Goal: Transaction & Acquisition: Book appointment/travel/reservation

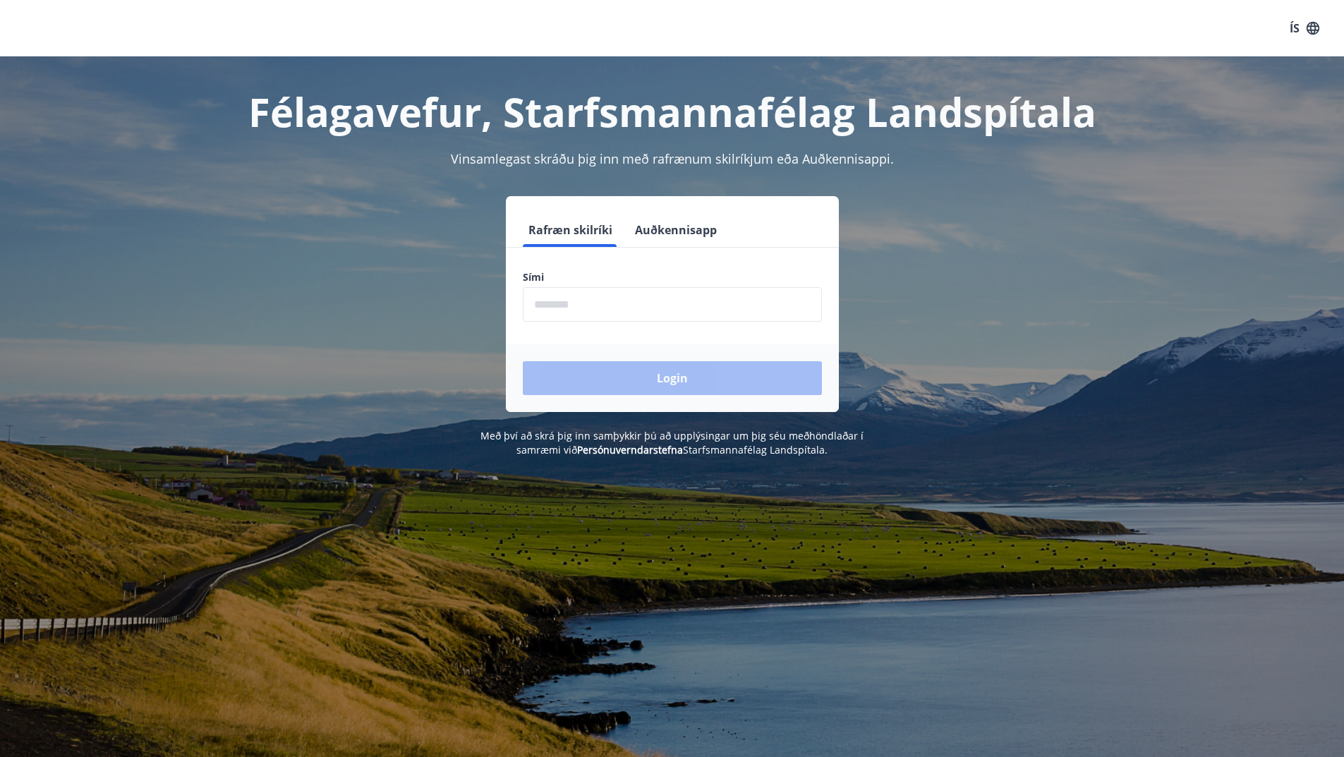
click at [618, 310] on input "phone" at bounding box center [672, 304] width 299 height 35
type input "********"
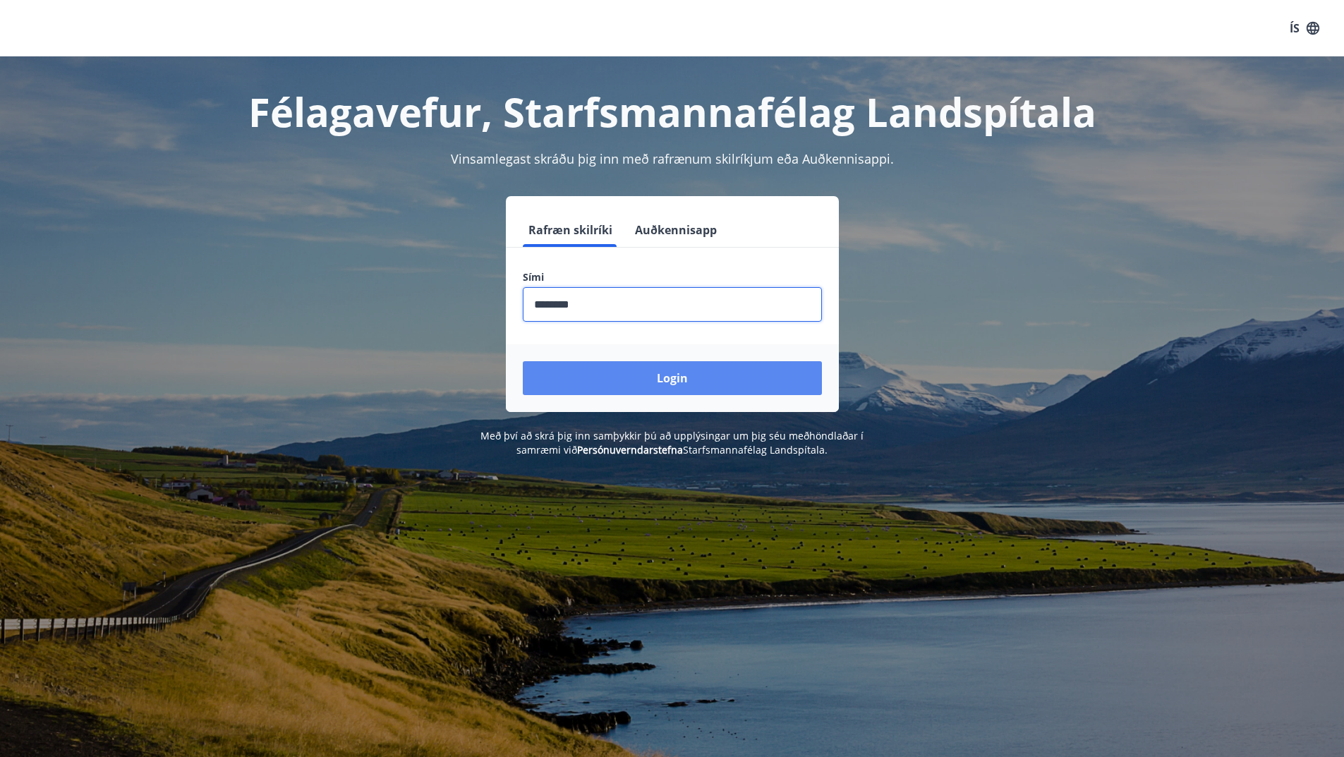
click at [687, 382] on button "Login" at bounding box center [672, 378] width 299 height 34
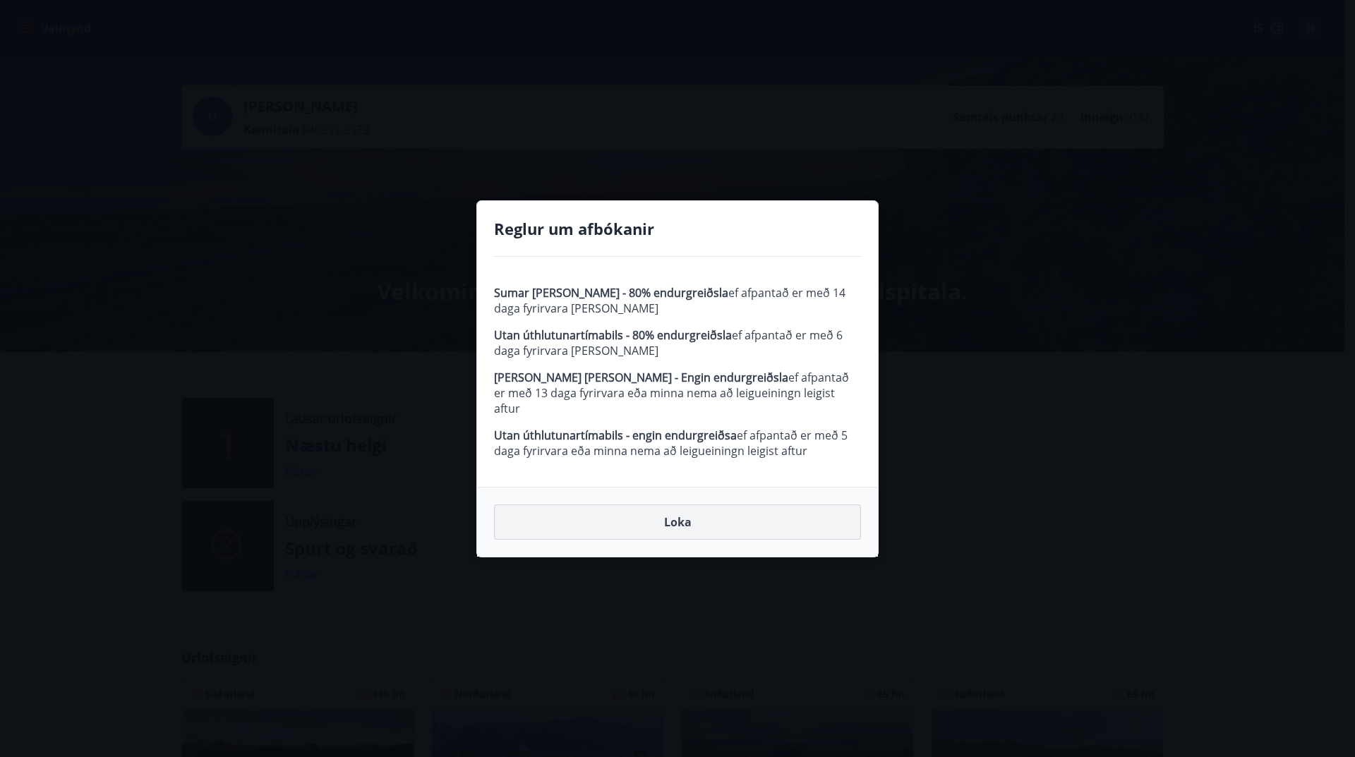
click at [681, 517] on button "Loka" at bounding box center [677, 522] width 367 height 35
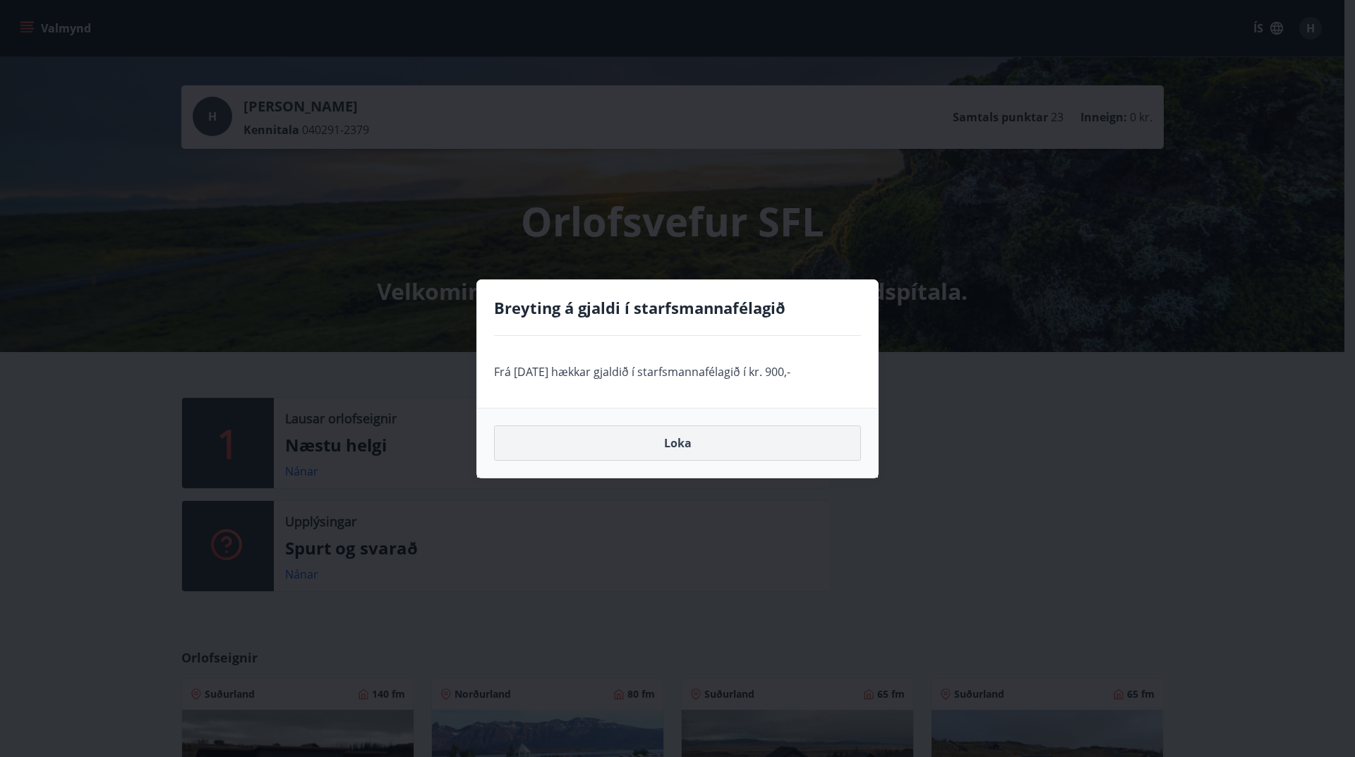
click at [677, 435] on button "Loka" at bounding box center [677, 443] width 367 height 35
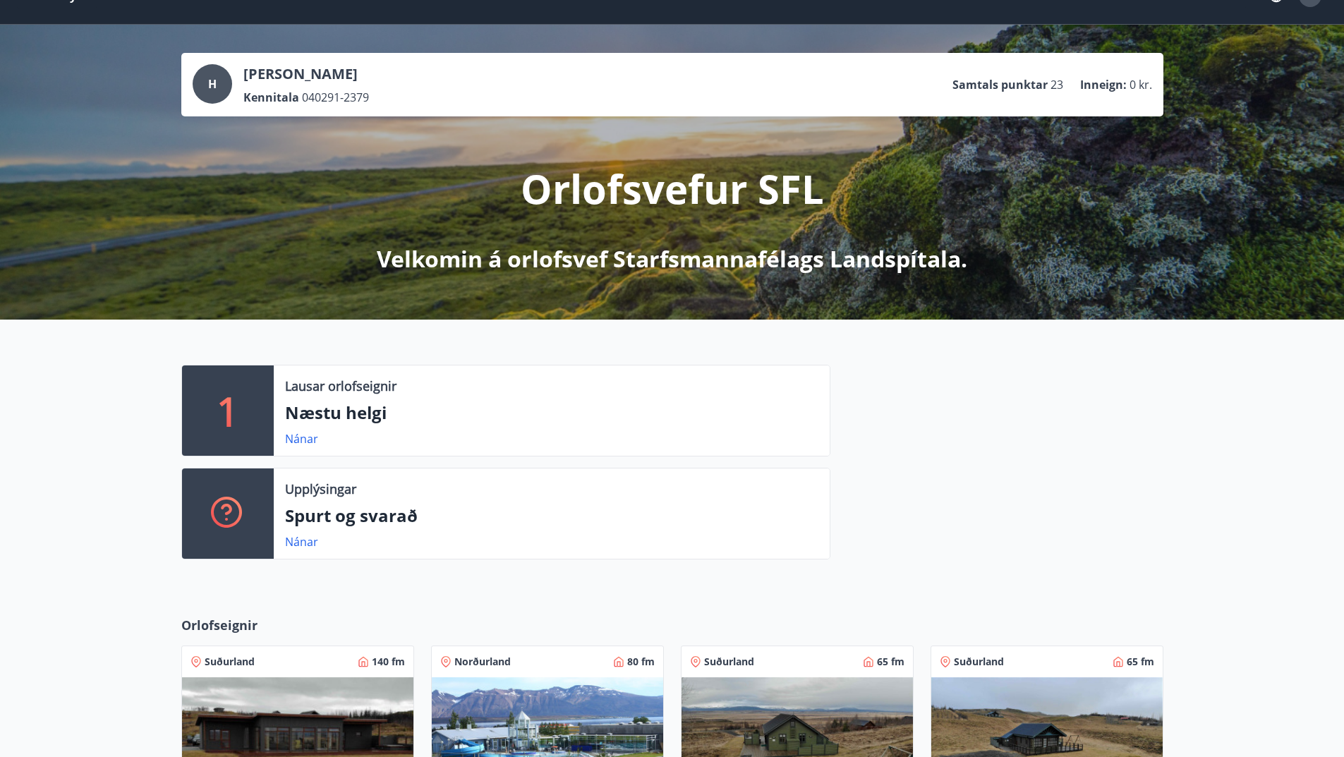
scroll to position [1, 0]
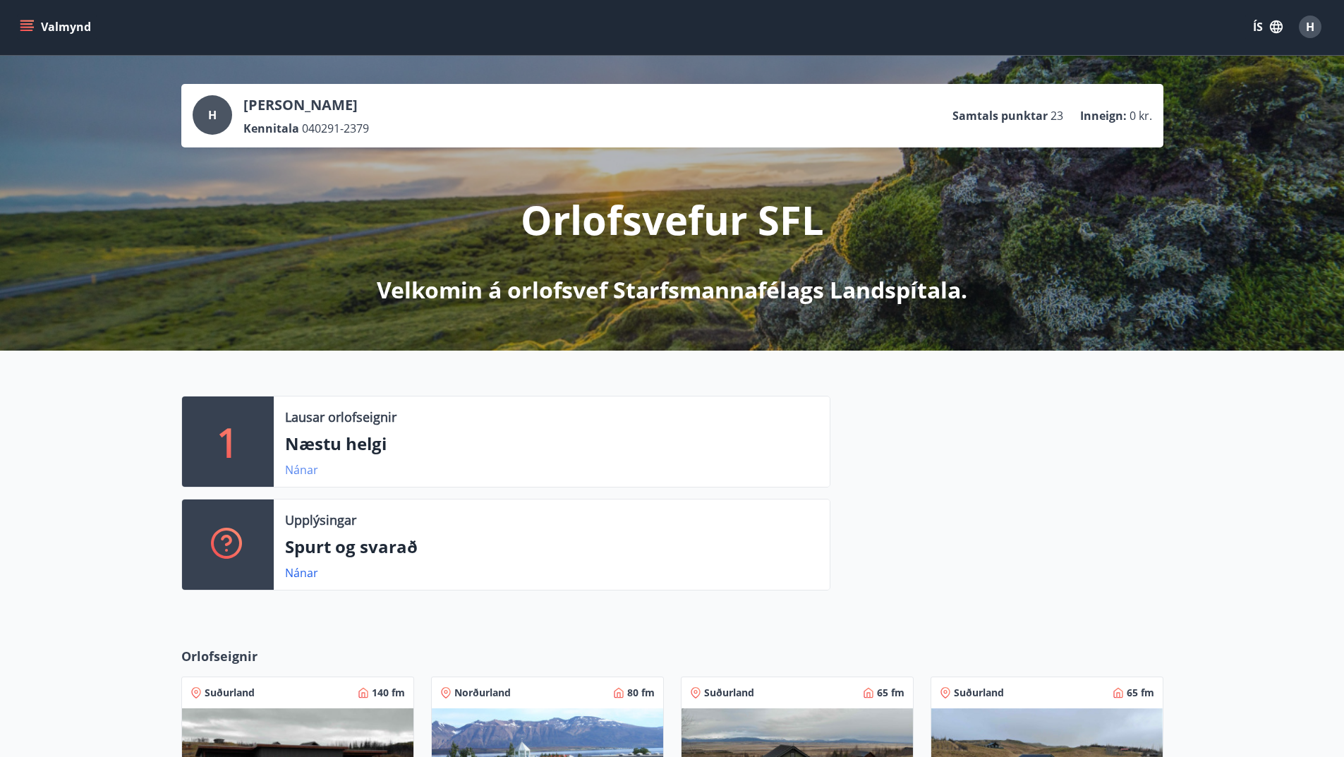
click at [298, 471] on link "Nánar" at bounding box center [301, 470] width 33 height 16
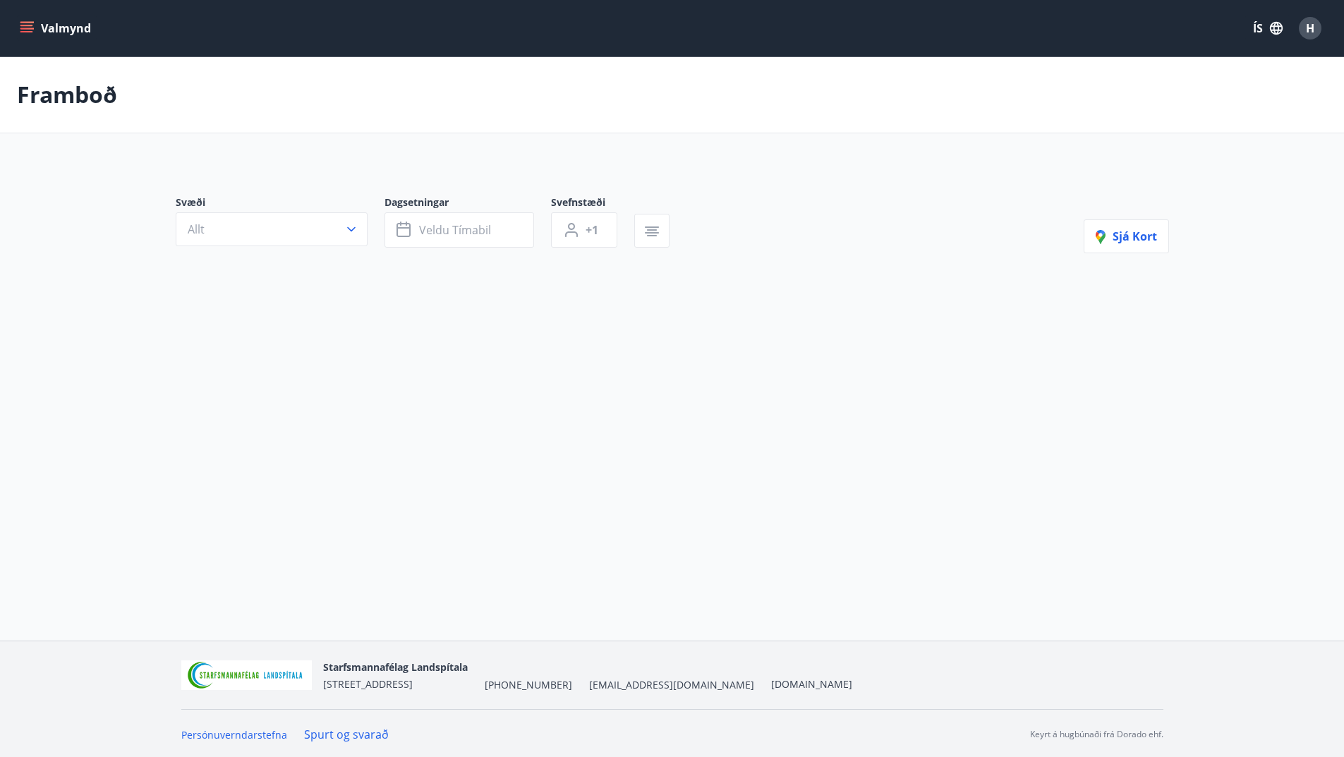
type input "*"
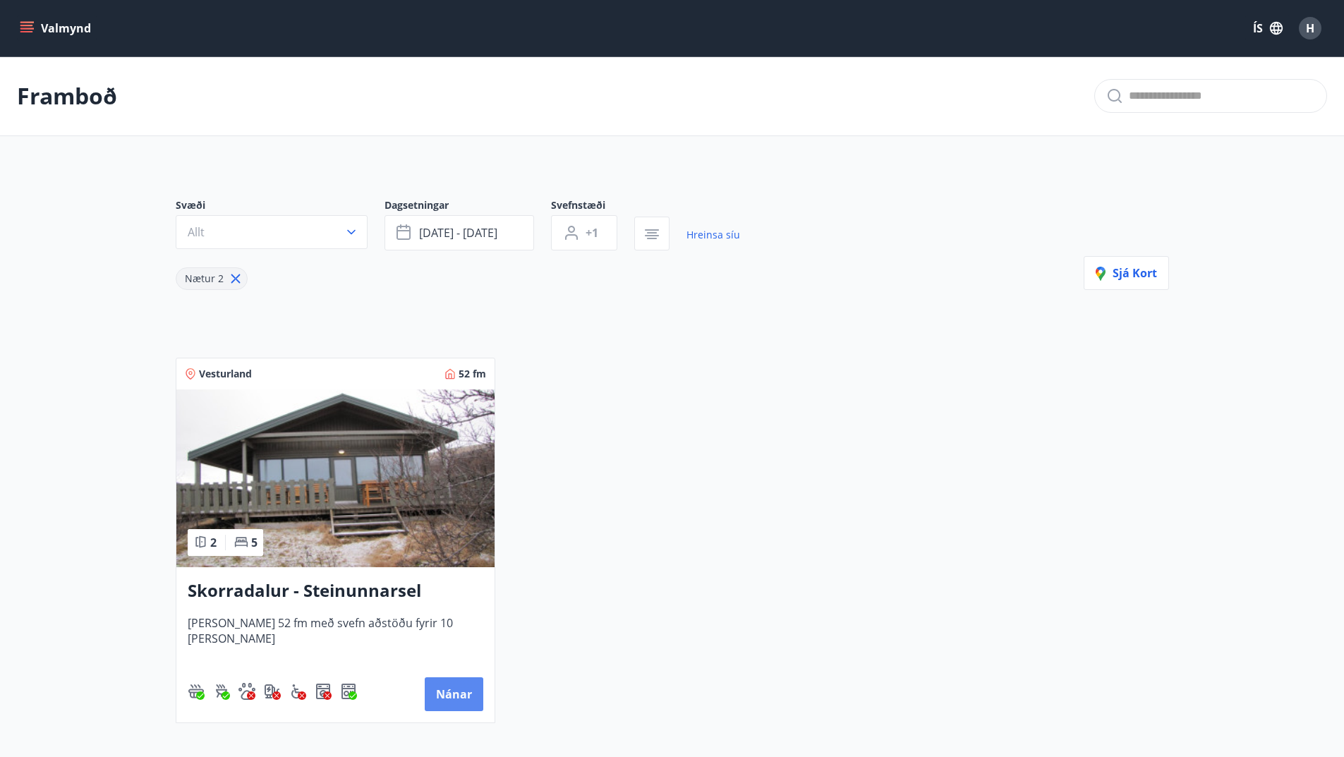
click at [445, 687] on button "Nánar" at bounding box center [454, 694] width 59 height 34
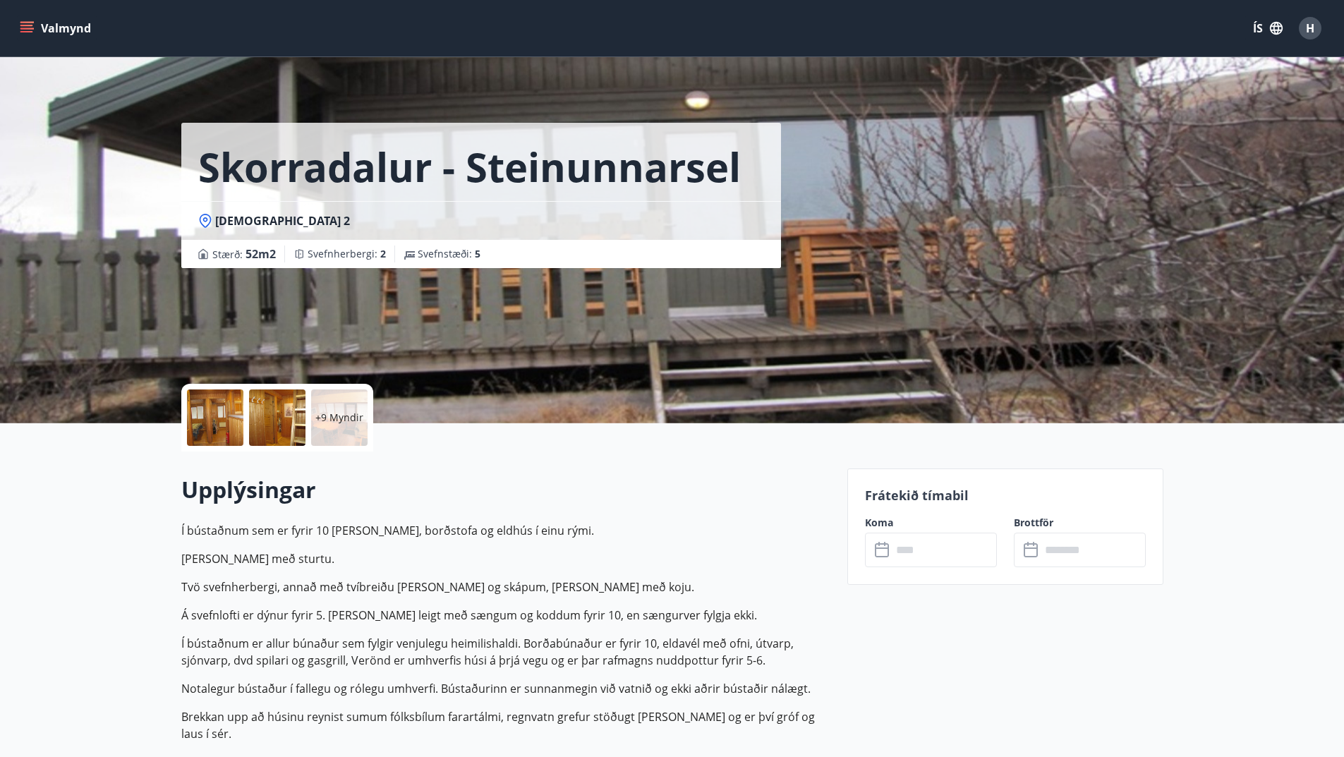
click at [347, 433] on div "+9 Myndir" at bounding box center [339, 418] width 56 height 56
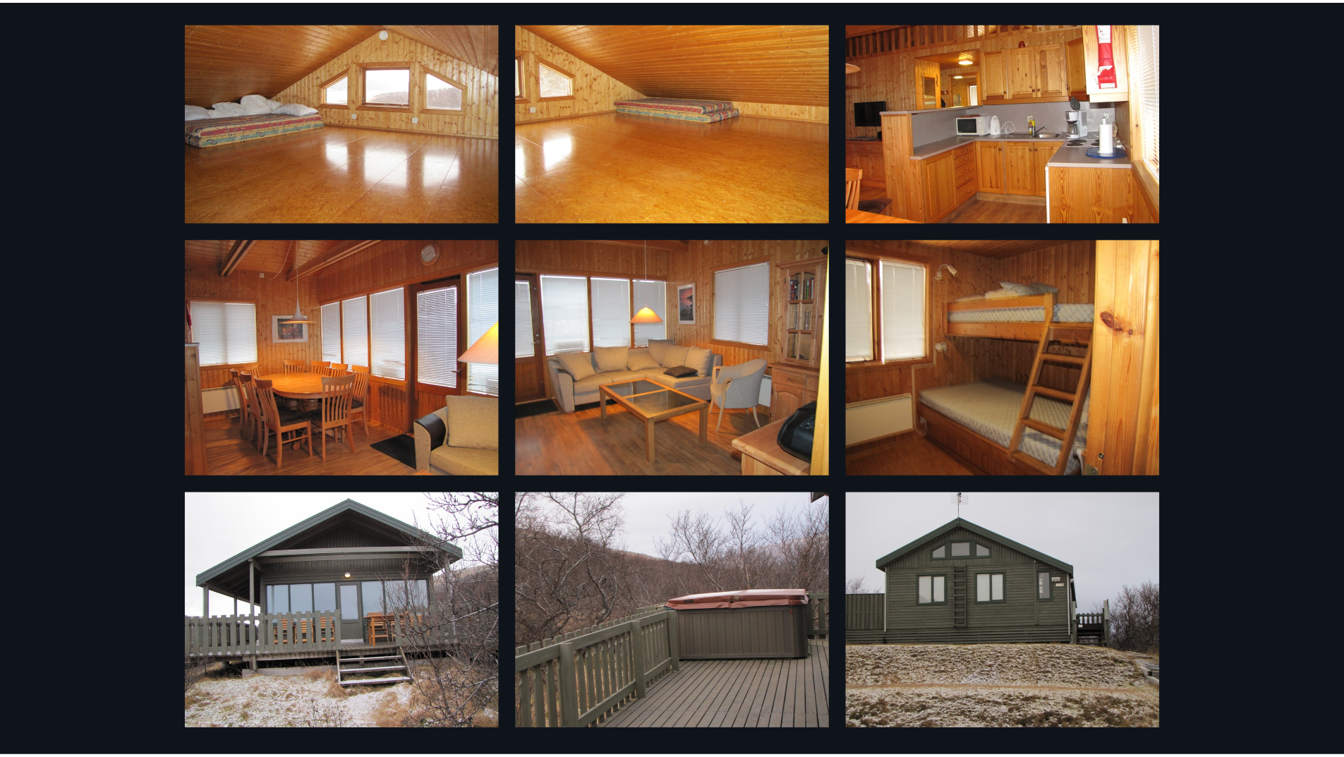
scroll to position [179, 0]
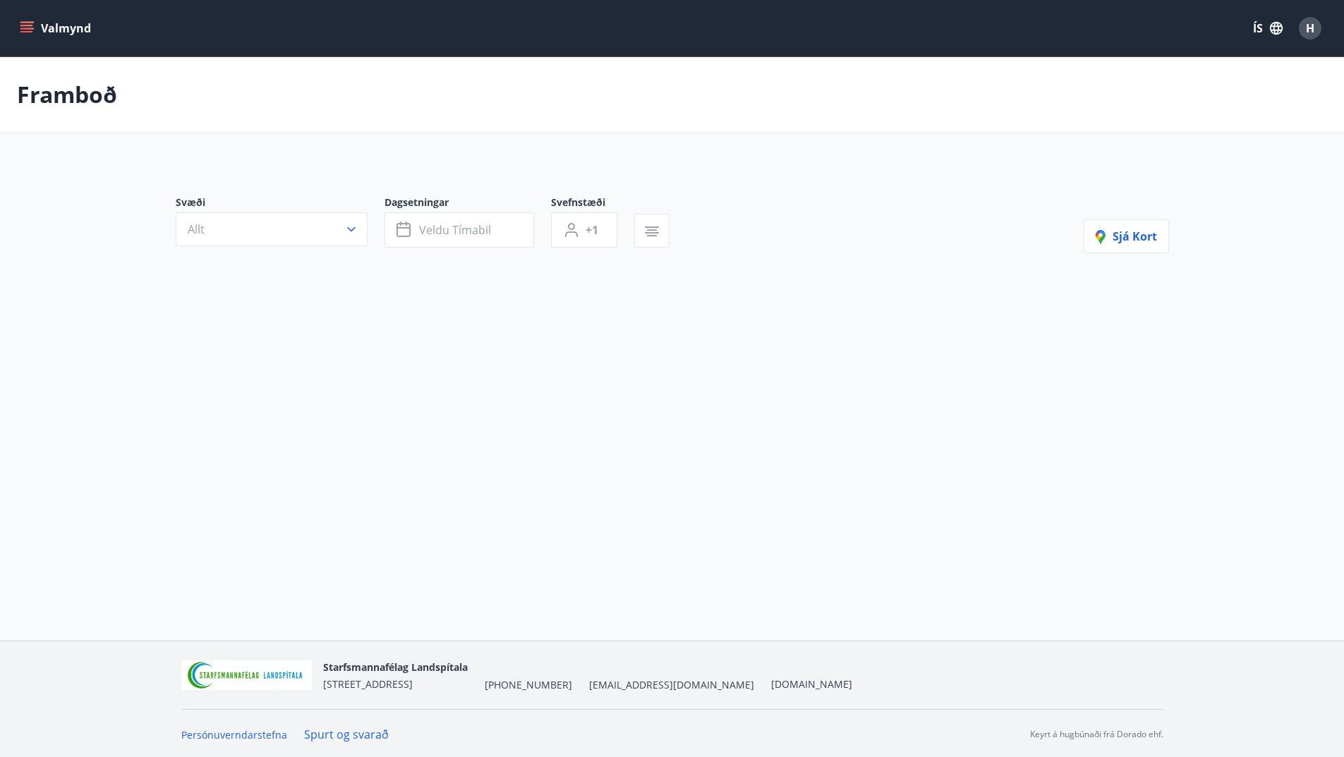
type input "*"
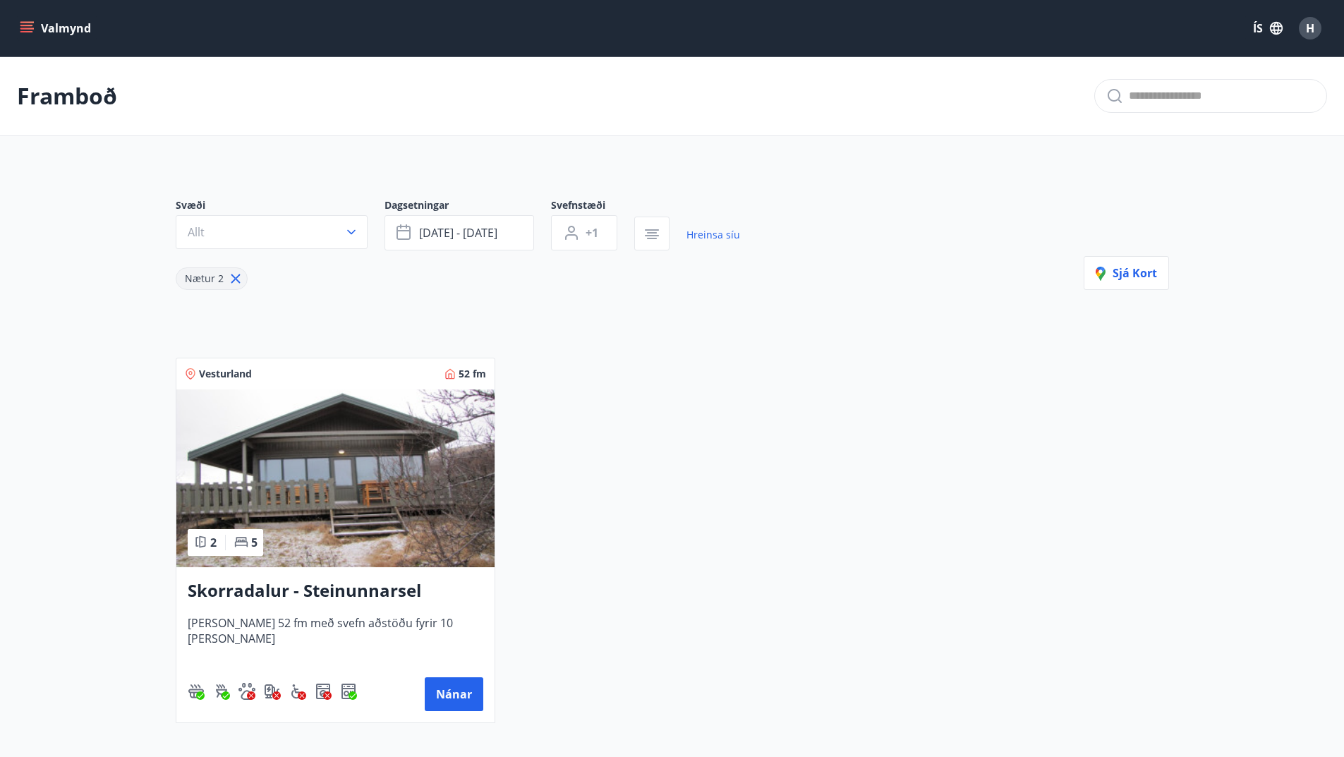
click at [421, 562] on img at bounding box center [335, 479] width 318 height 178
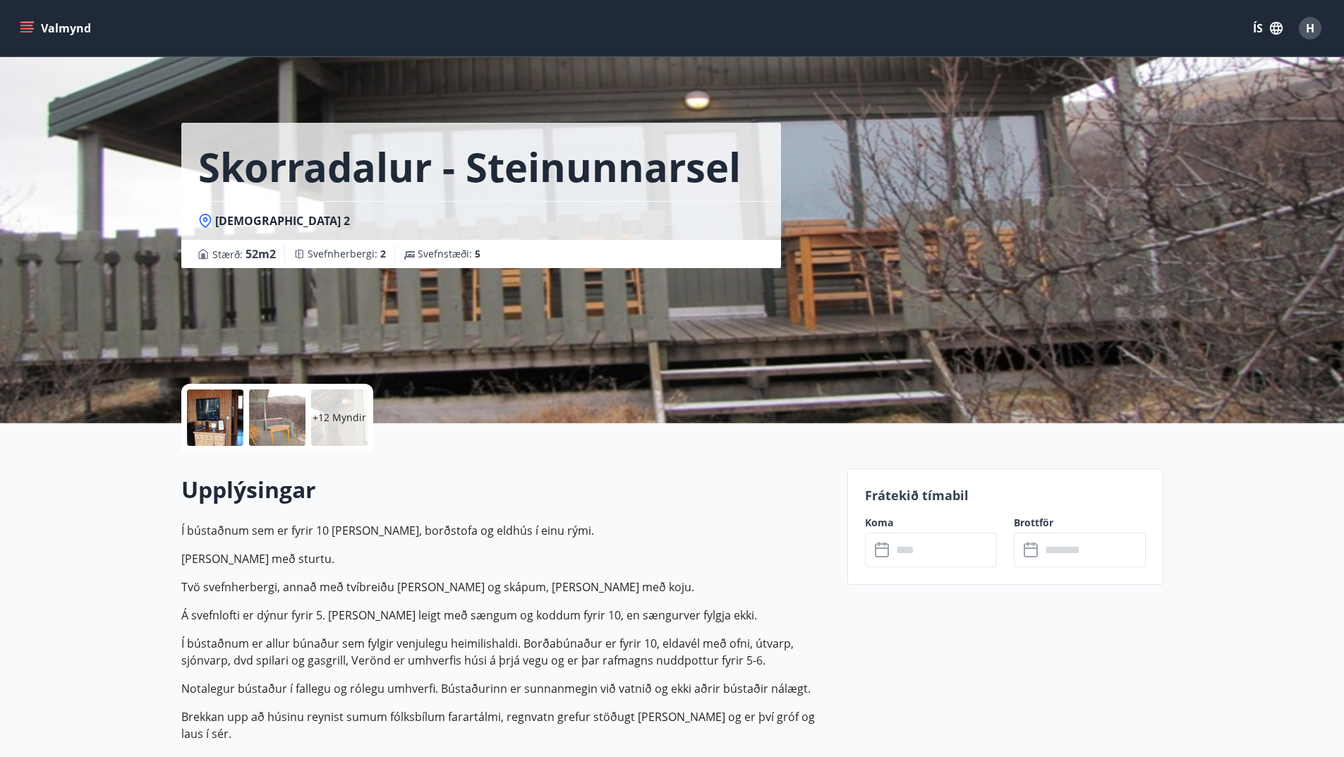
click at [926, 560] on input "text" at bounding box center [944, 550] width 105 height 35
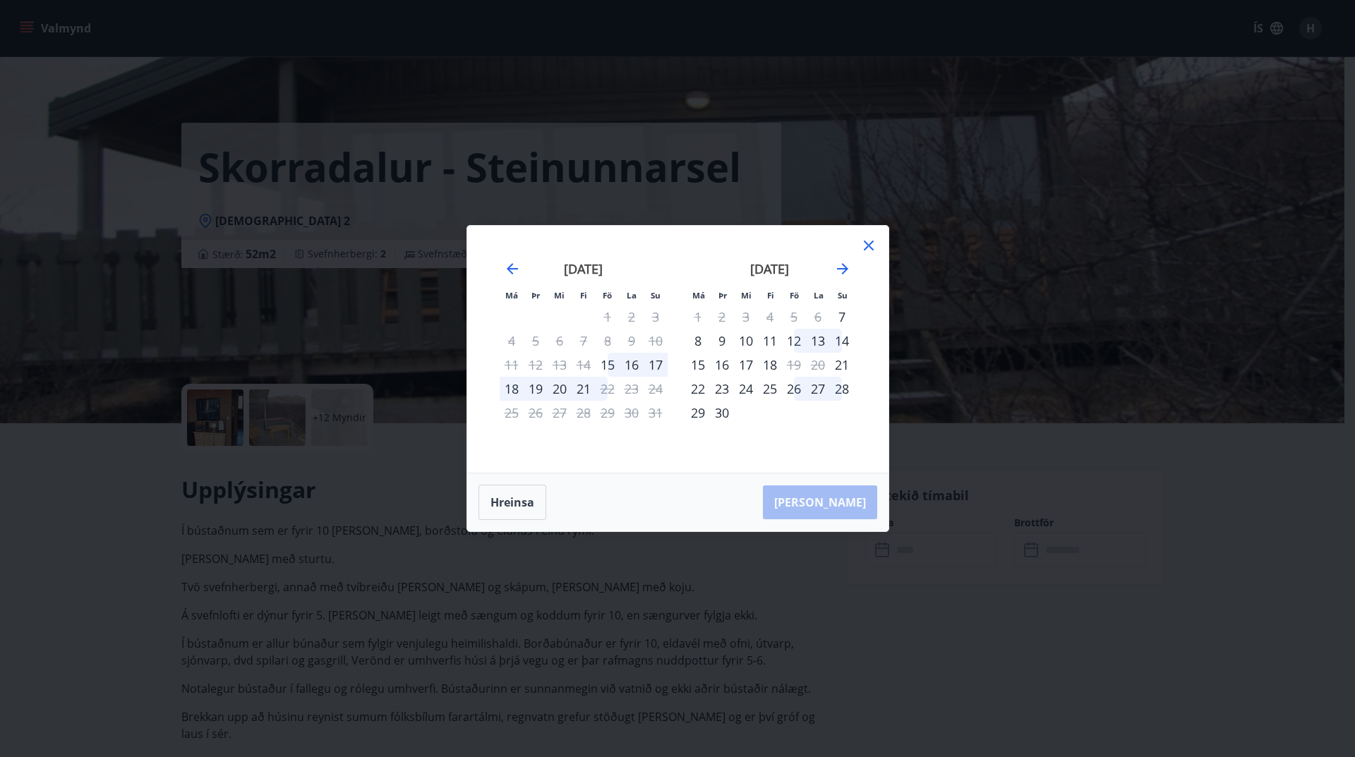
click at [792, 342] on div "12" at bounding box center [794, 341] width 24 height 24
click at [840, 341] on div "14" at bounding box center [842, 341] width 24 height 24
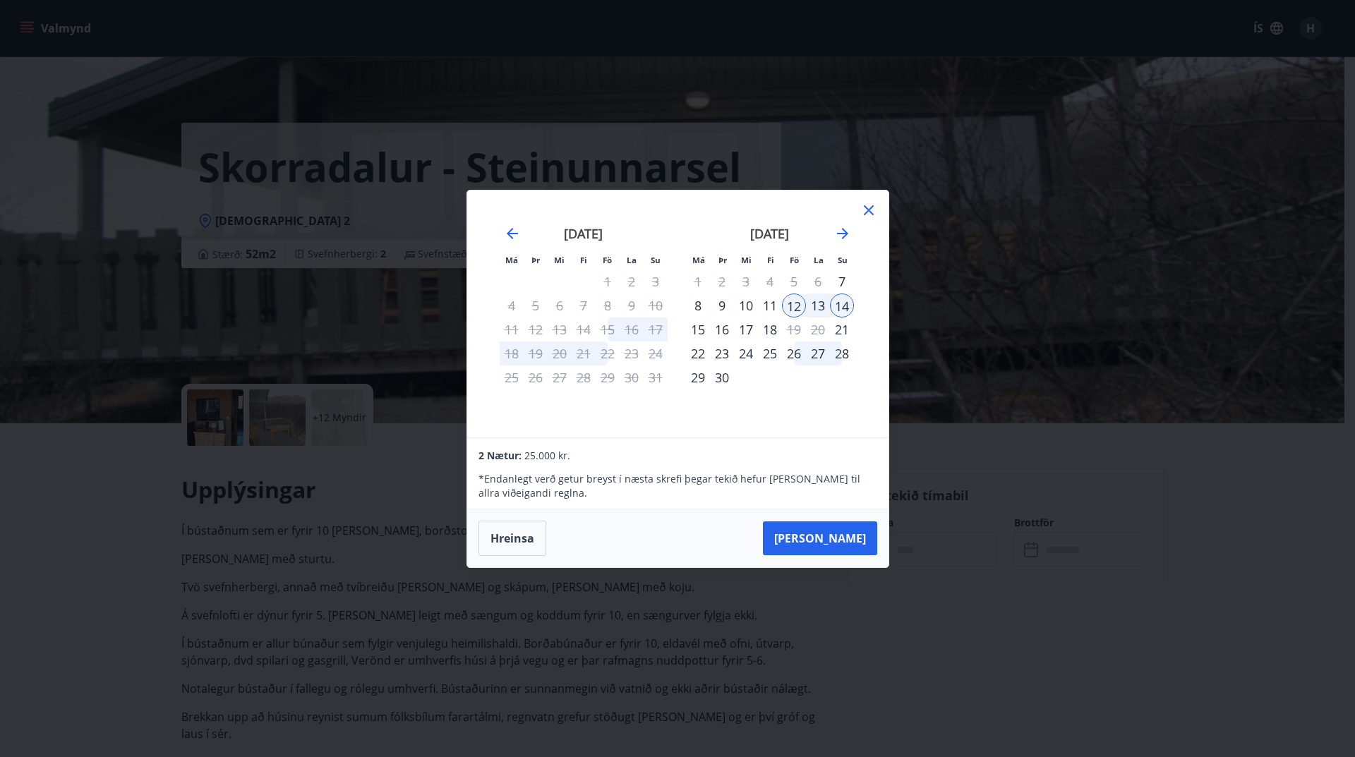
click at [507, 556] on div "Hreinsa Taka Frá" at bounding box center [677, 538] width 421 height 58
click at [509, 538] on button "Hreinsa" at bounding box center [512, 538] width 68 height 35
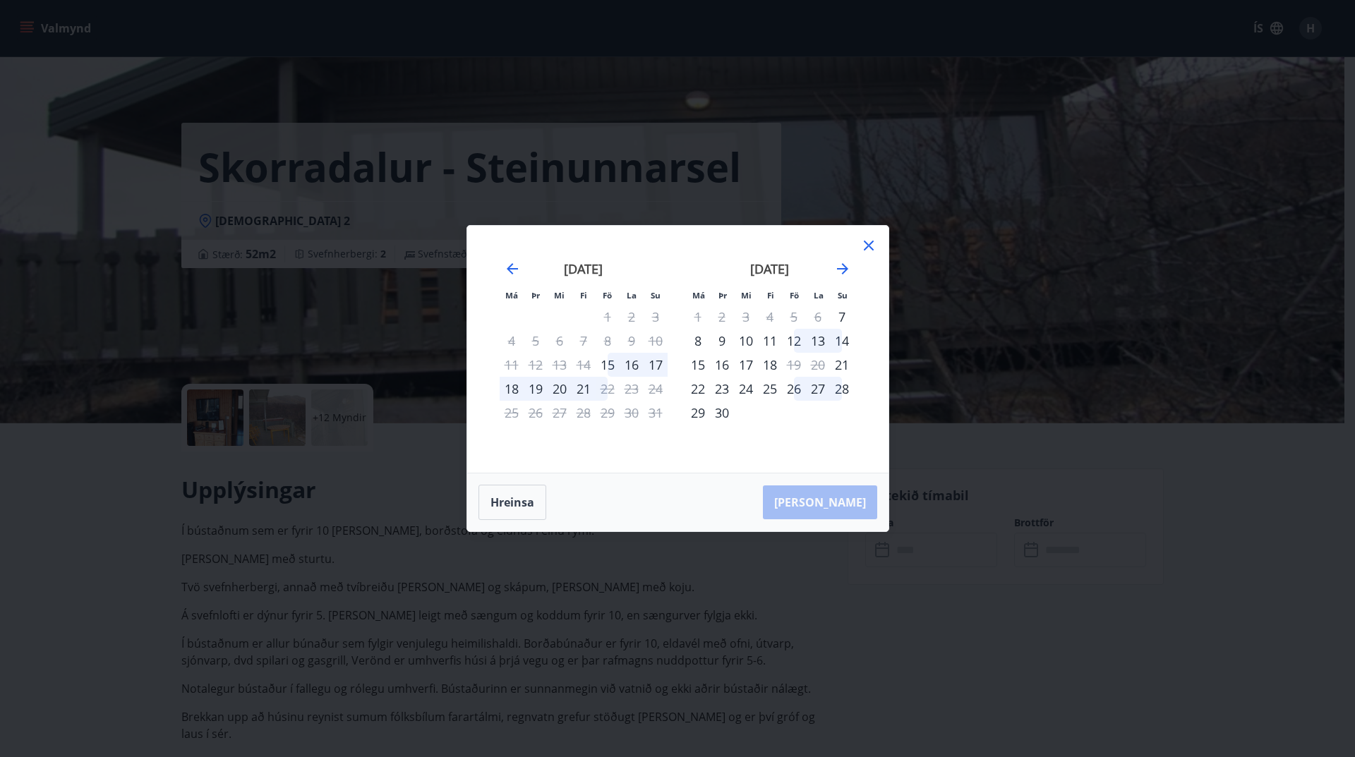
click at [869, 235] on div "Má Þr Mi Fi Fö La Su Má Þr Mi Fi Fö La Su júlí 2025 1 2 3 4 5 6 7 8 9 10 11 12 …" at bounding box center [677, 349] width 421 height 247
click at [867, 244] on icon at bounding box center [869, 246] width 10 height 10
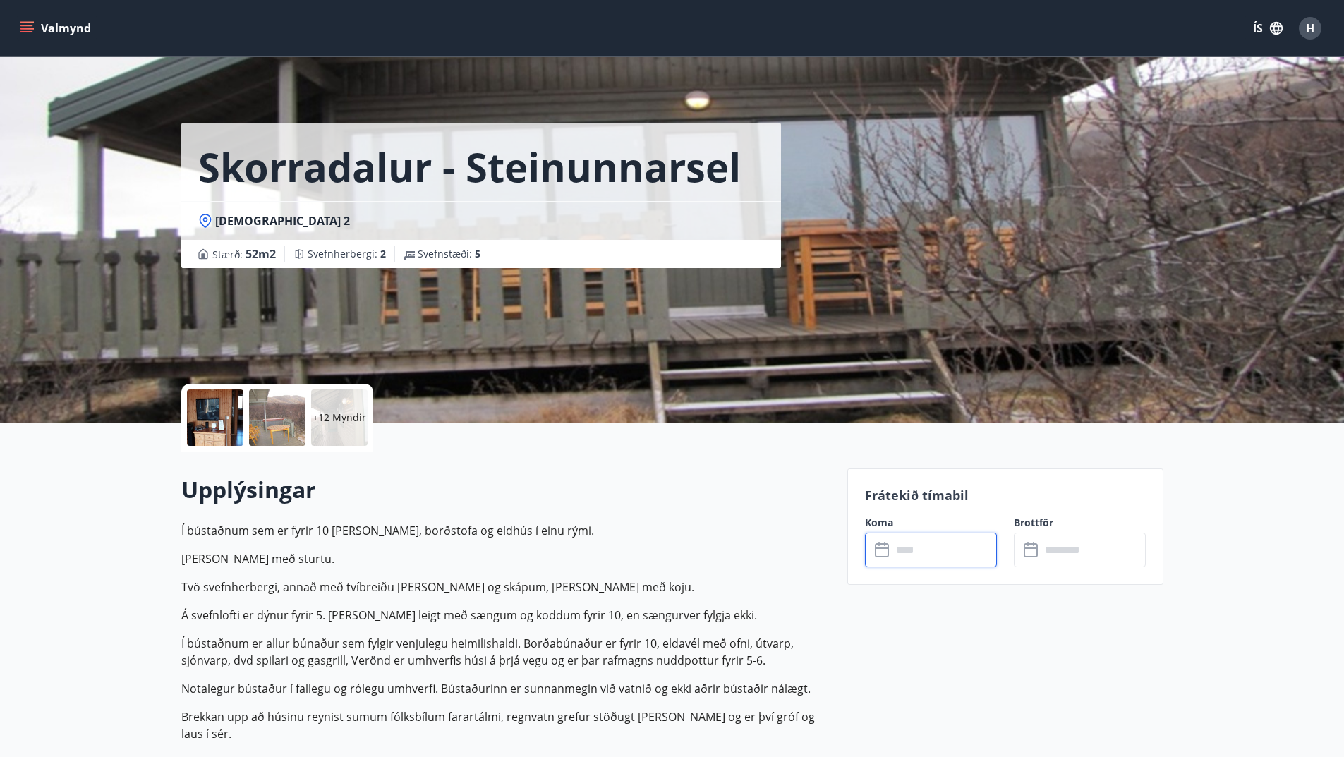
click at [52, 25] on button "Valmynd" at bounding box center [57, 28] width 80 height 25
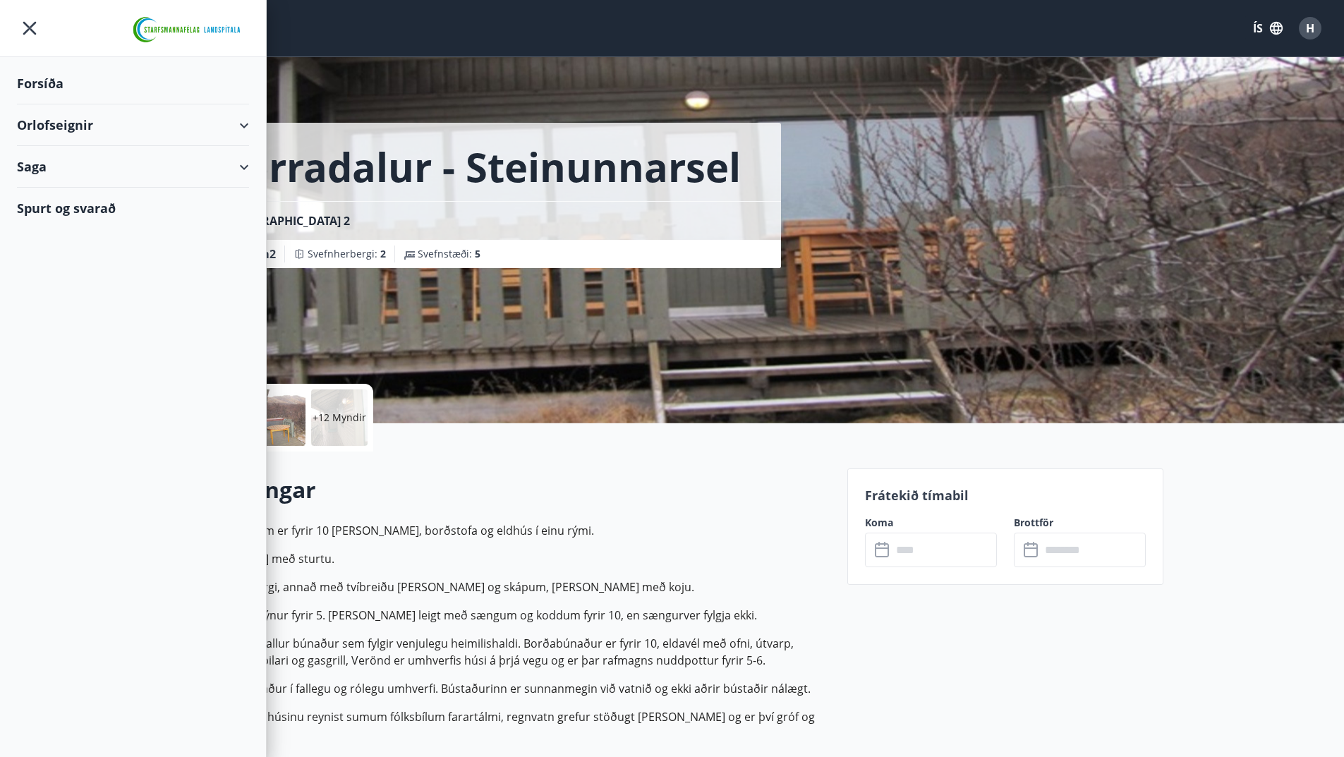
click at [192, 127] on div "Orlofseignir" at bounding box center [133, 125] width 232 height 42
click at [66, 163] on div "Framboð" at bounding box center [133, 161] width 210 height 30
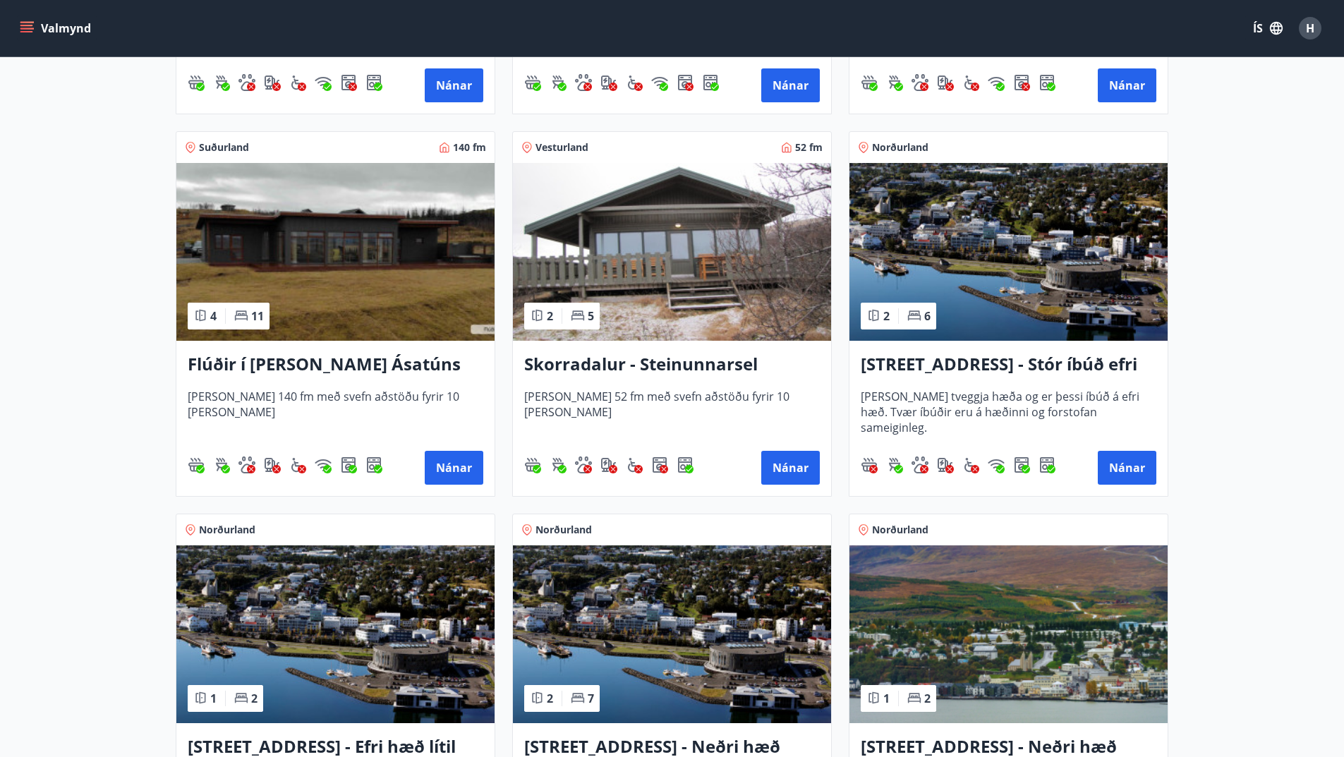
scroll to position [847, 0]
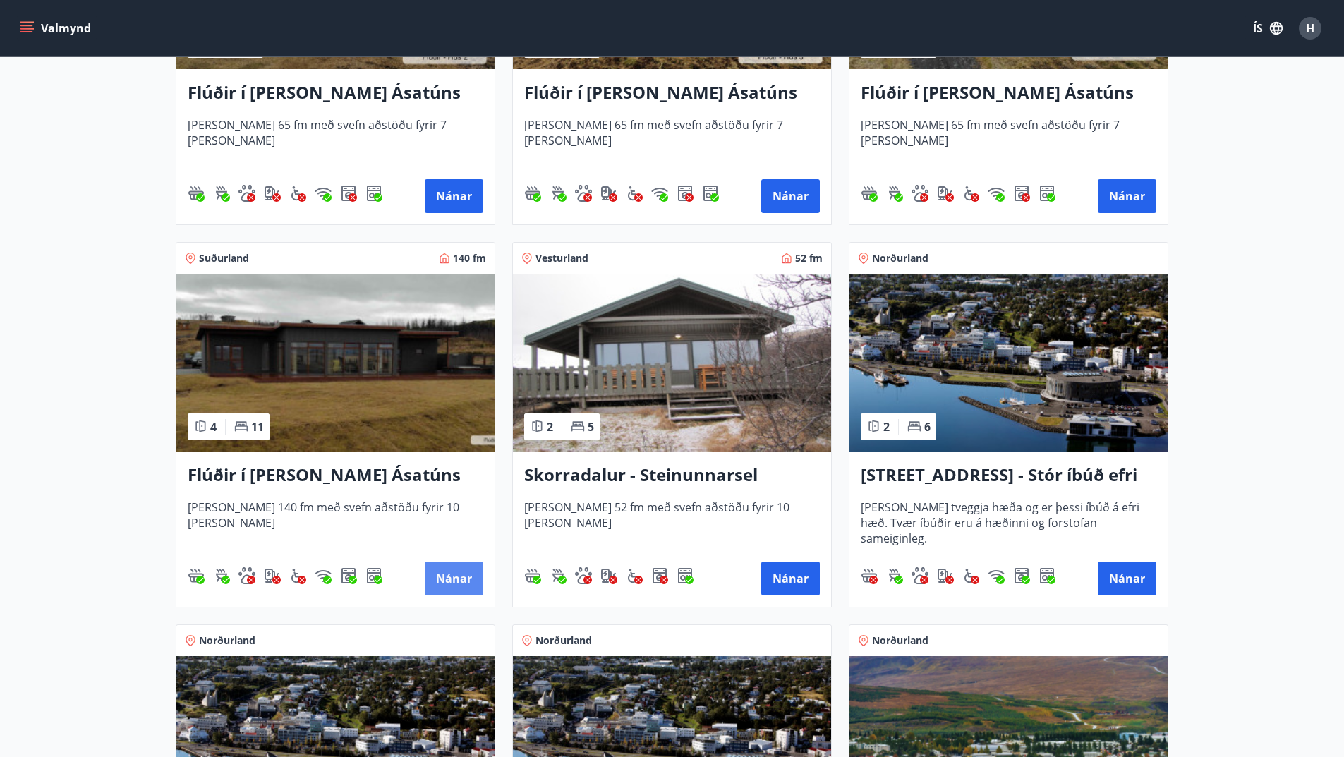
click at [445, 577] on button "Nánar" at bounding box center [454, 579] width 59 height 34
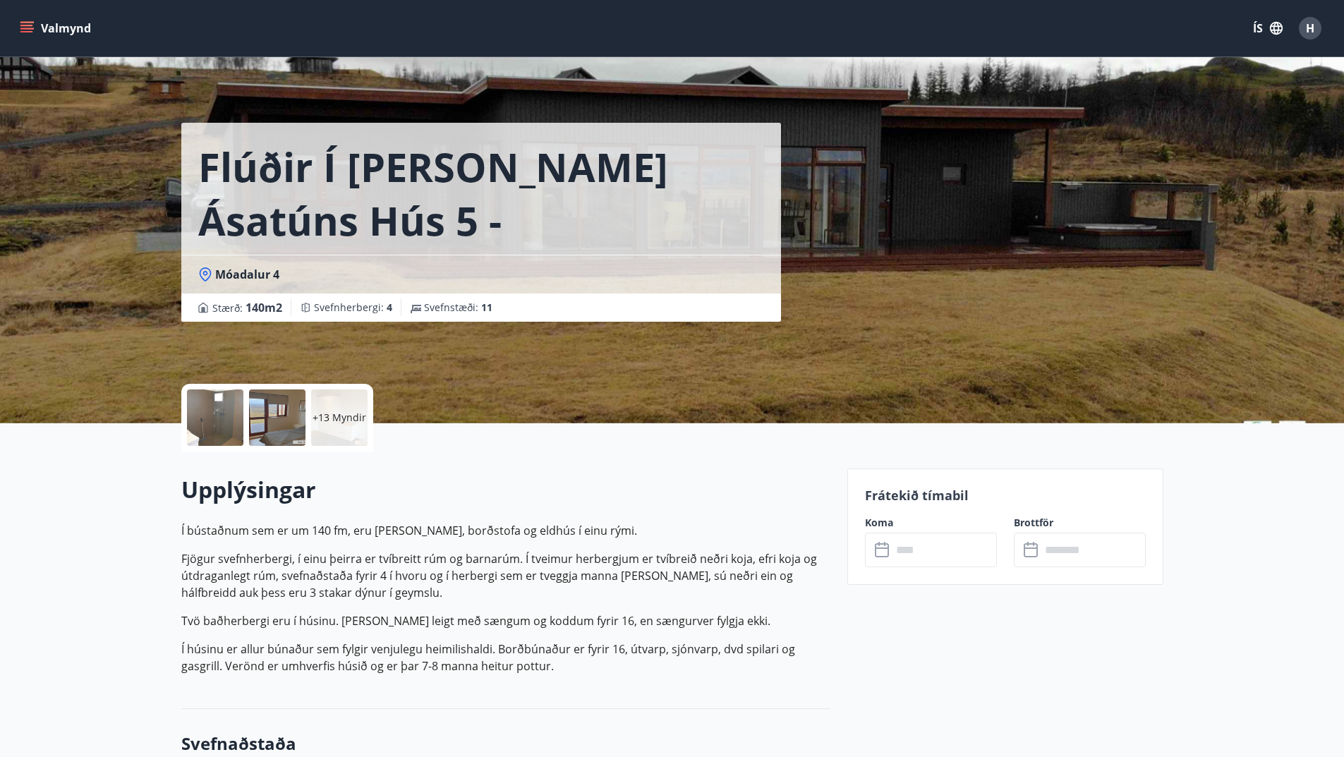
click at [219, 423] on div at bounding box center [215, 418] width 56 height 56
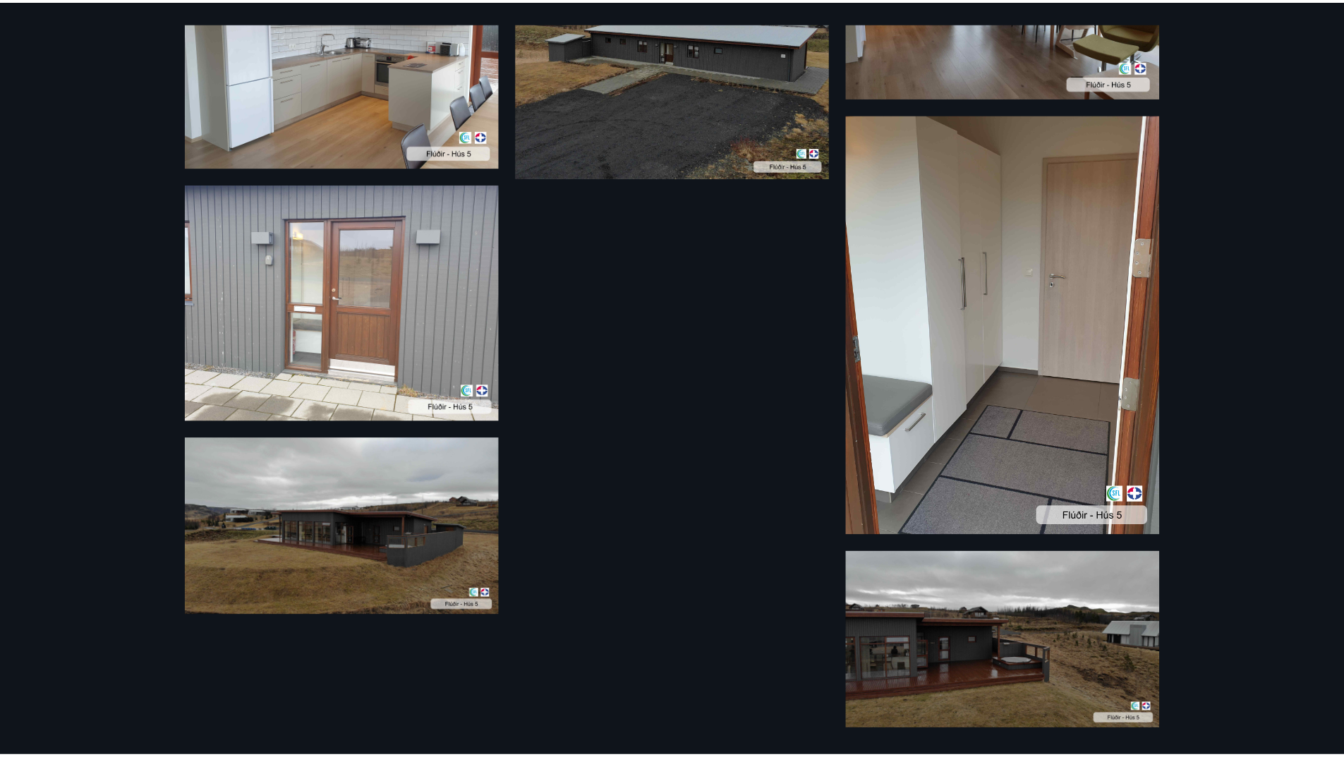
scroll to position [996, 0]
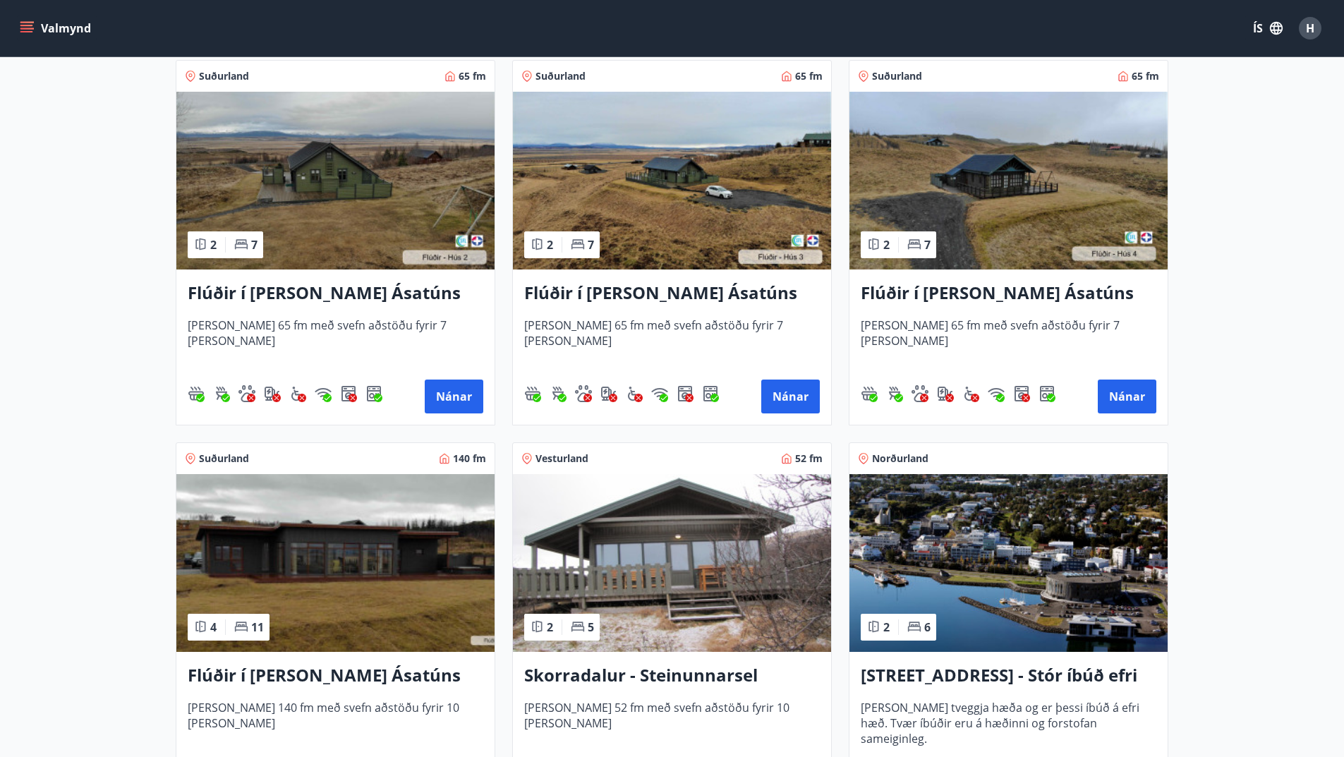
scroll to position [776, 0]
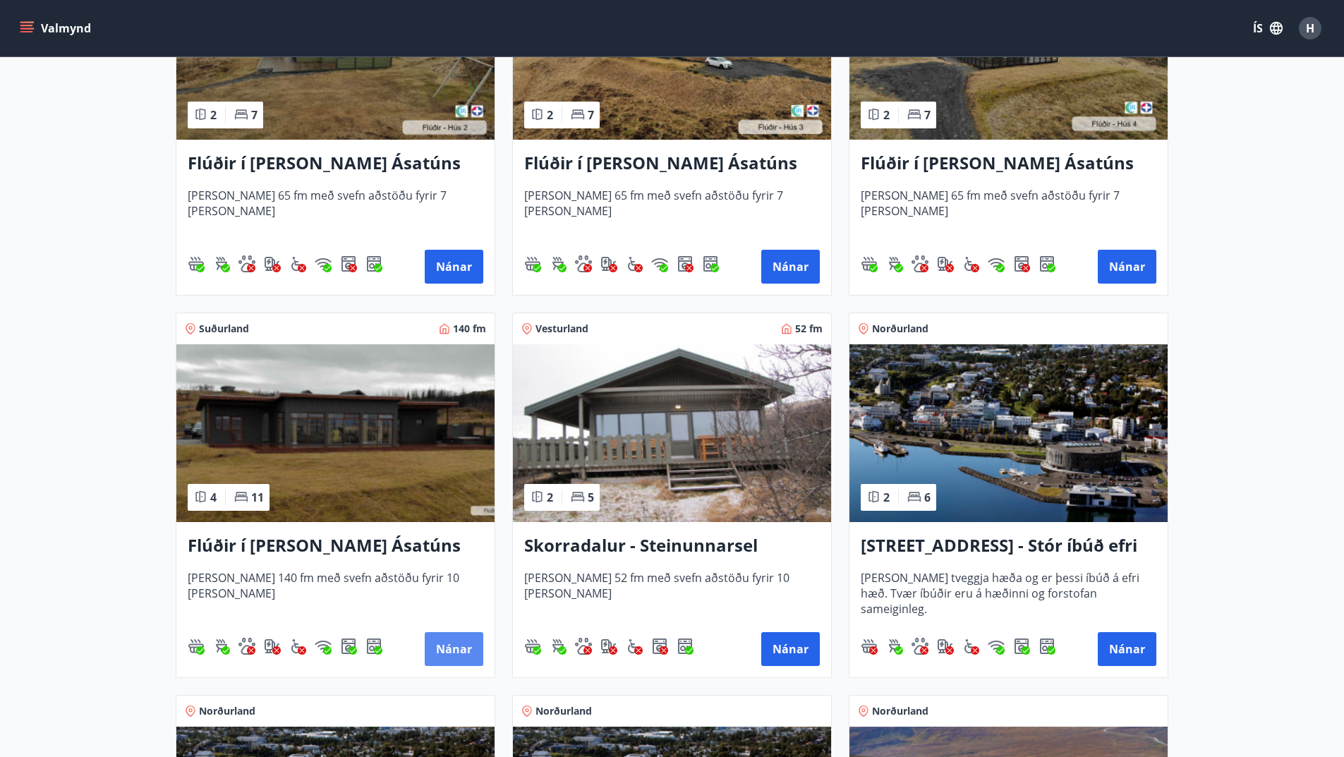
click at [447, 664] on button "Nánar" at bounding box center [454, 649] width 59 height 34
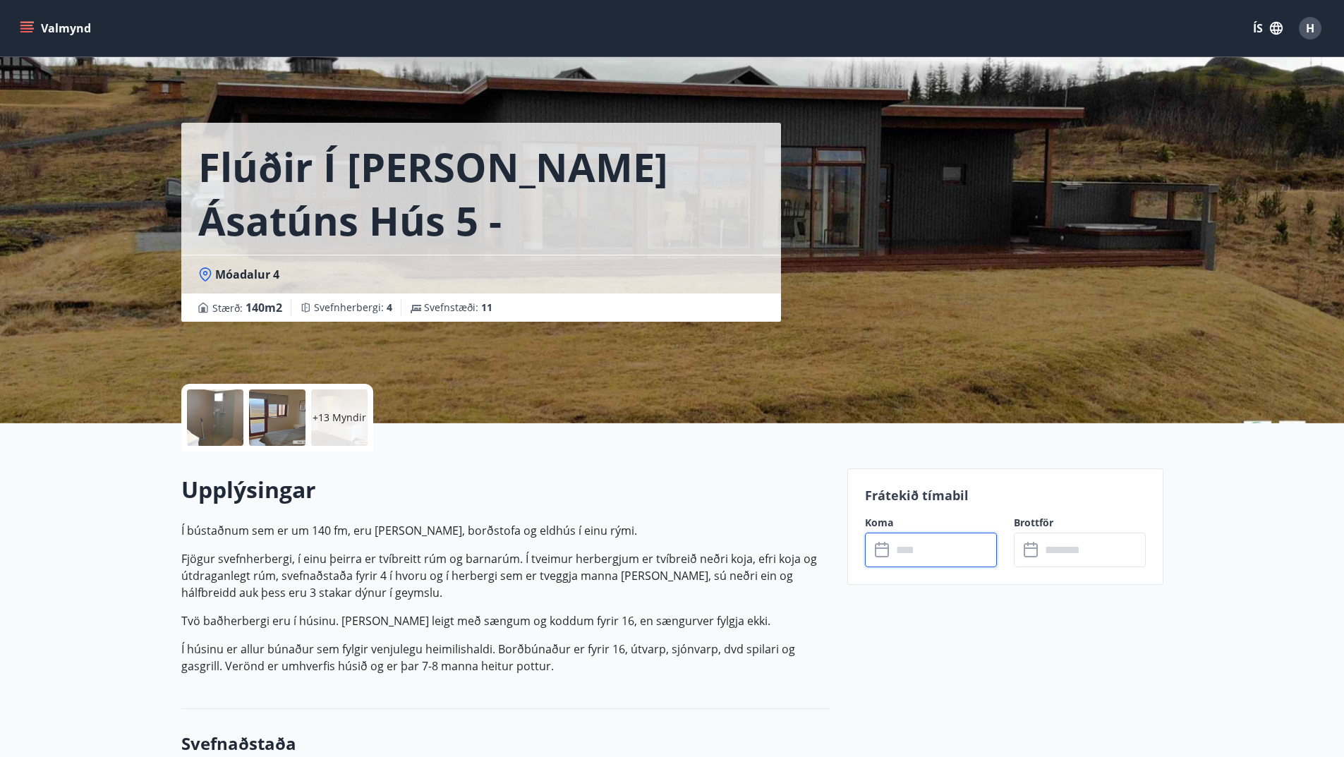
click at [948, 557] on input "text" at bounding box center [944, 550] width 105 height 35
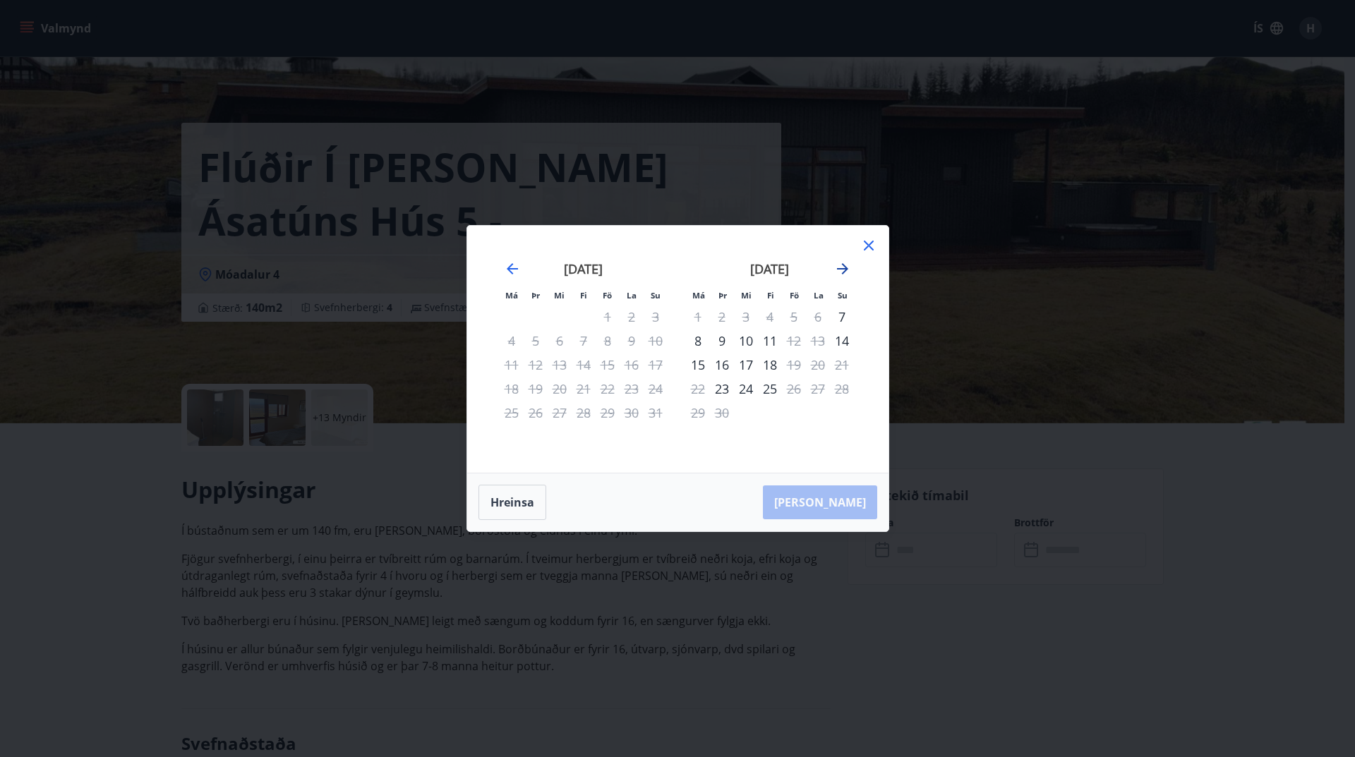
click at [840, 273] on icon "Move forward to switch to the next month." at bounding box center [842, 268] width 17 height 17
click at [835, 264] on icon "Move forward to switch to the next month." at bounding box center [842, 268] width 17 height 17
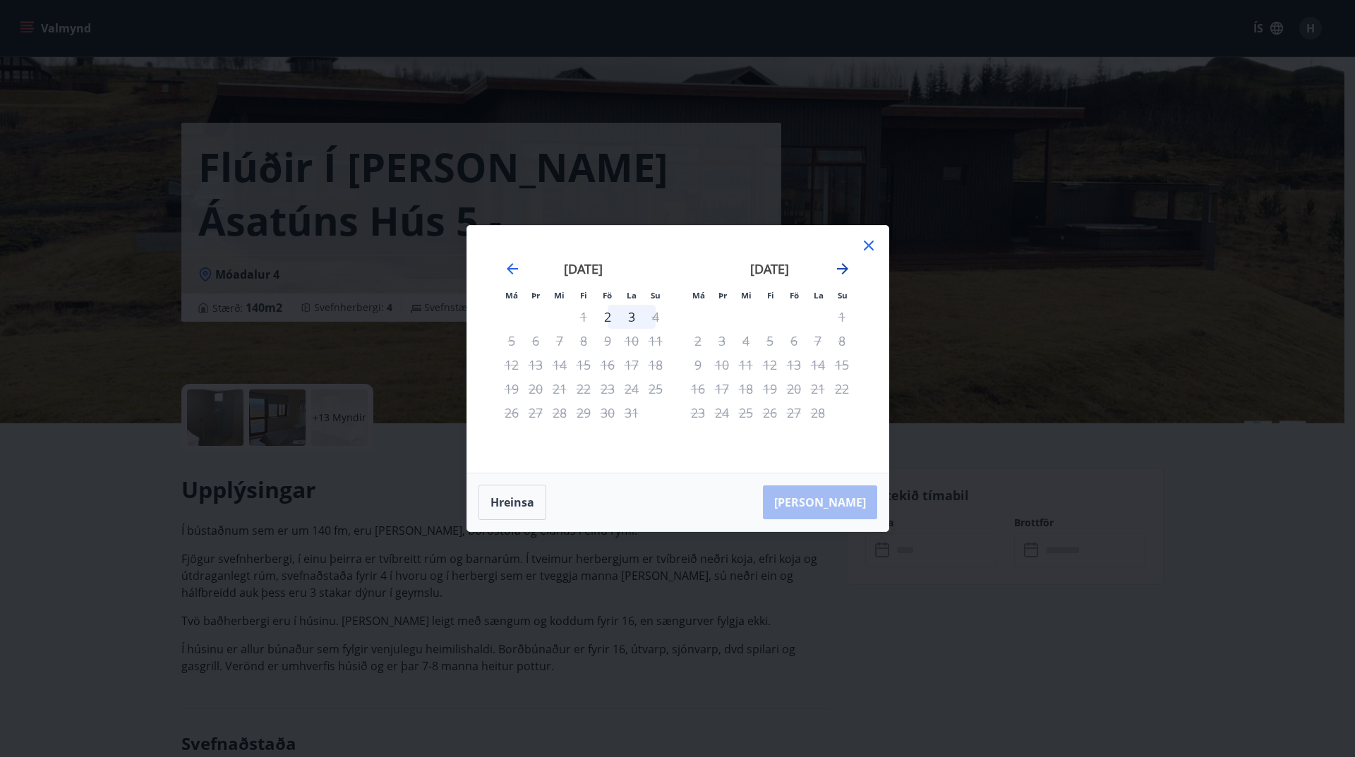
click at [835, 264] on icon "Move forward to switch to the next month." at bounding box center [842, 268] width 17 height 17
click at [866, 243] on icon at bounding box center [869, 246] width 10 height 10
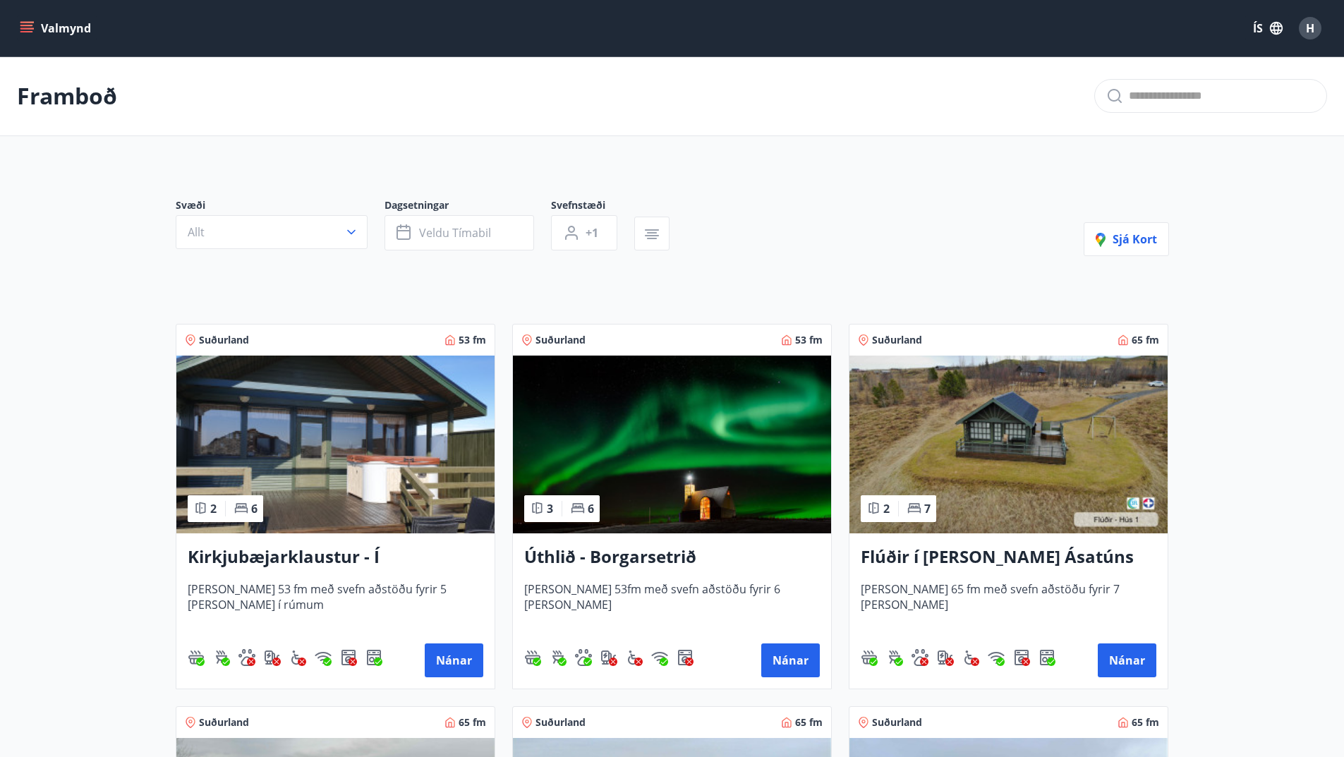
click at [408, 468] on img at bounding box center [335, 445] width 318 height 178
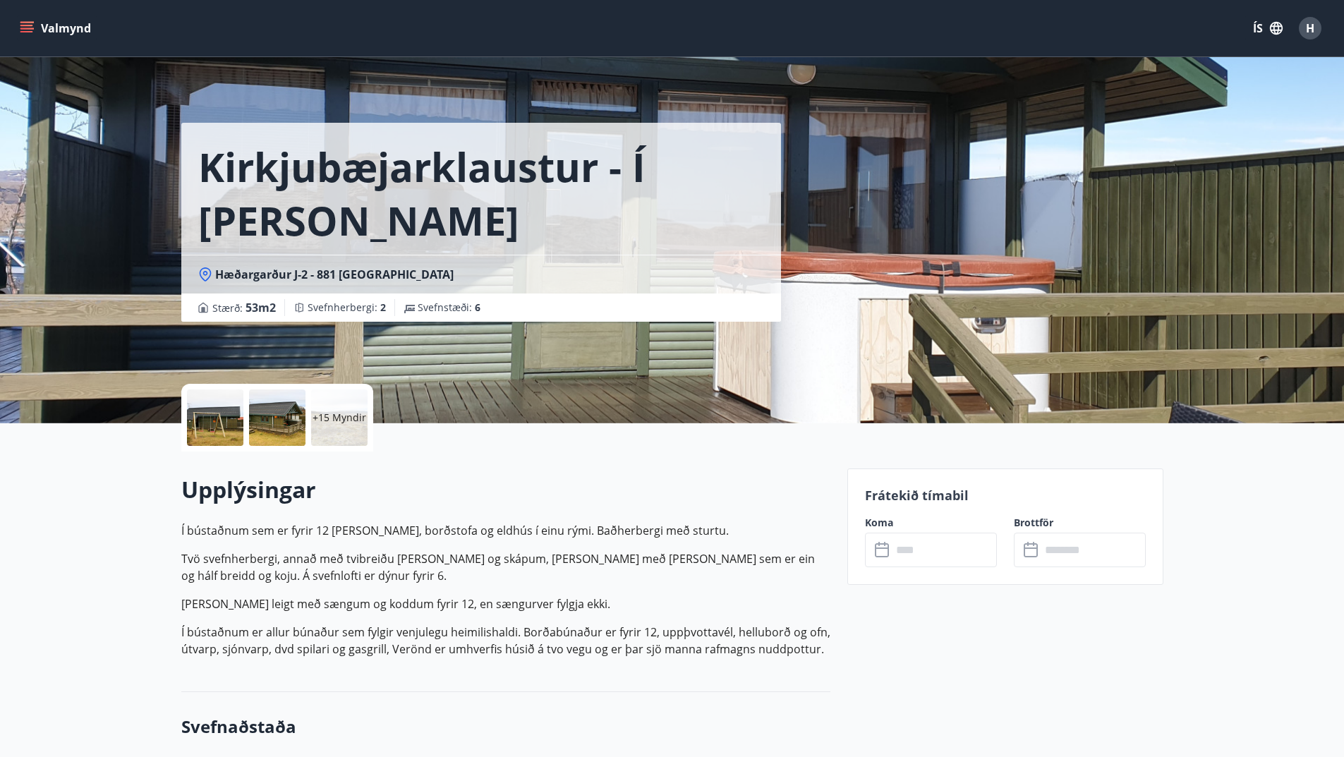
click at [223, 420] on div at bounding box center [215, 418] width 56 height 56
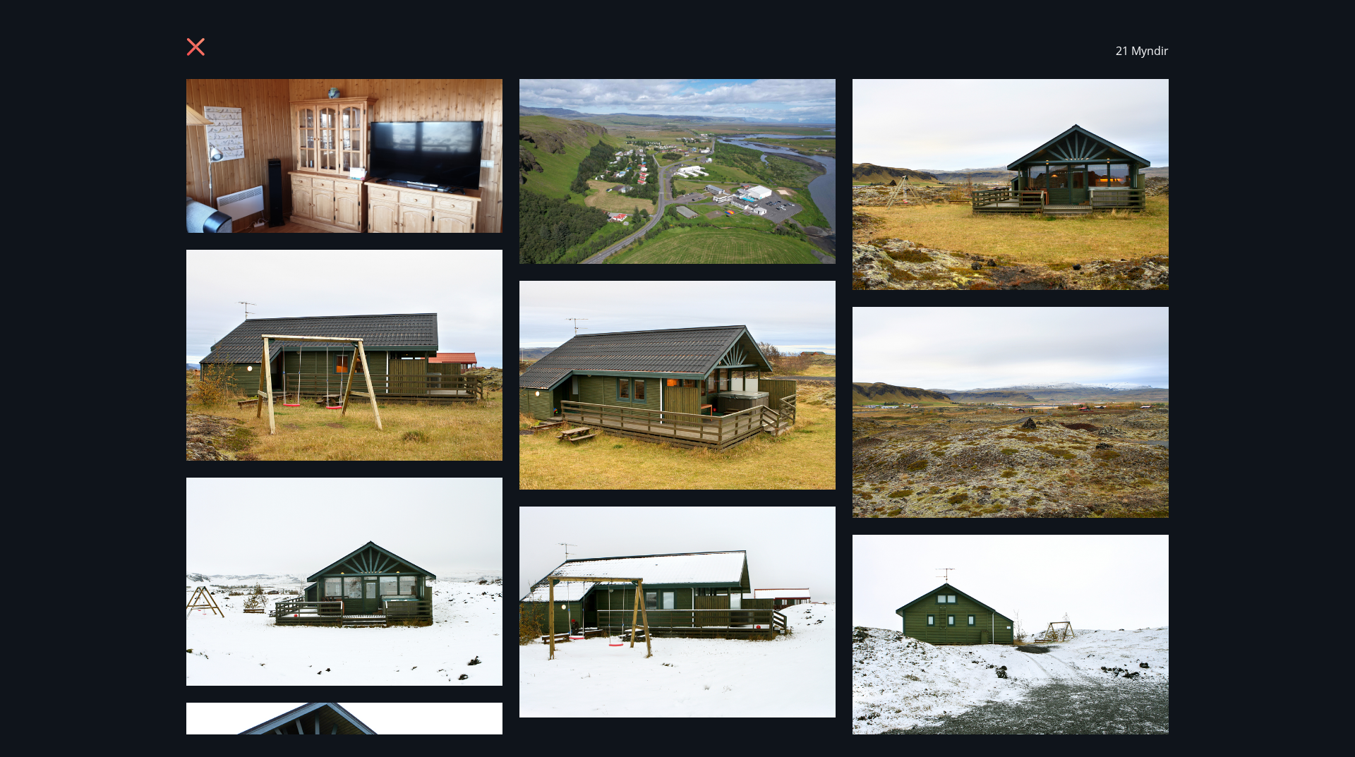
click at [191, 49] on icon at bounding box center [197, 48] width 23 height 23
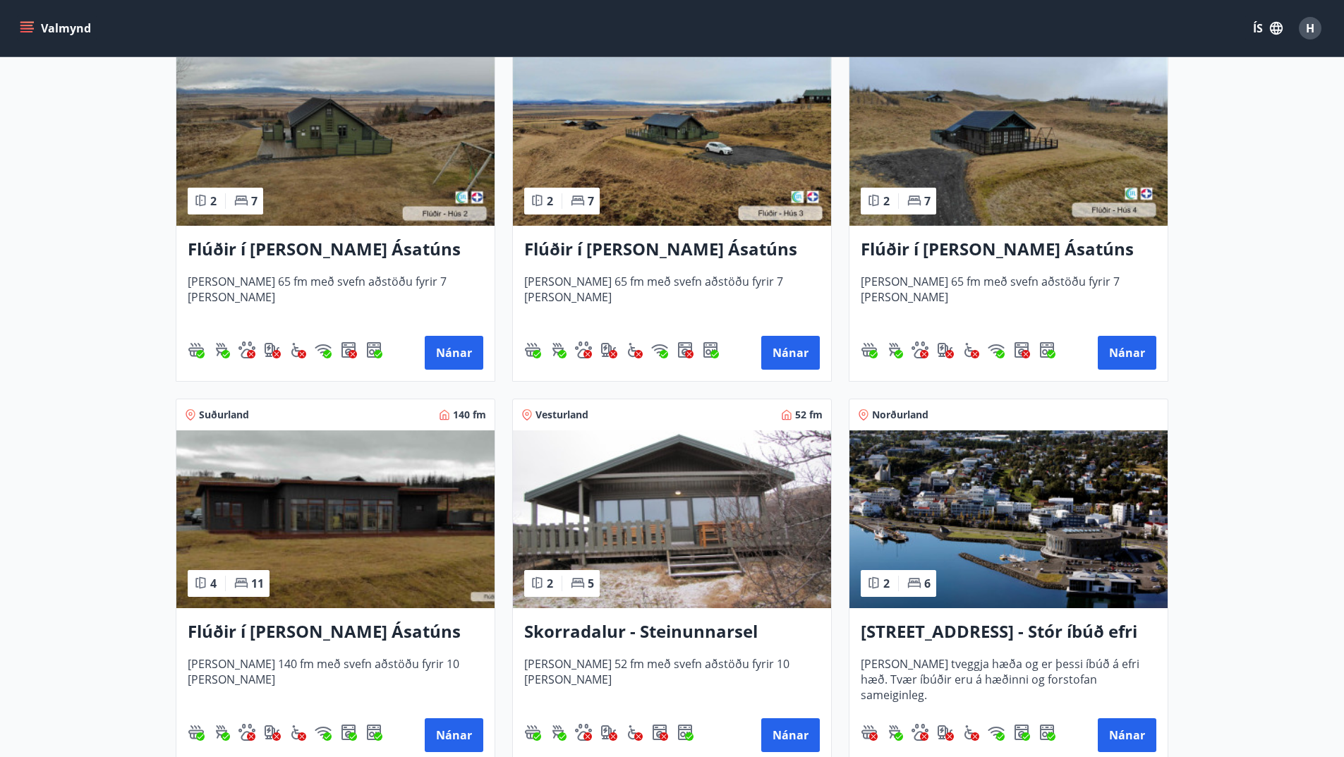
scroll to position [408, 0]
click at [708, 543] on img at bounding box center [672, 519] width 318 height 178
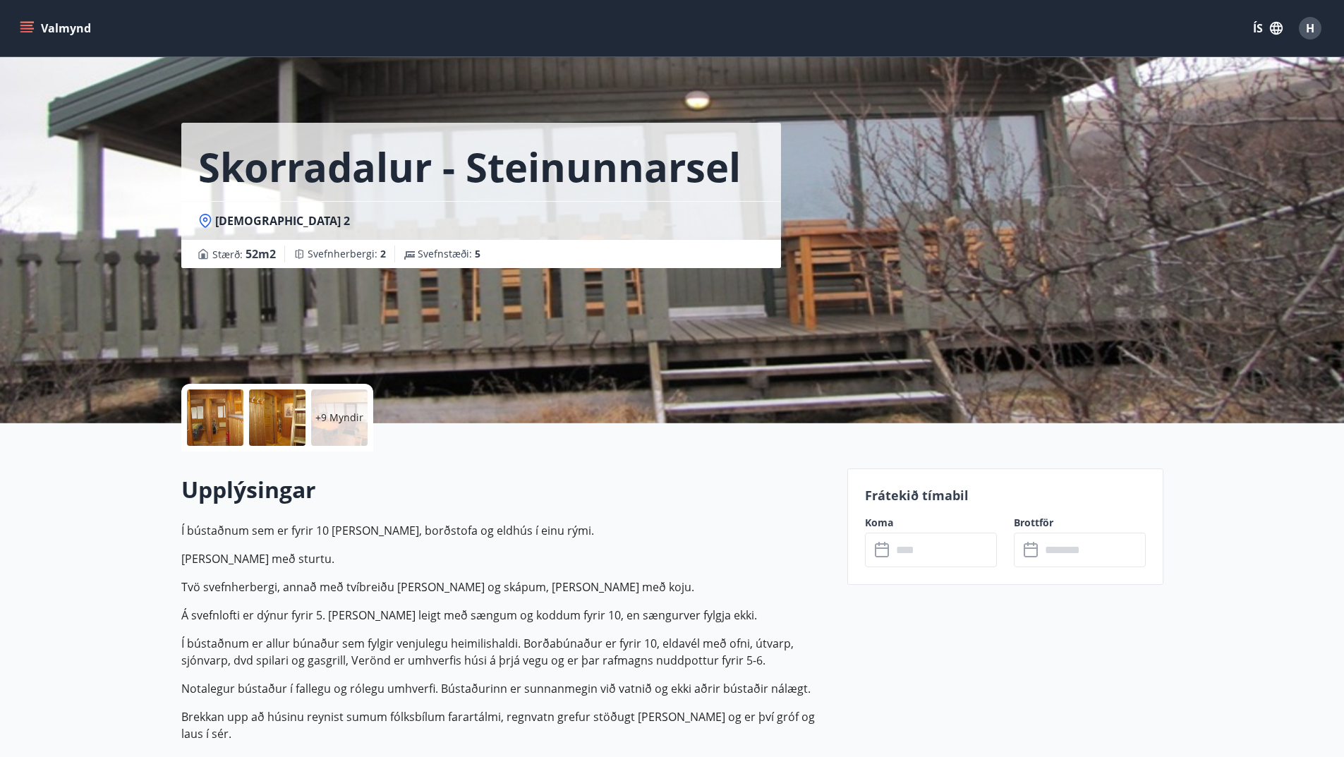
click at [265, 424] on div at bounding box center [277, 418] width 56 height 56
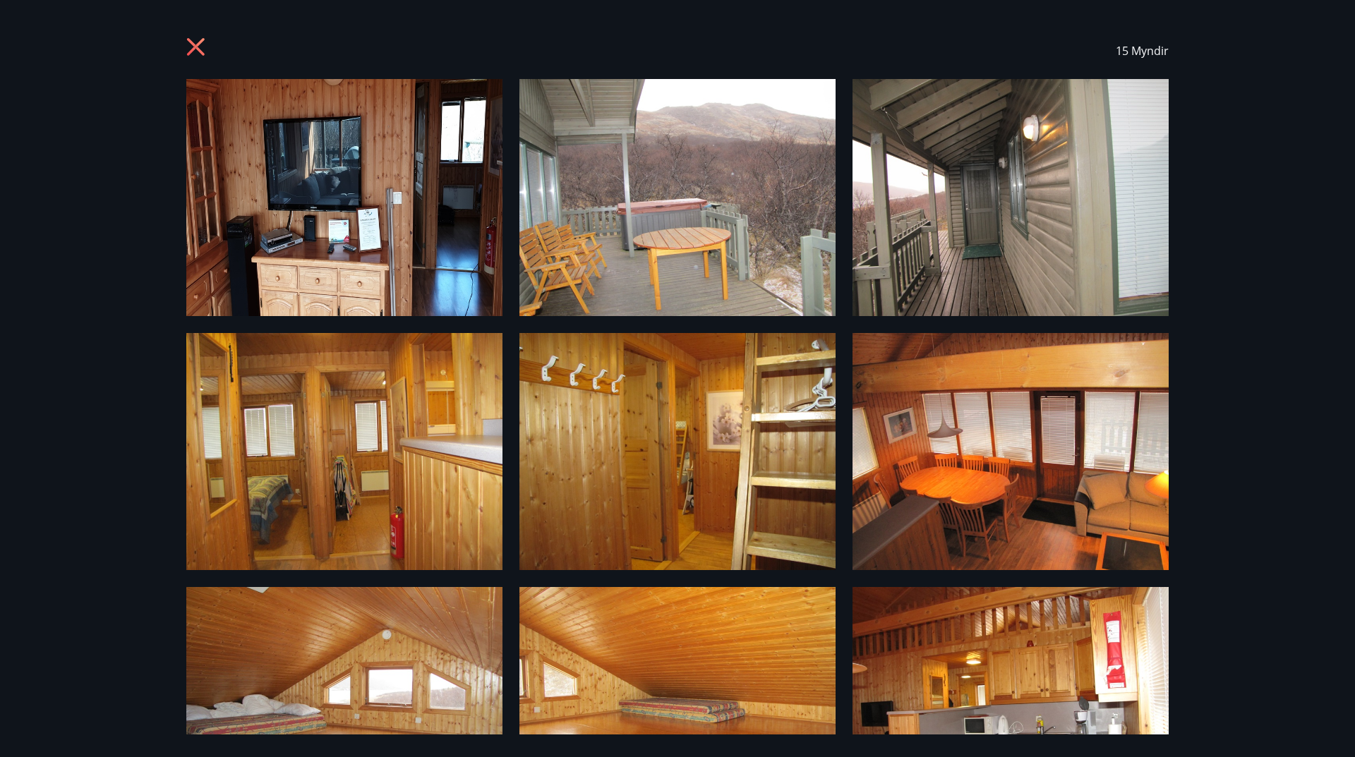
click at [192, 44] on icon at bounding box center [196, 47] width 18 height 18
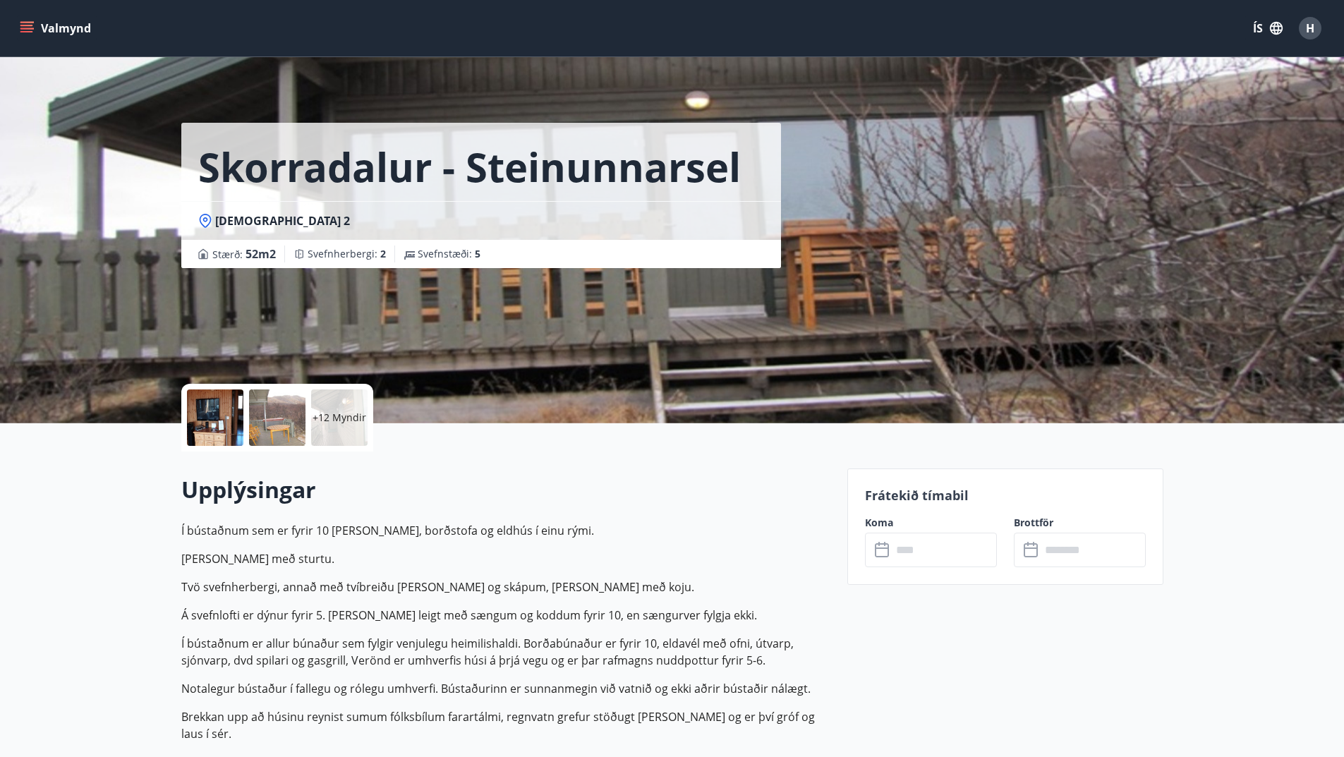
click at [950, 550] on input "text" at bounding box center [944, 550] width 105 height 35
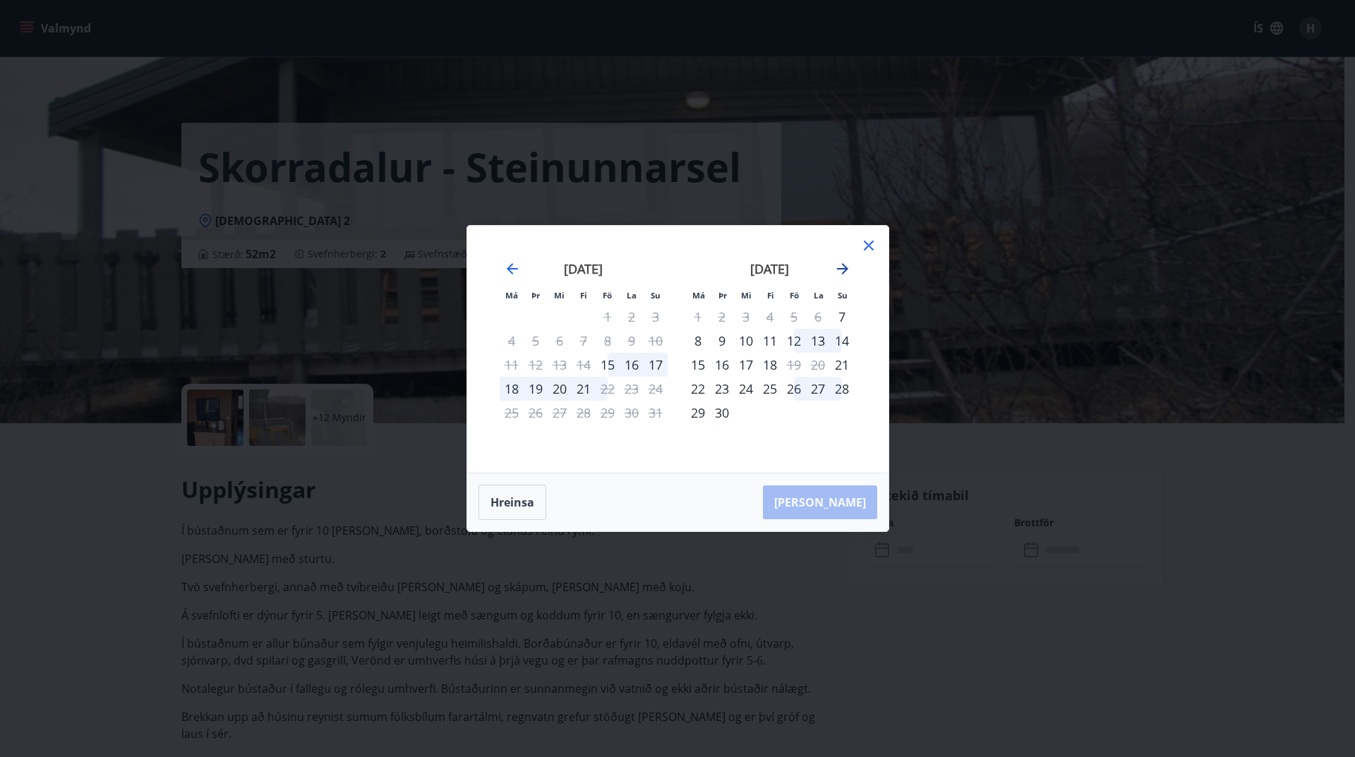
click at [841, 265] on icon "Move forward to switch to the next month." at bounding box center [842, 268] width 17 height 17
click at [513, 267] on icon "Move backward to switch to the previous month." at bounding box center [512, 268] width 17 height 17
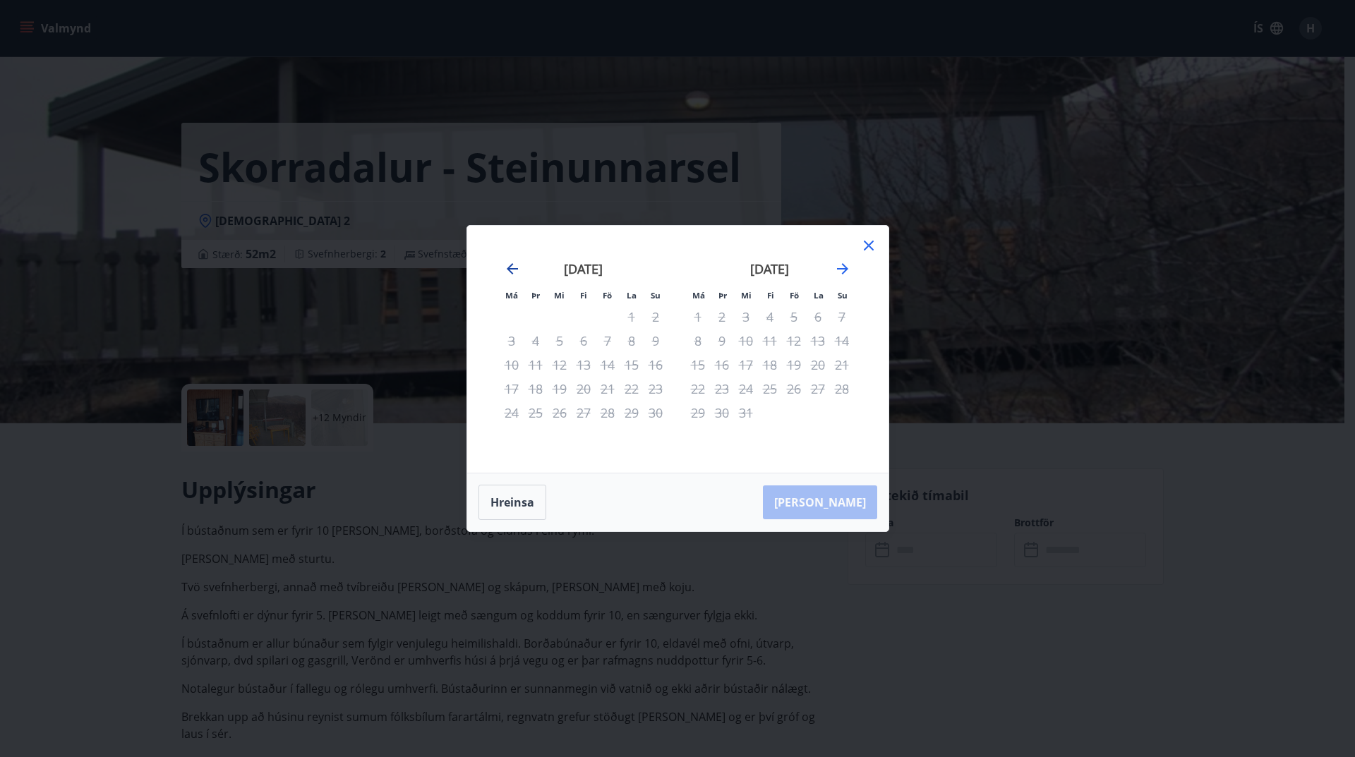
click at [513, 267] on icon "Move backward to switch to the previous month." at bounding box center [512, 268] width 17 height 17
click at [611, 342] on div "12" at bounding box center [608, 341] width 24 height 24
click at [653, 341] on div "14" at bounding box center [656, 341] width 24 height 24
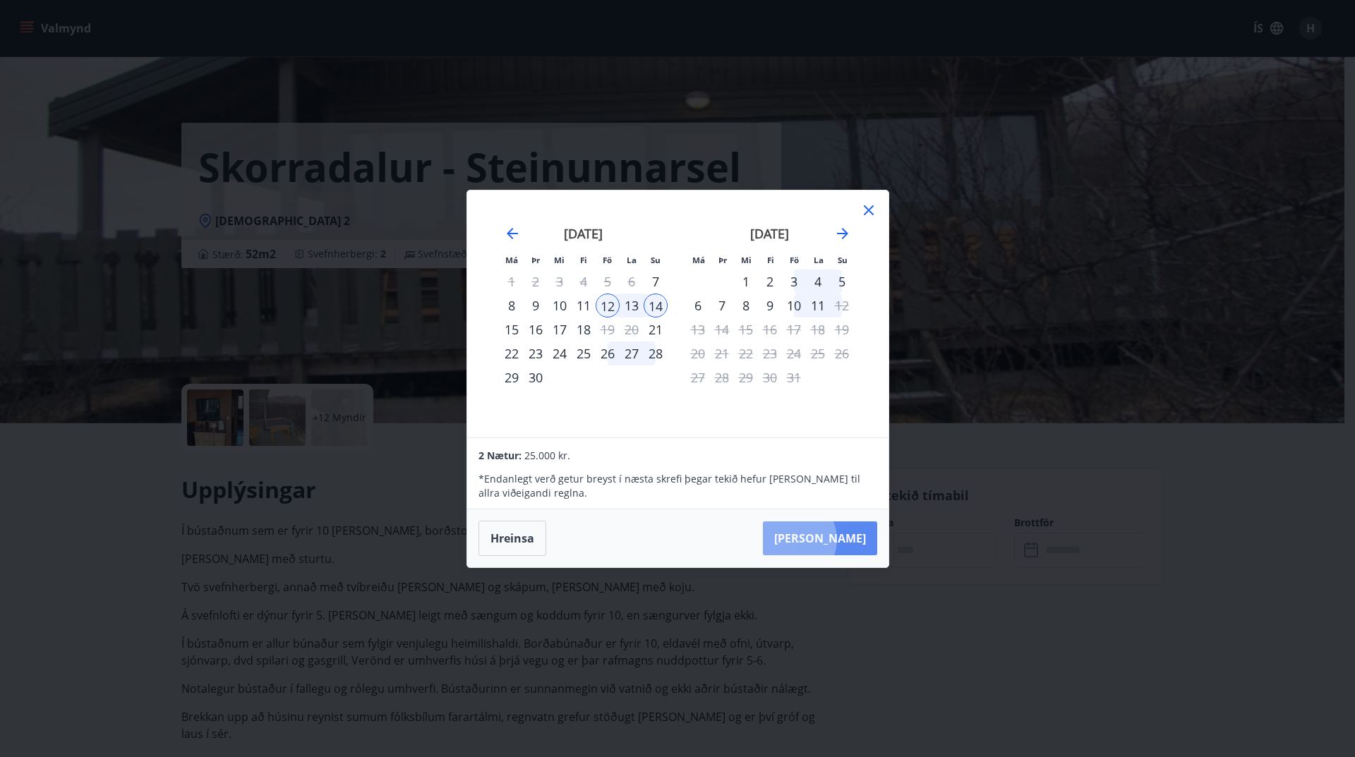
click at [837, 539] on button "Taka Frá" at bounding box center [820, 538] width 114 height 34
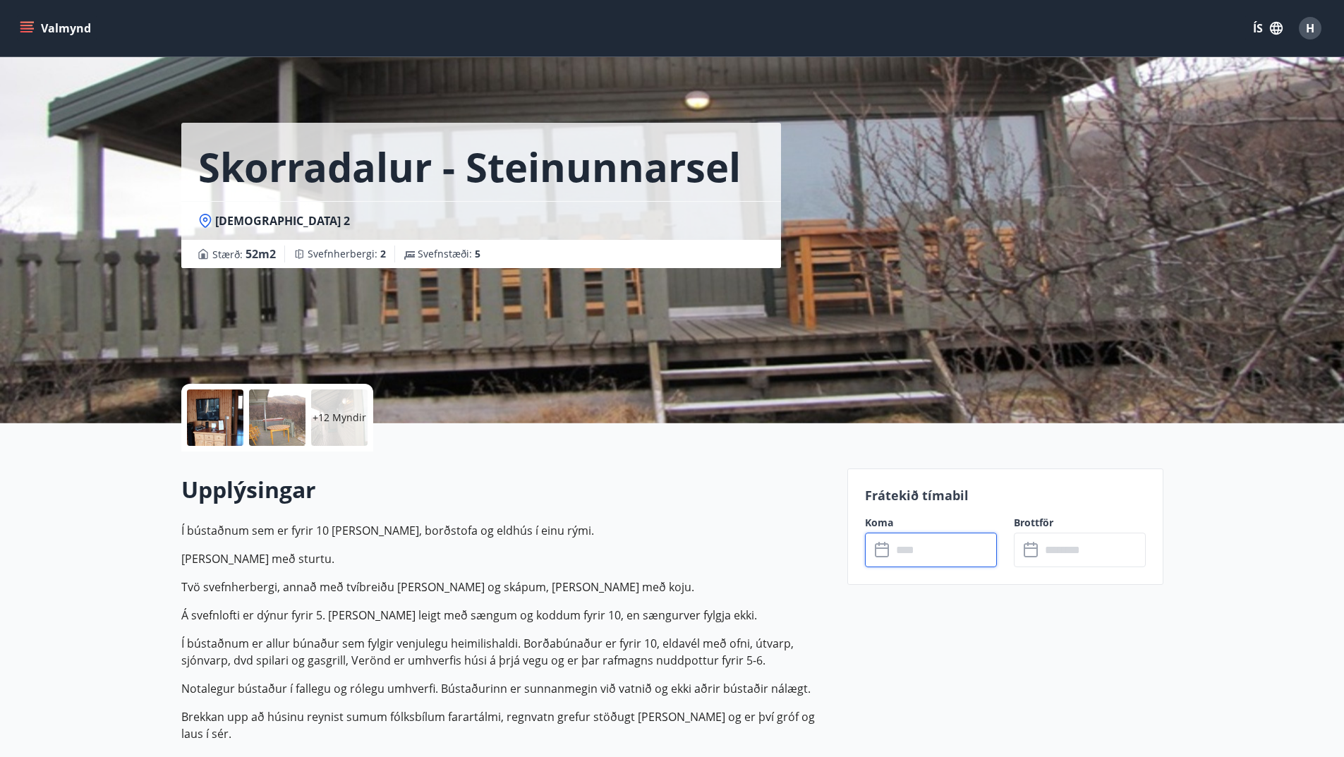
type input "******"
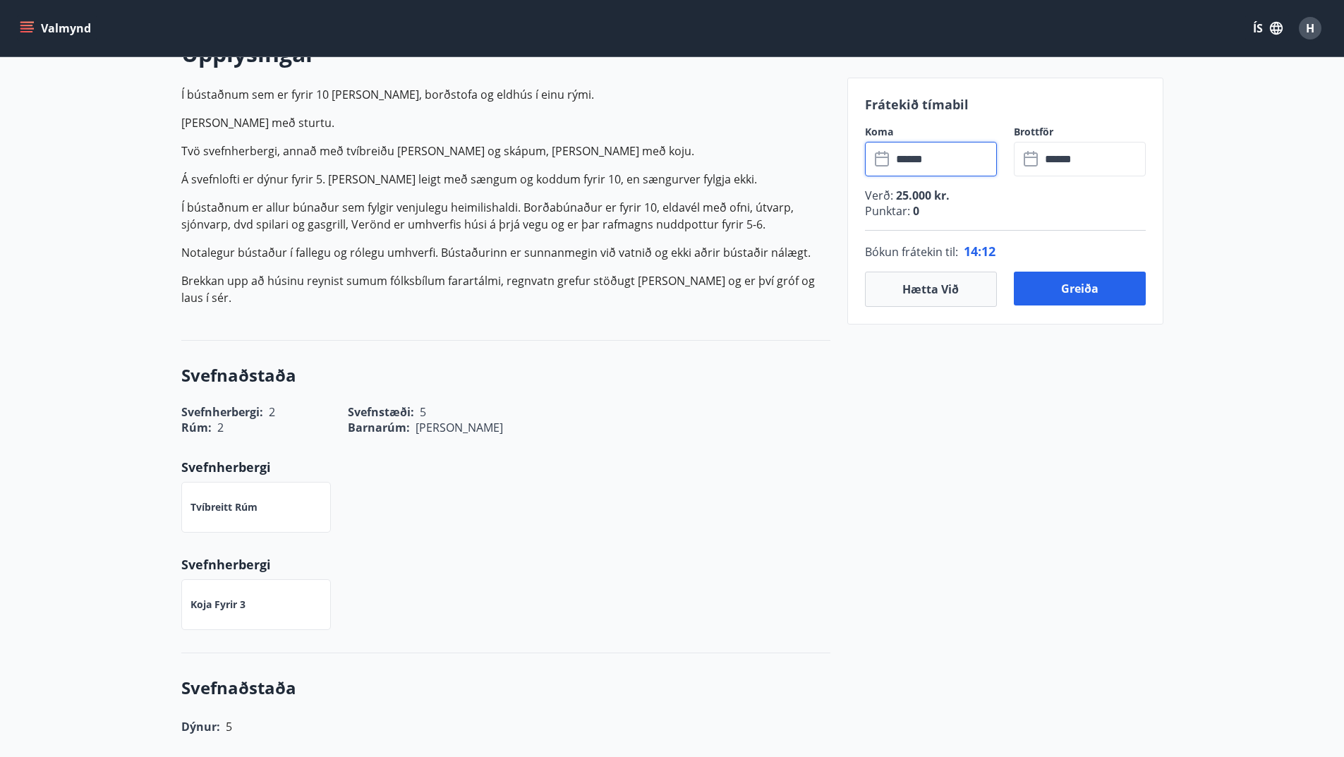
scroll to position [13, 0]
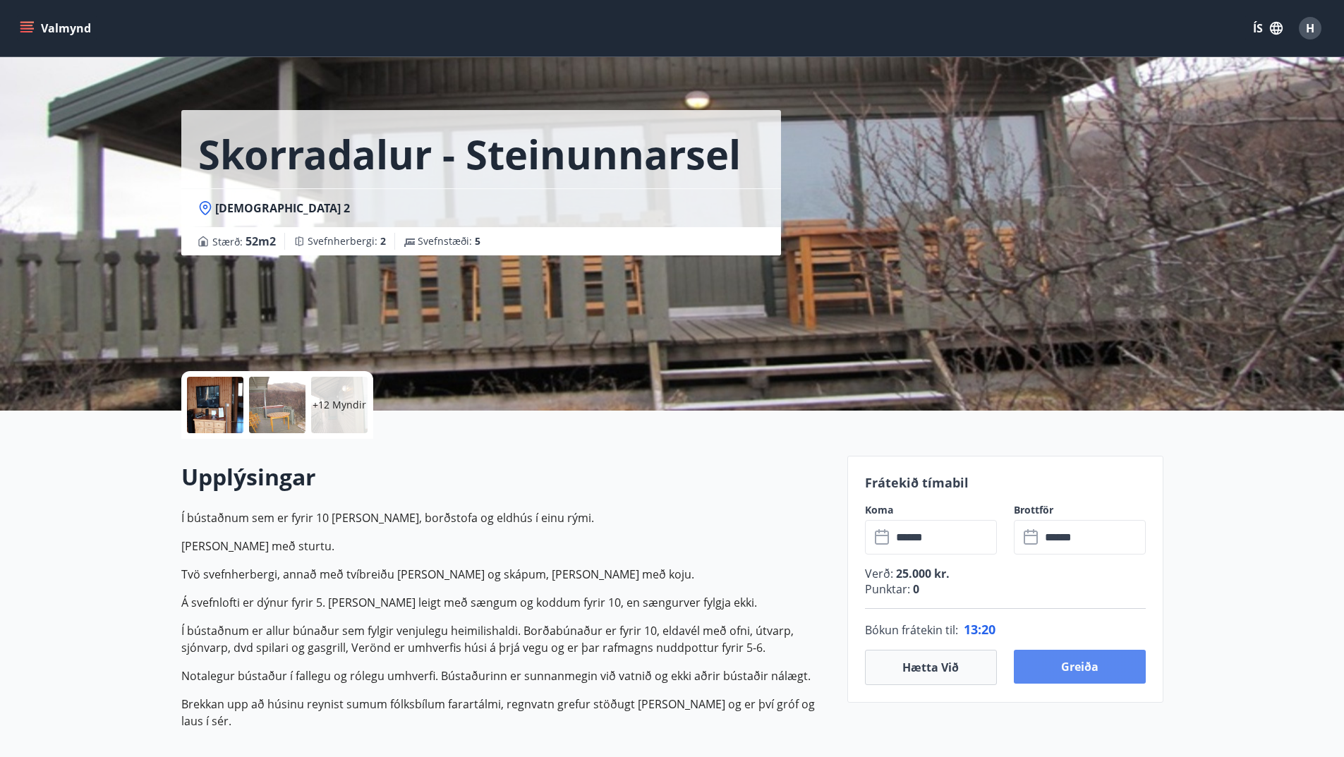
click at [1082, 675] on button "Greiða" at bounding box center [1080, 667] width 132 height 34
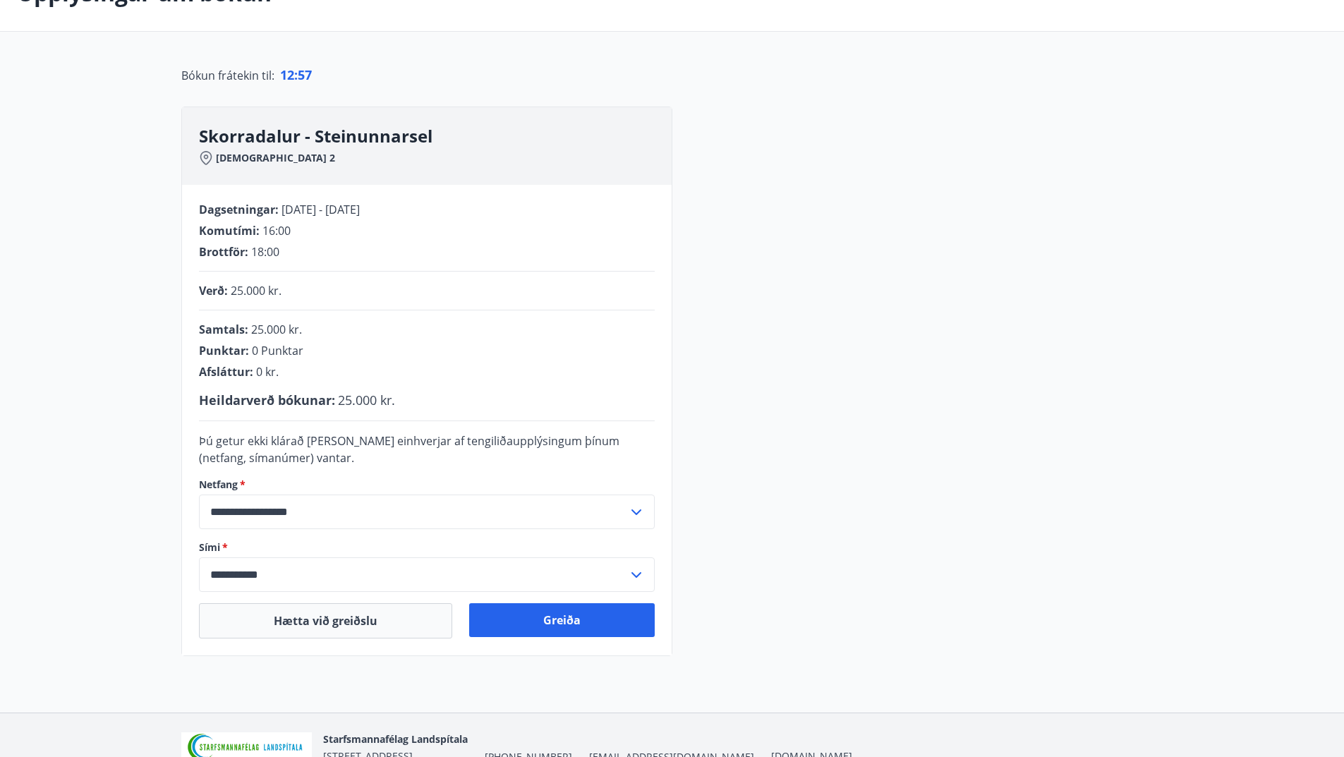
scroll to position [176, 0]
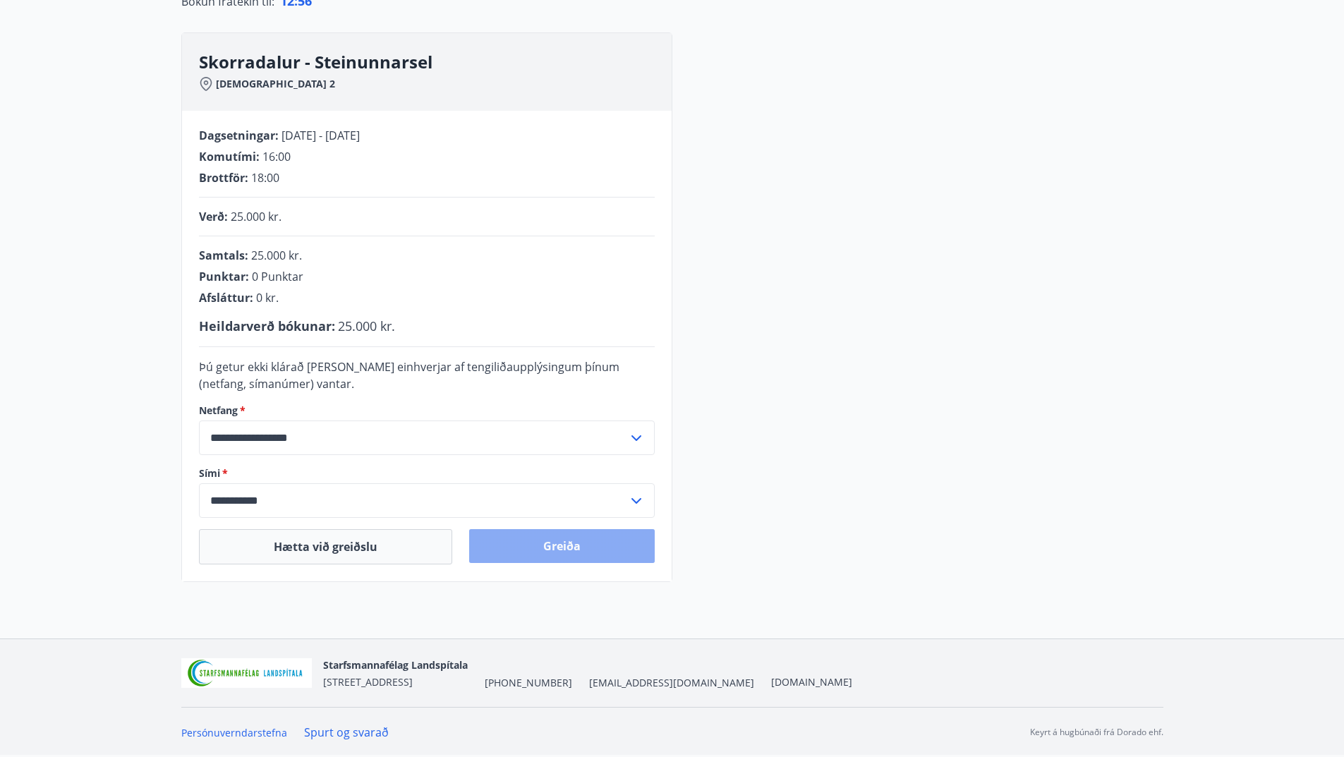
click at [550, 552] on button "Greiða" at bounding box center [562, 546] width 186 height 34
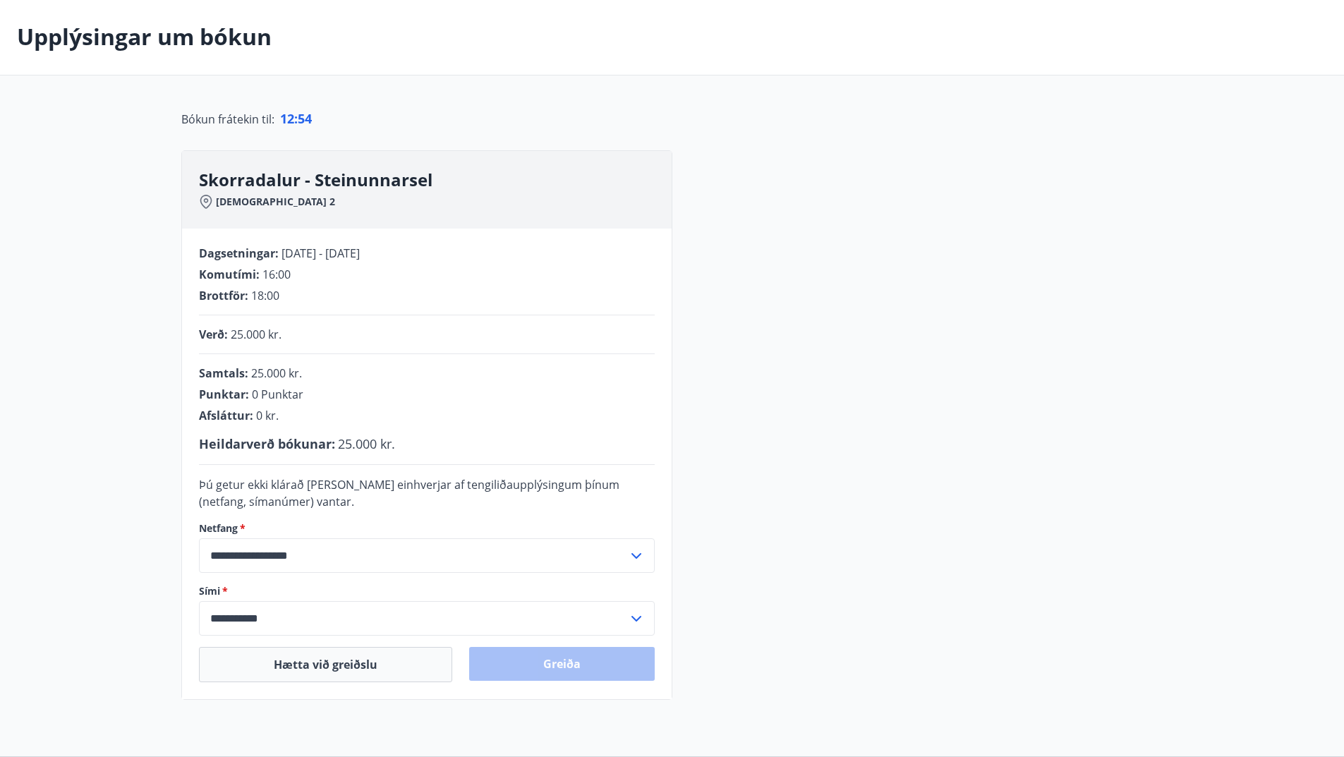
scroll to position [0, 0]
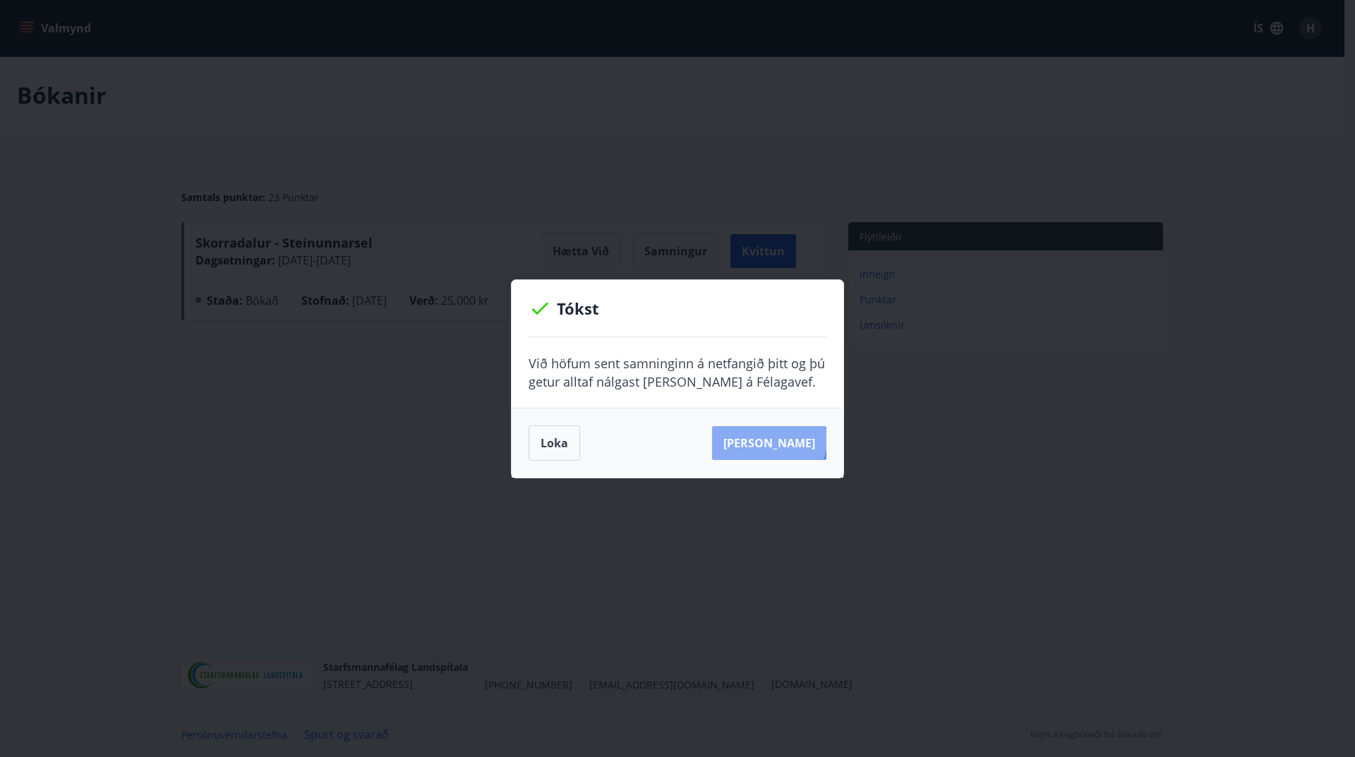
click at [790, 439] on button "[PERSON_NAME]" at bounding box center [769, 443] width 114 height 34
click at [546, 447] on button "Loka" at bounding box center [555, 443] width 52 height 35
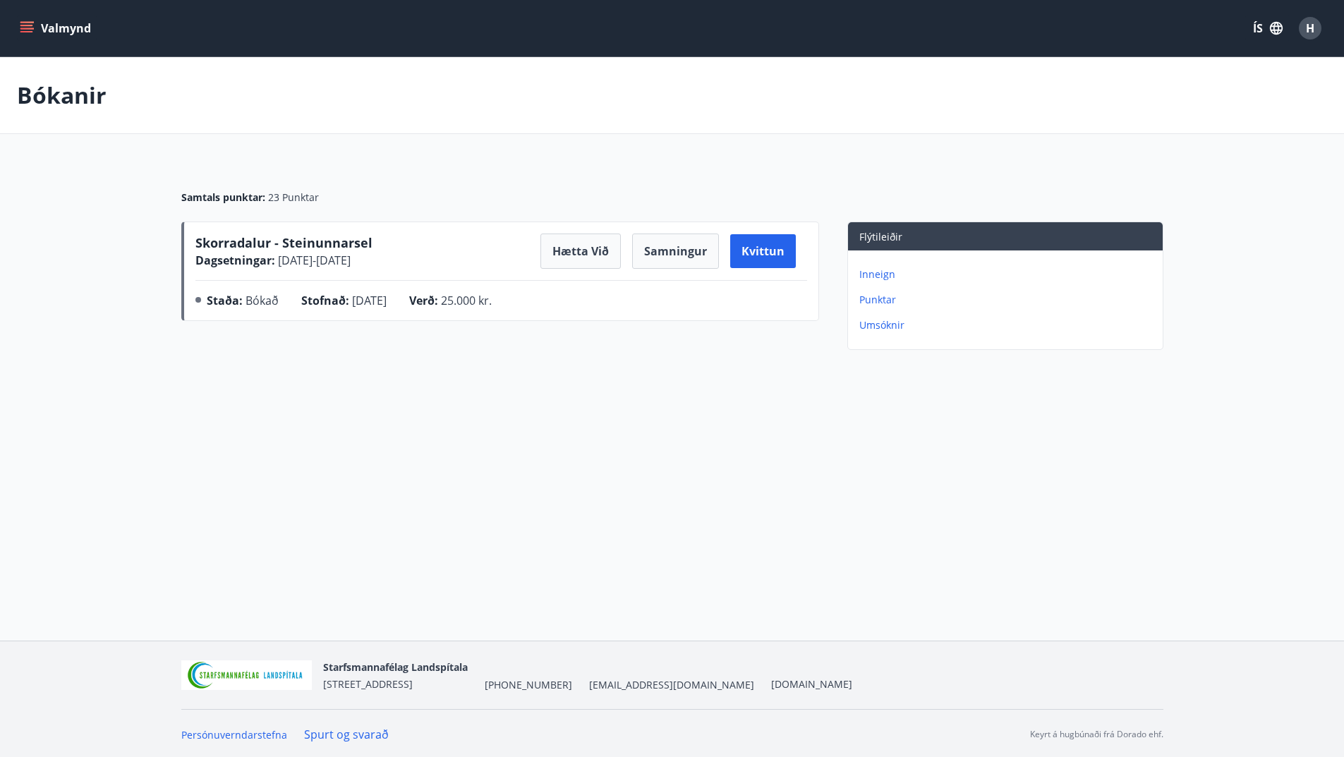
click at [296, 239] on span "Skorradalur - Steinunnarsel" at bounding box center [283, 242] width 177 height 17
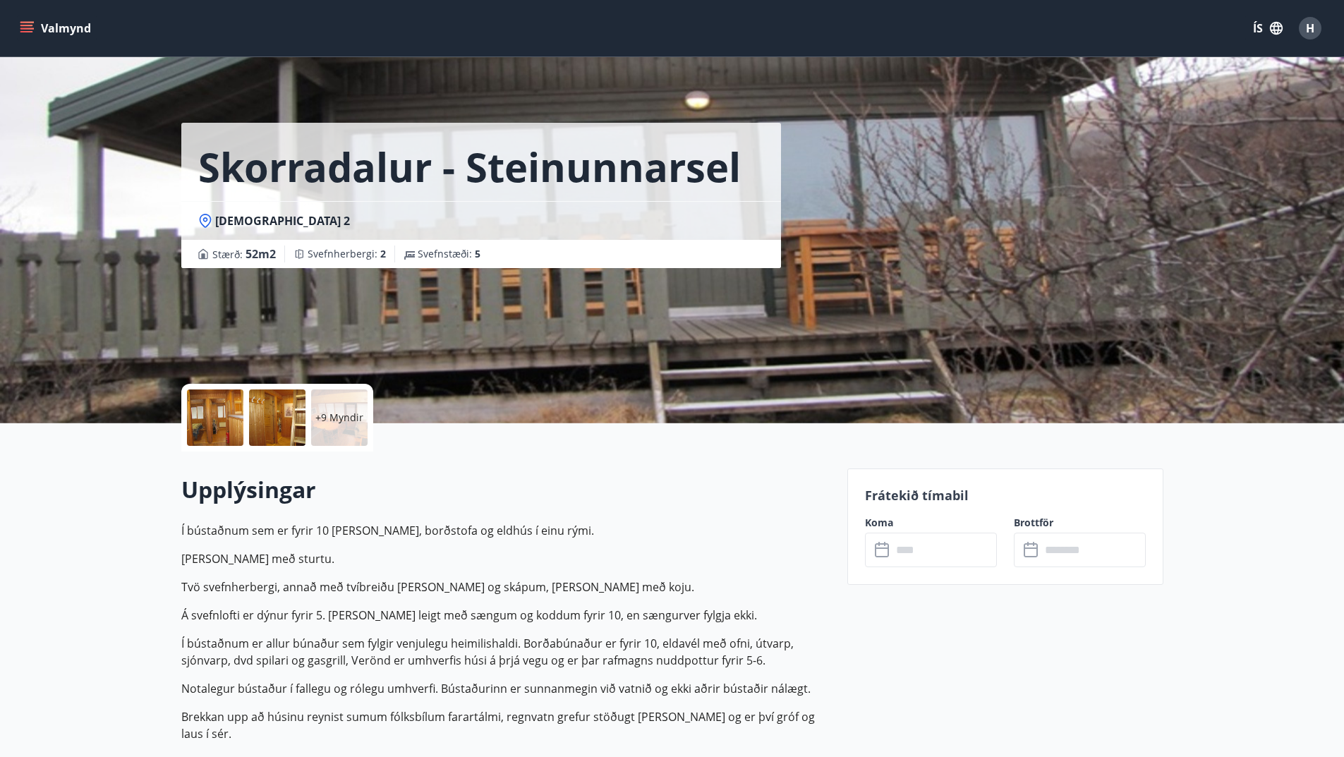
click at [222, 432] on div at bounding box center [215, 418] width 56 height 56
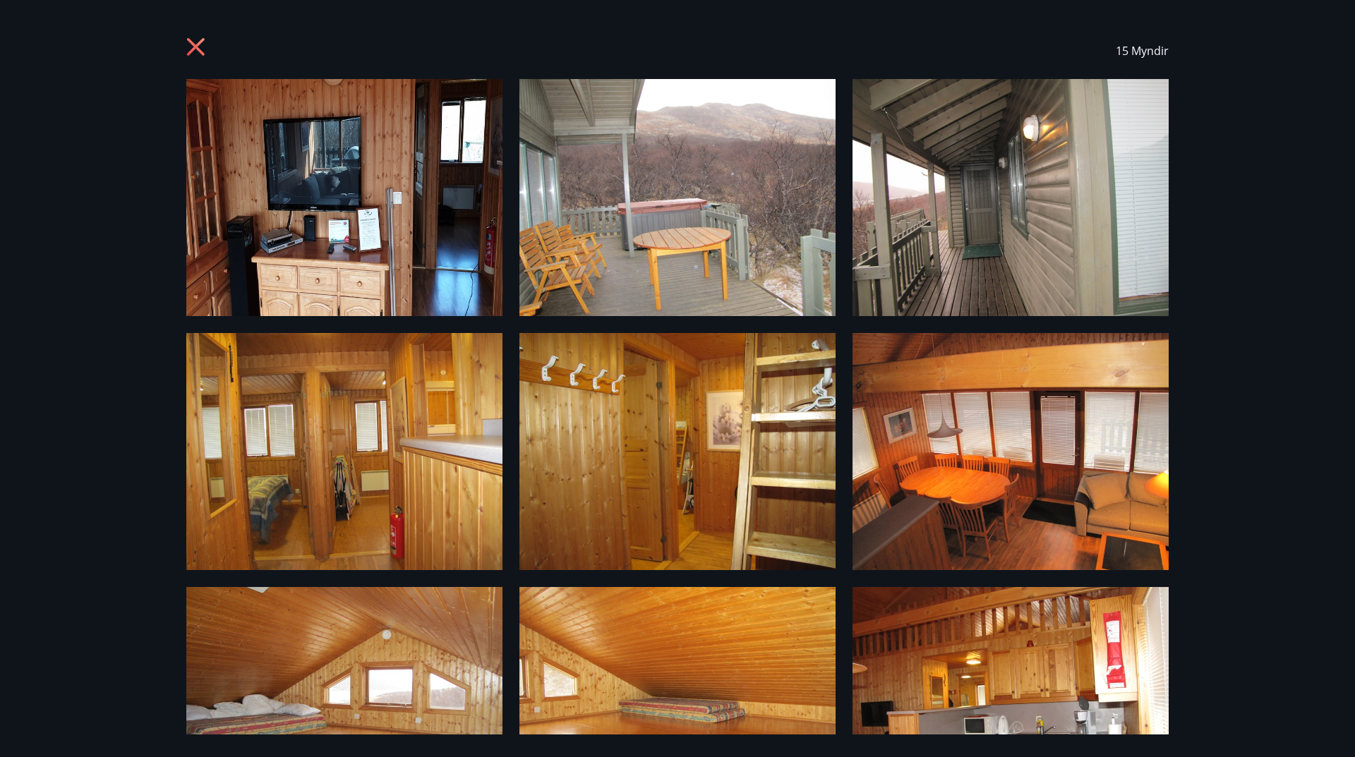
click at [375, 241] on img at bounding box center [344, 197] width 316 height 237
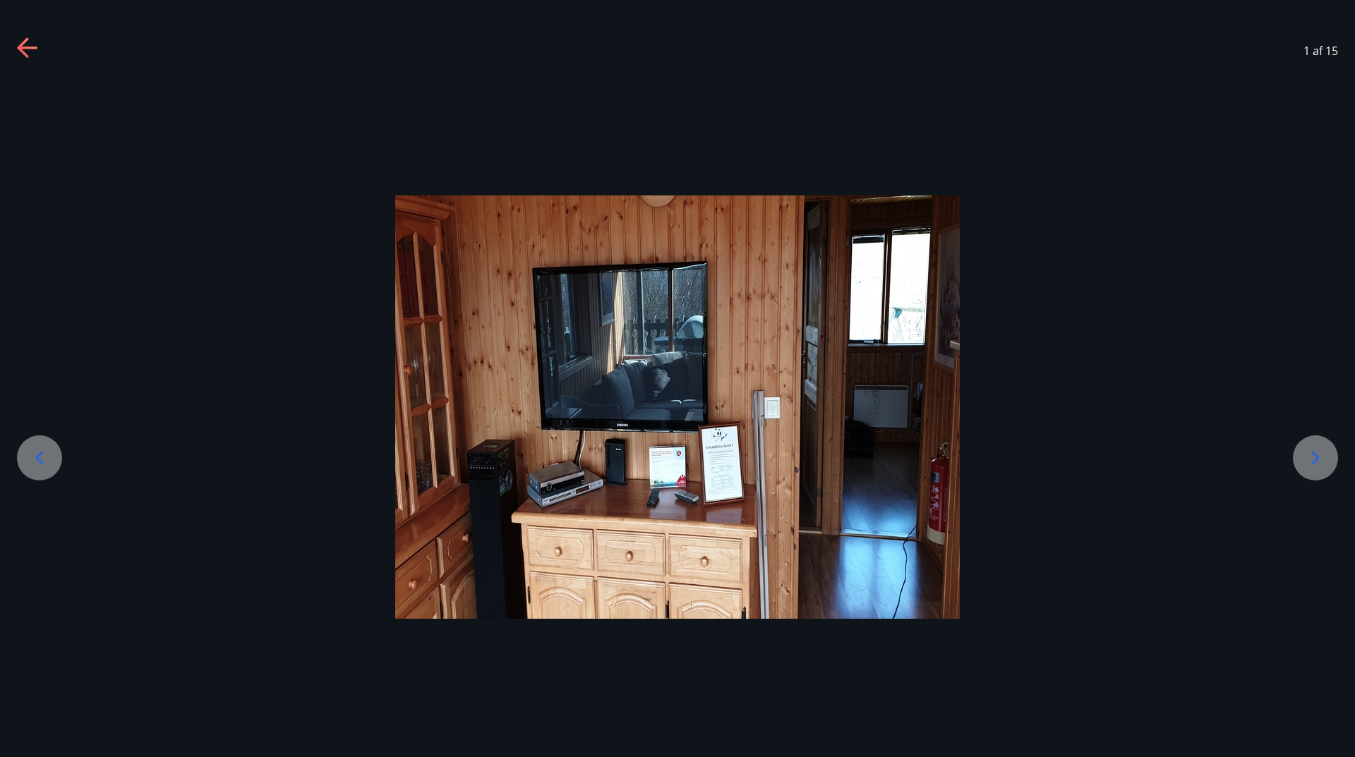
click at [1305, 457] on icon at bounding box center [1315, 458] width 23 height 23
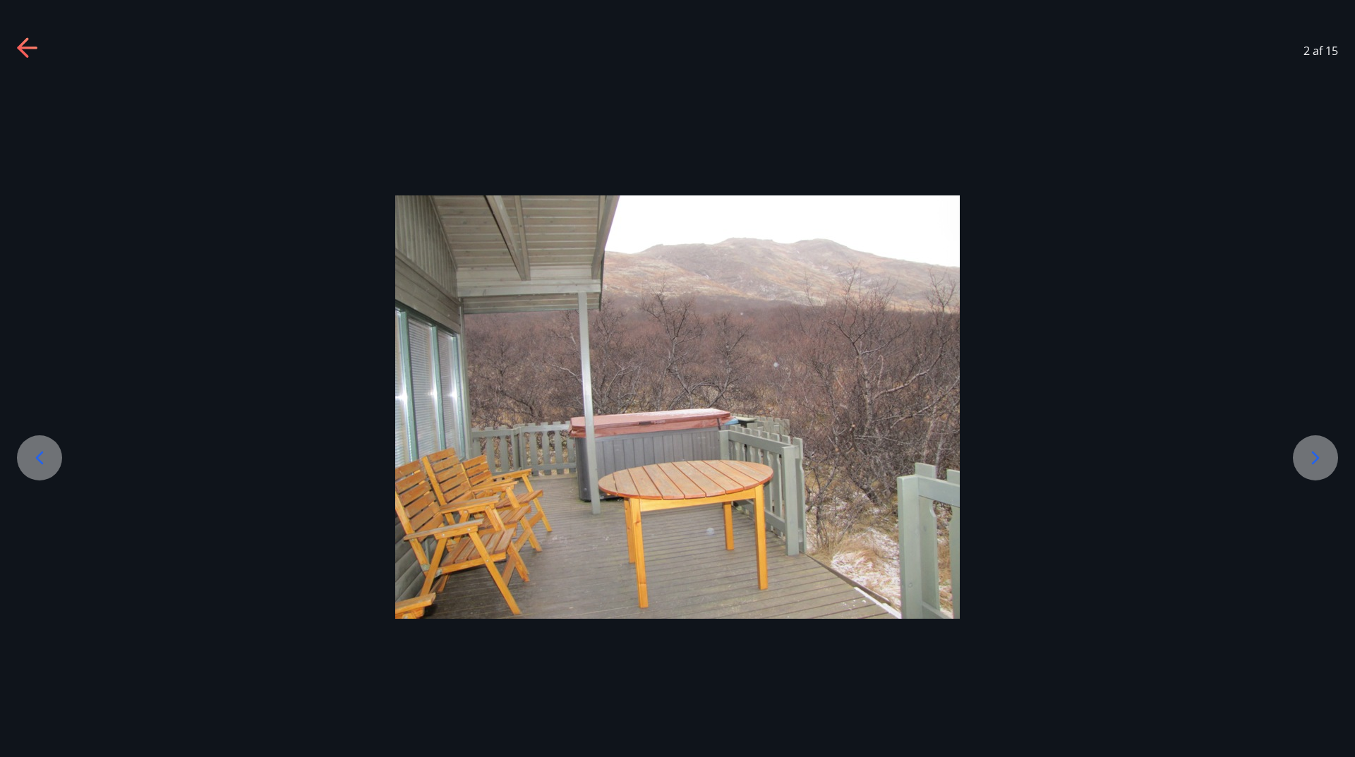
click at [1305, 457] on icon at bounding box center [1315, 458] width 23 height 23
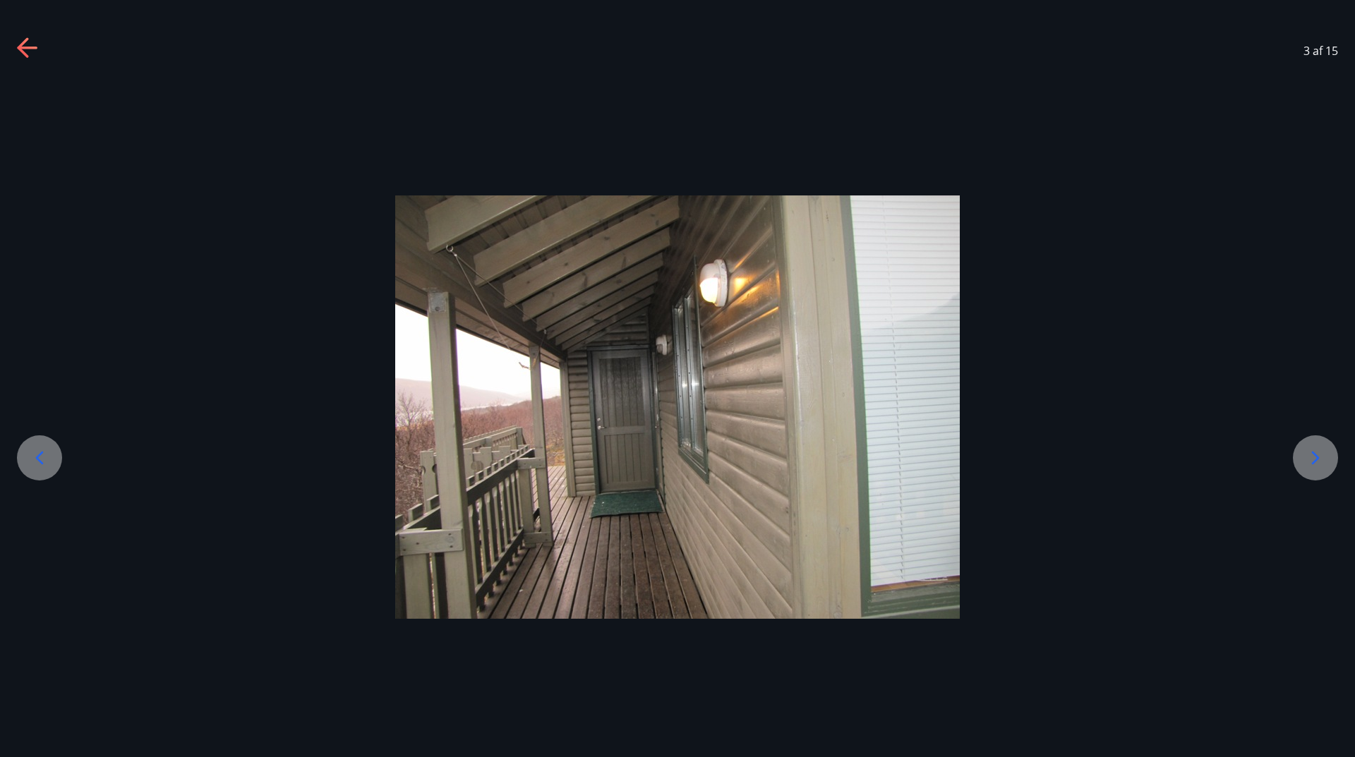
click at [1305, 457] on icon at bounding box center [1315, 458] width 23 height 23
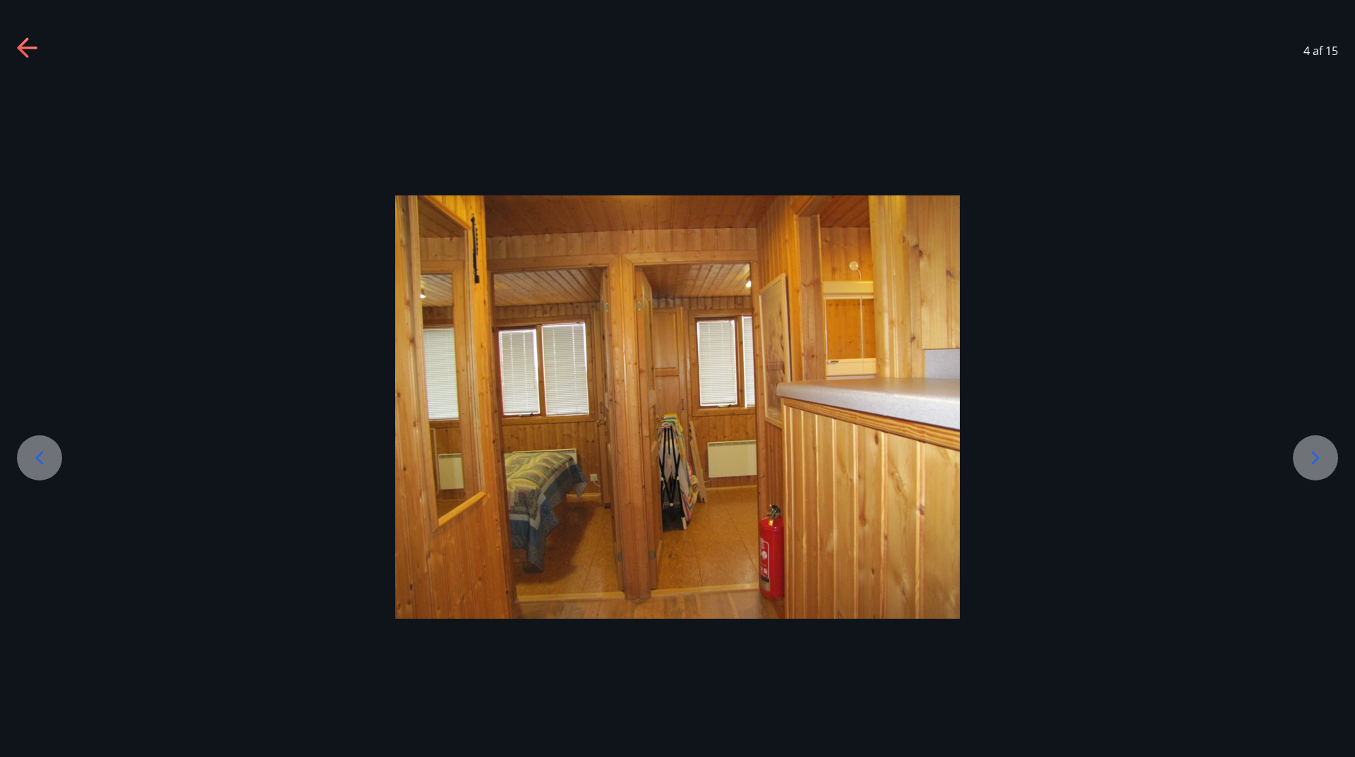
click at [1305, 457] on icon at bounding box center [1315, 458] width 23 height 23
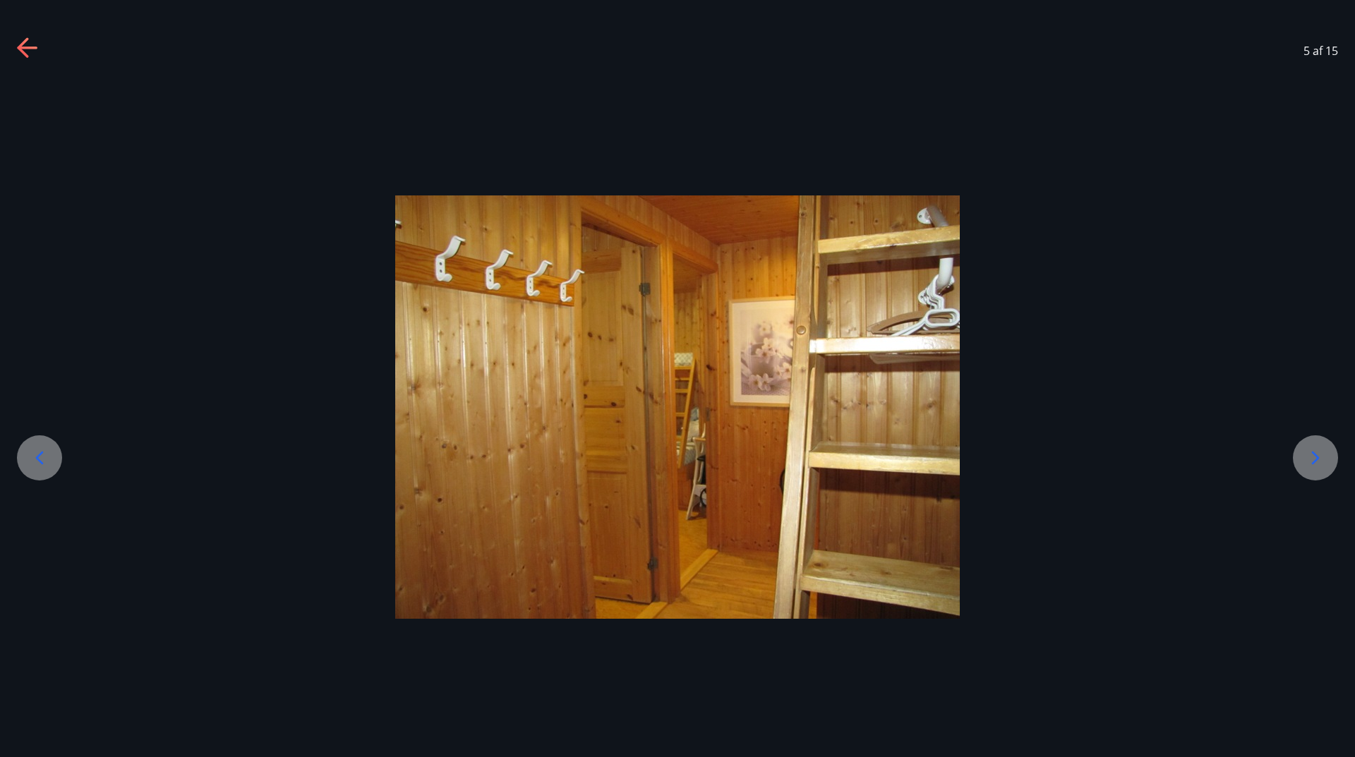
click at [1305, 457] on icon at bounding box center [1315, 458] width 23 height 23
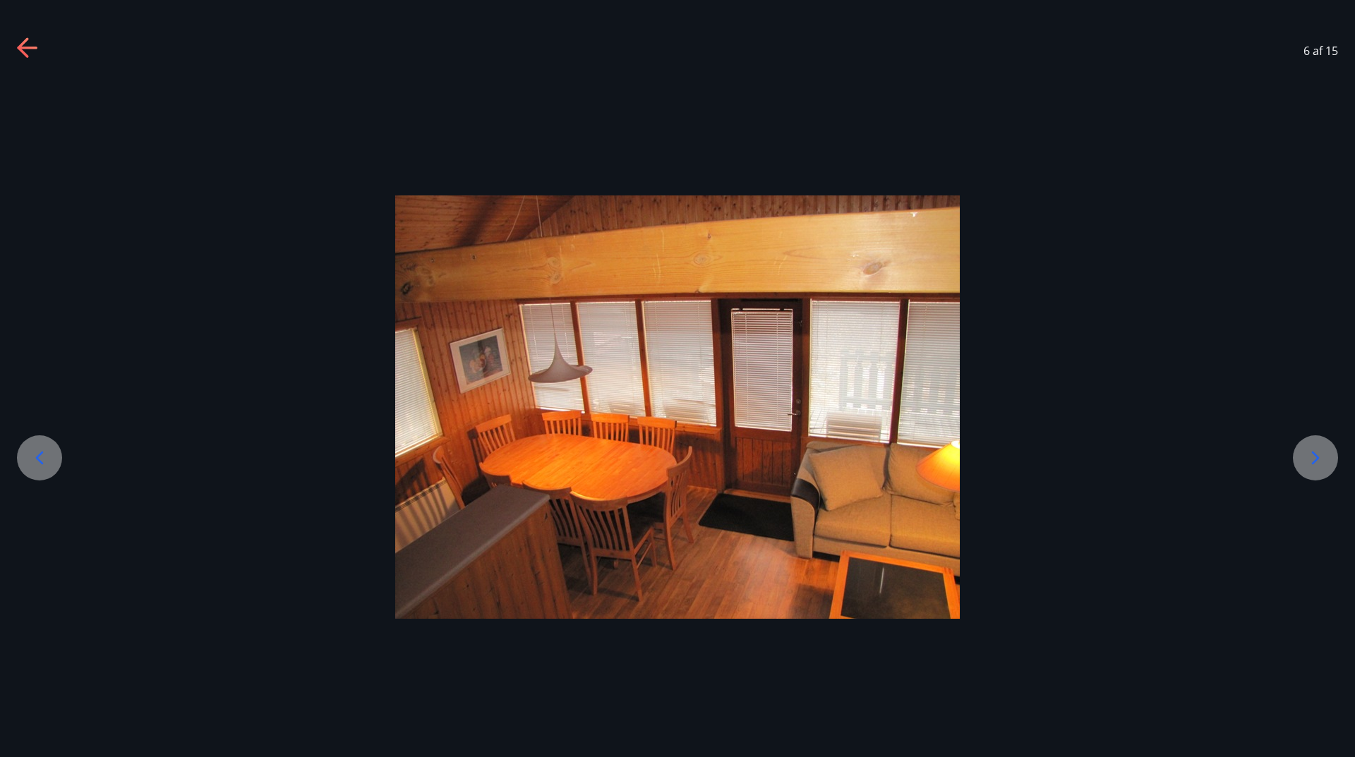
click at [1305, 457] on icon at bounding box center [1315, 458] width 23 height 23
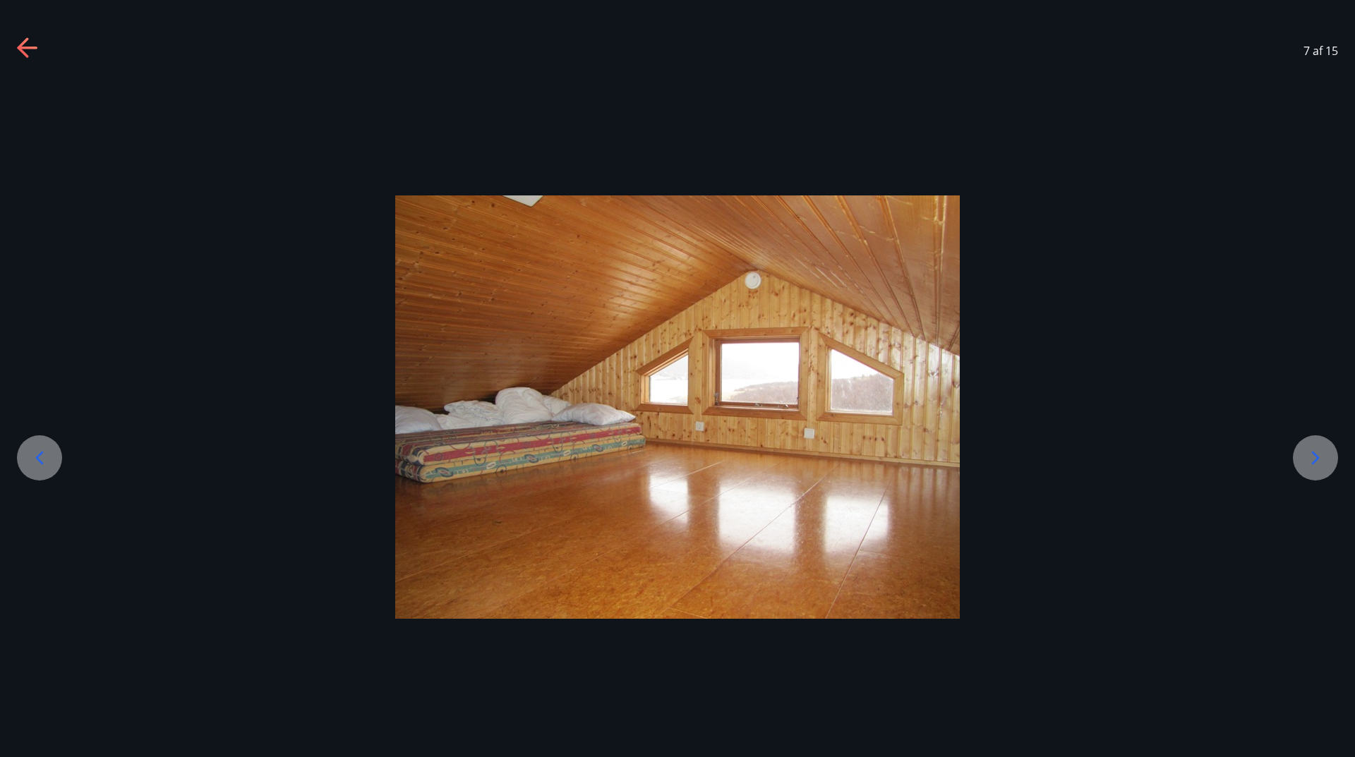
click at [1305, 457] on icon at bounding box center [1315, 458] width 23 height 23
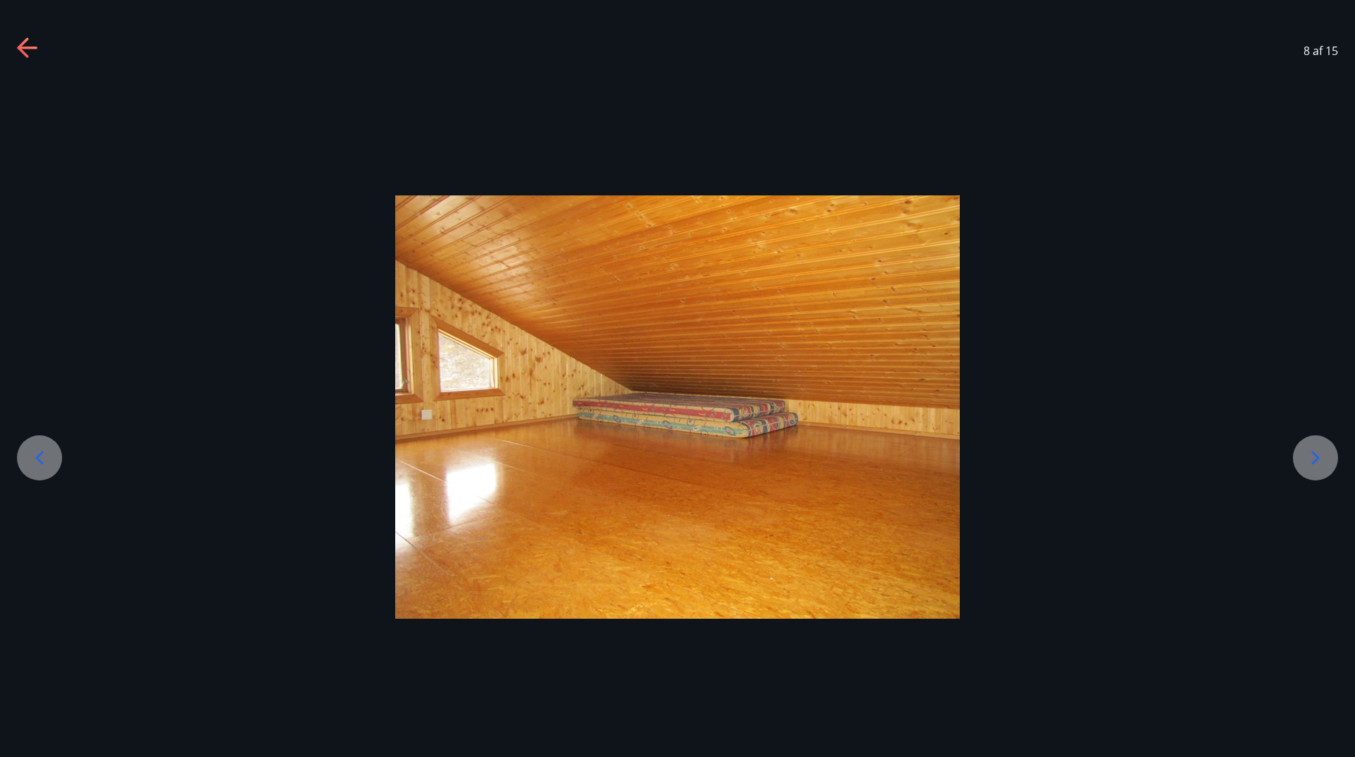
click at [1305, 457] on icon at bounding box center [1315, 458] width 23 height 23
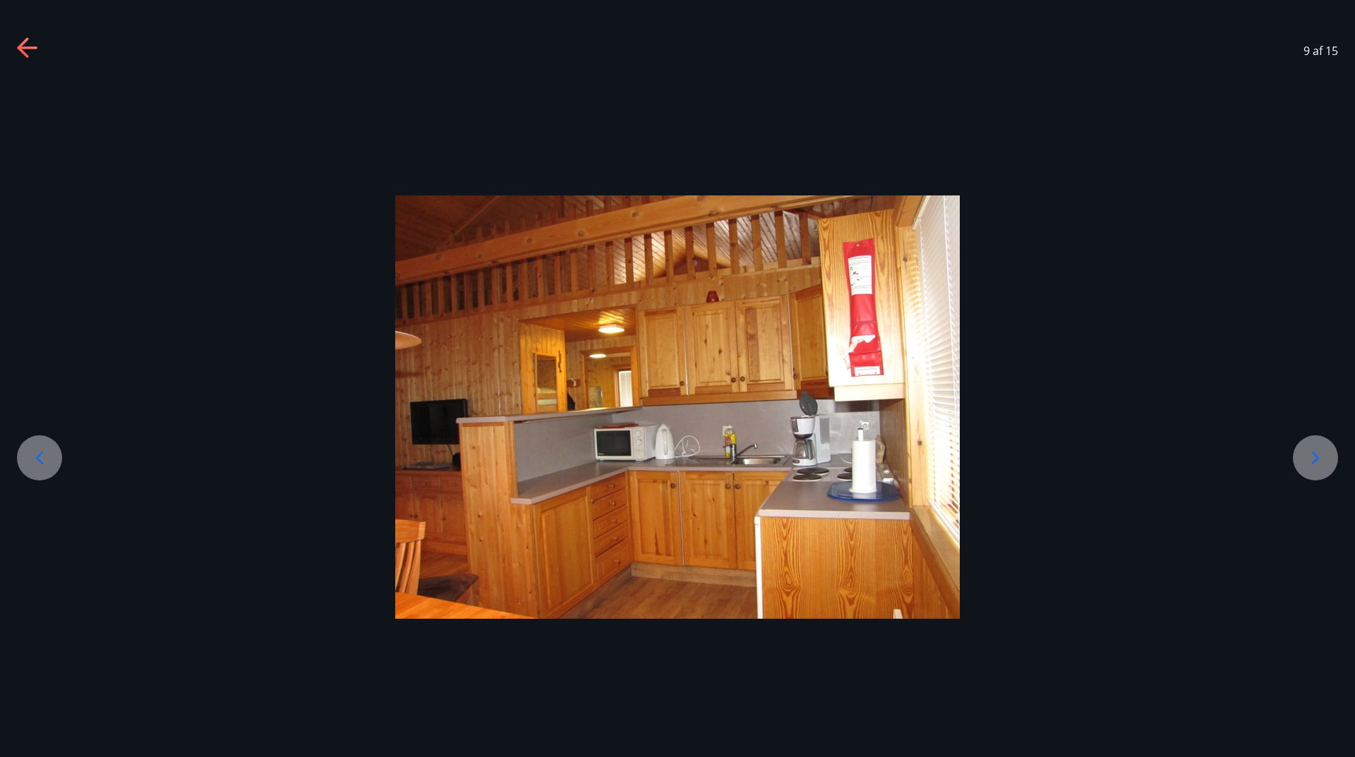
click at [1305, 457] on icon at bounding box center [1315, 458] width 23 height 23
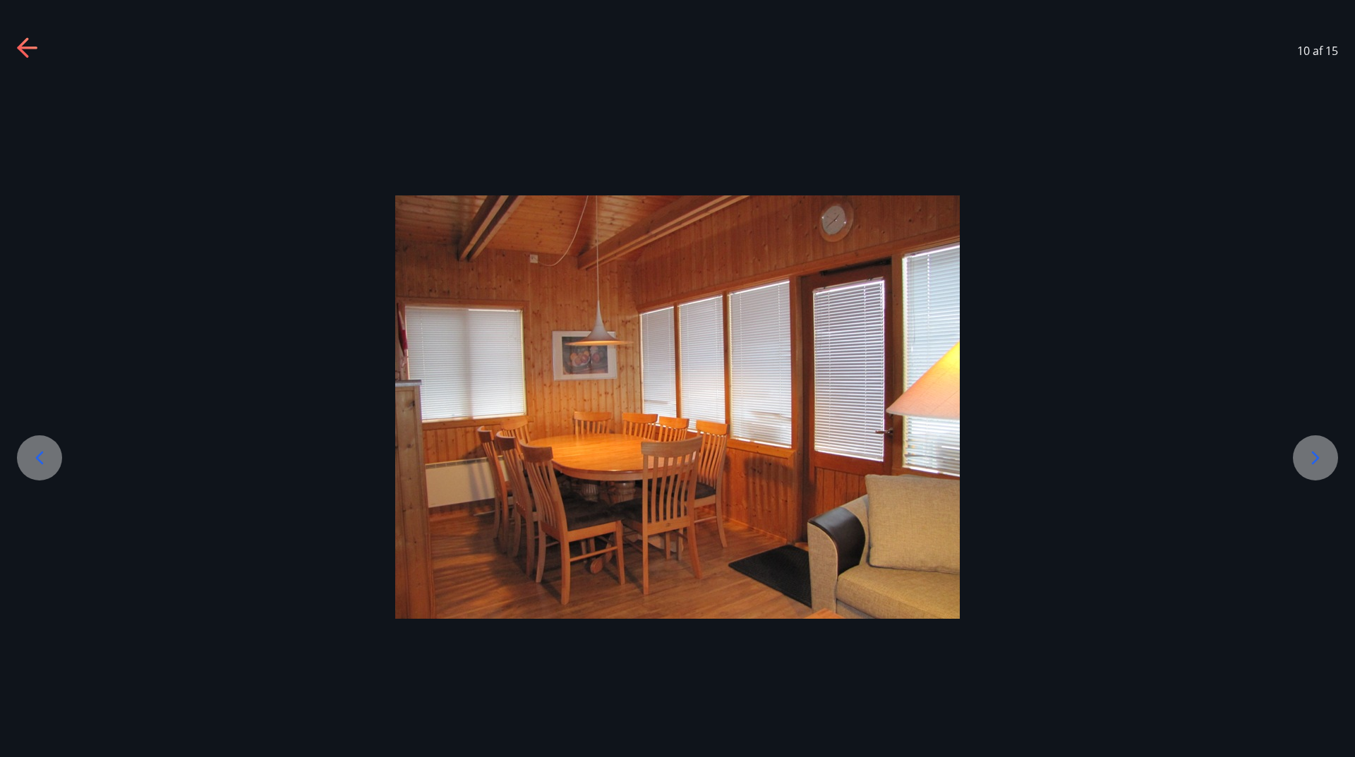
click at [1305, 457] on icon at bounding box center [1315, 458] width 23 height 23
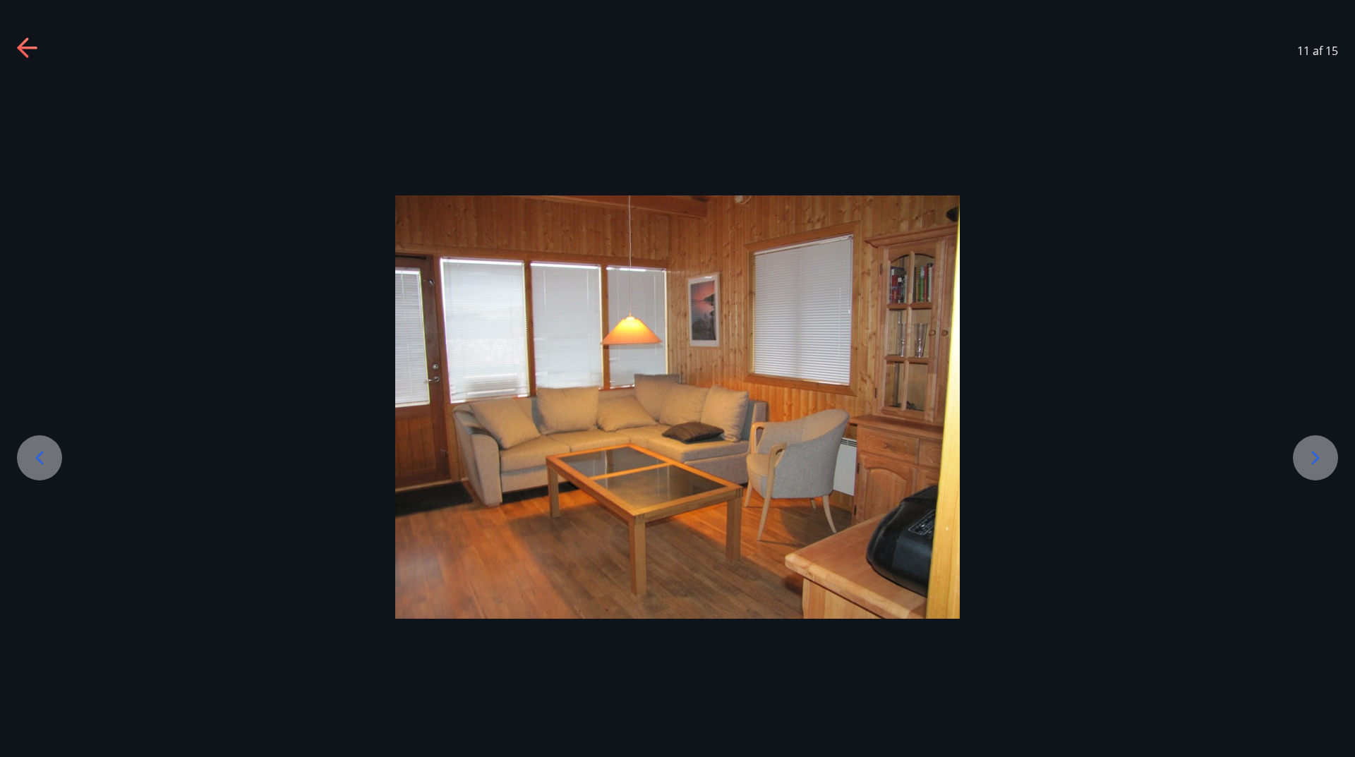
click at [1305, 457] on icon at bounding box center [1315, 458] width 23 height 23
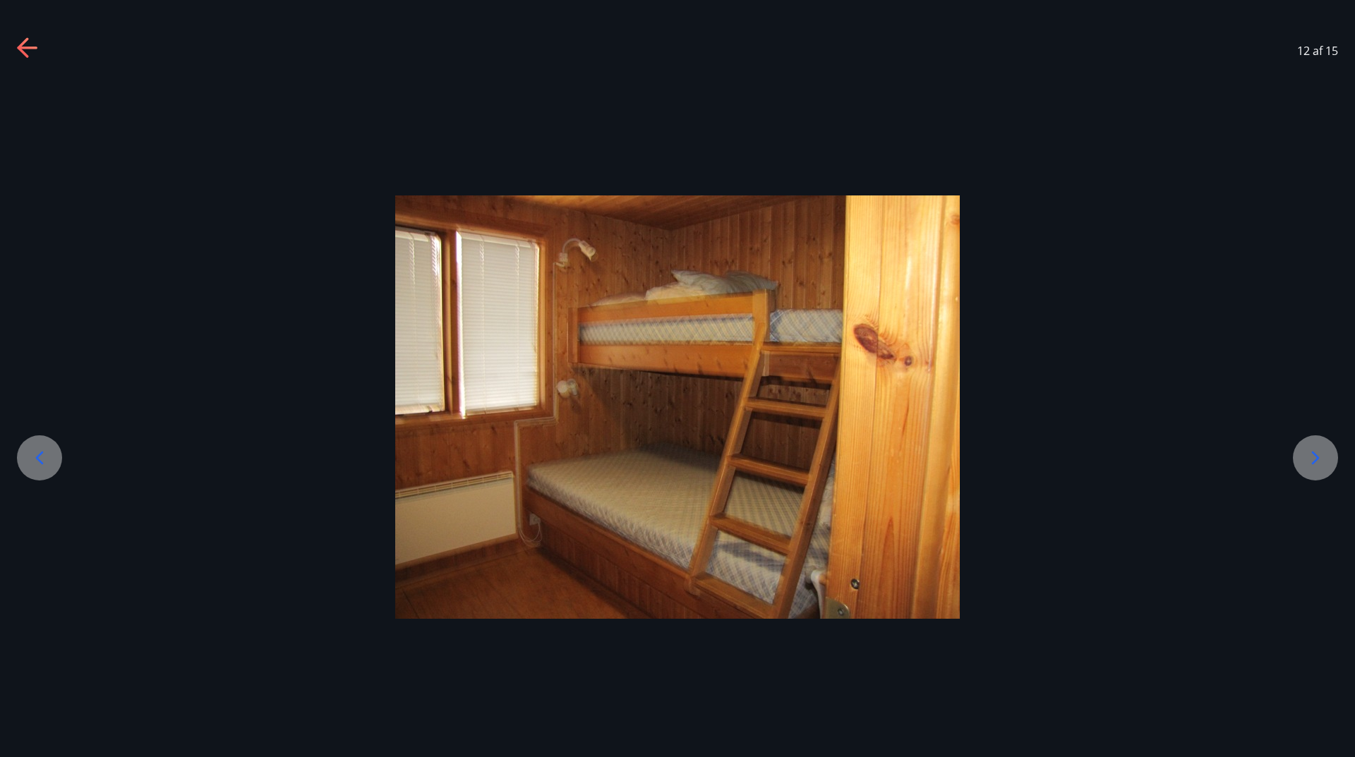
click at [1305, 457] on icon at bounding box center [1315, 458] width 23 height 23
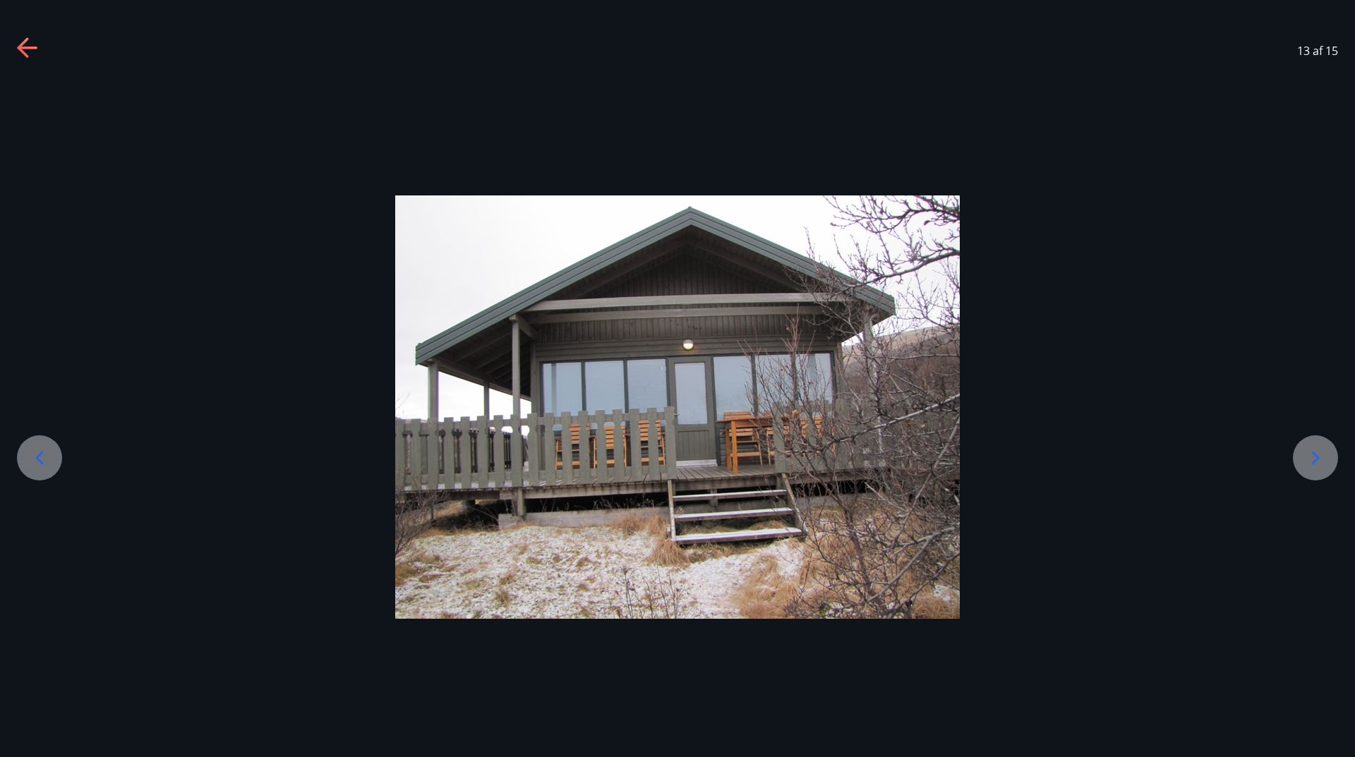
click at [1305, 457] on icon at bounding box center [1315, 458] width 23 height 23
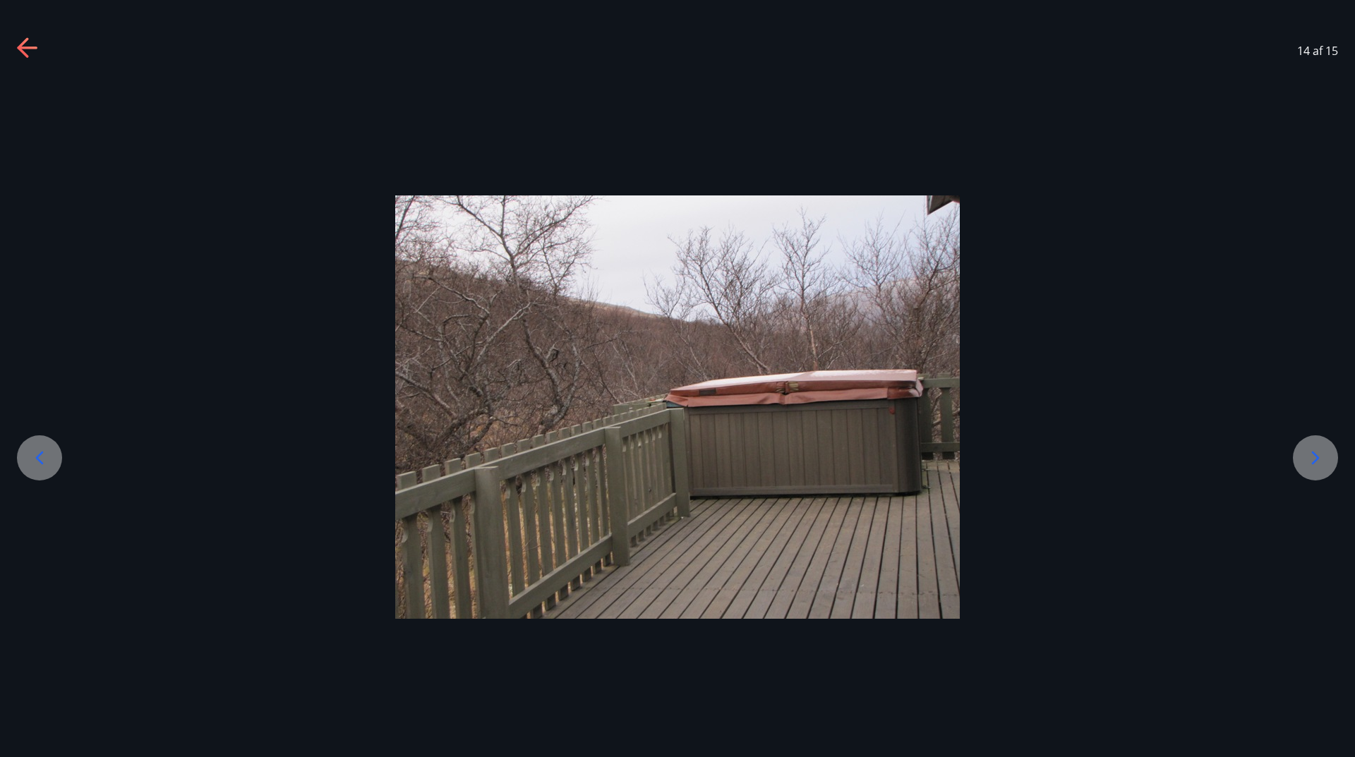
click at [1305, 457] on icon at bounding box center [1315, 458] width 23 height 23
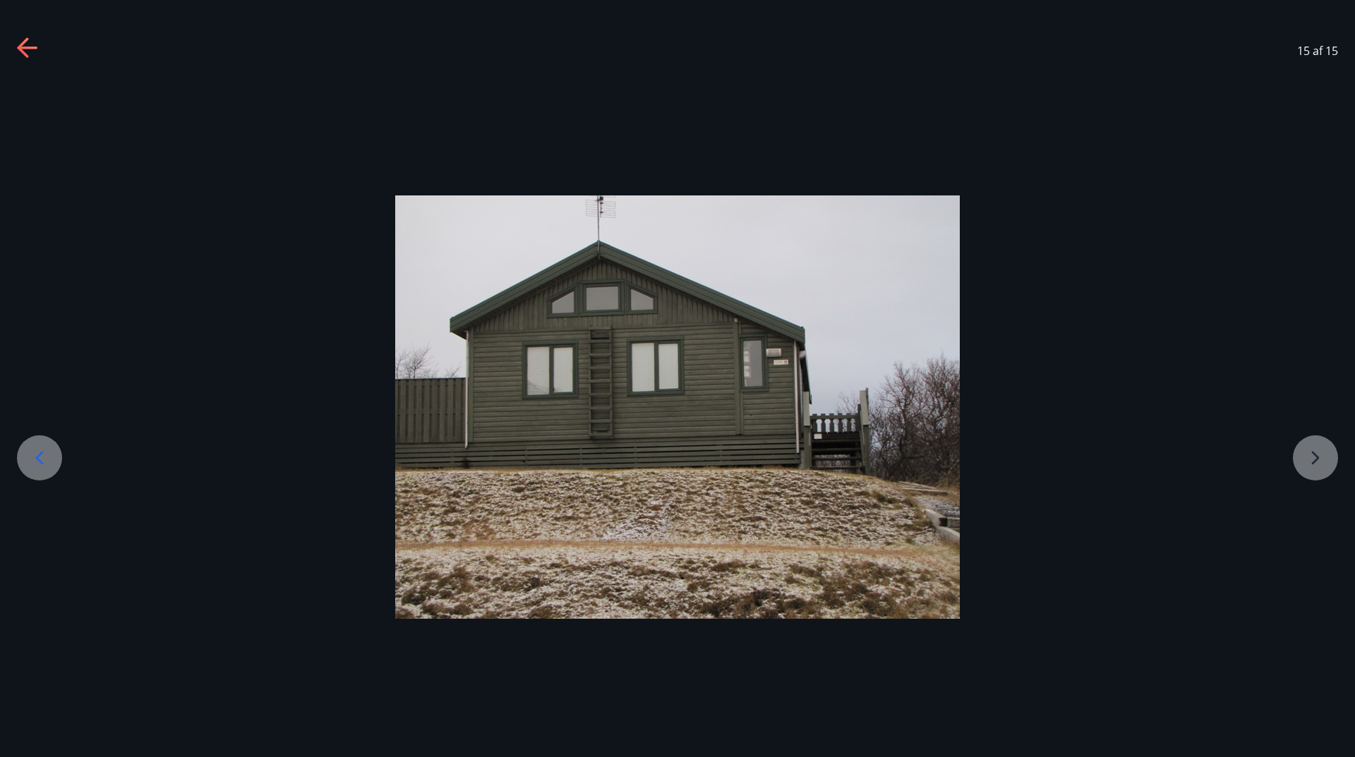
click at [1305, 457] on div at bounding box center [677, 406] width 1355 height 423
click at [29, 47] on icon at bounding box center [27, 48] width 20 height 3
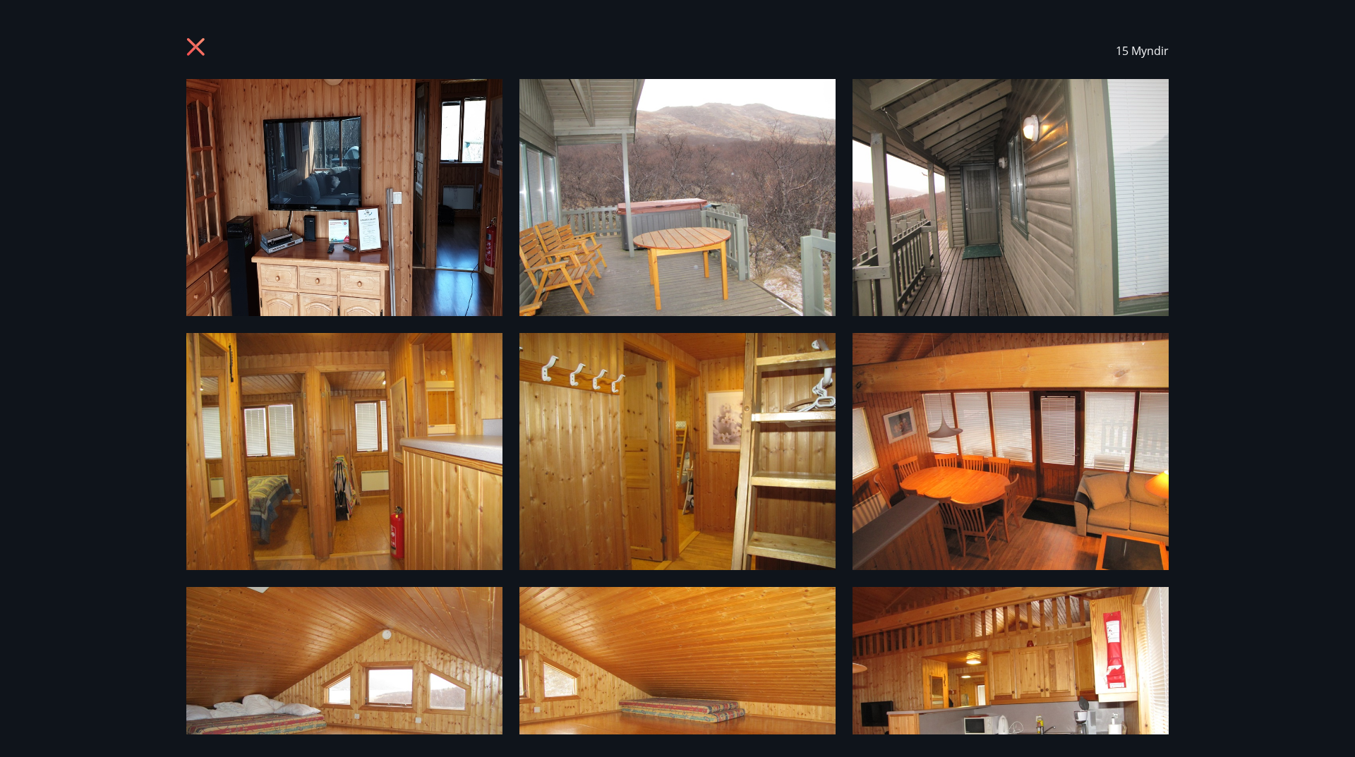
click at [292, 486] on img at bounding box center [344, 451] width 316 height 237
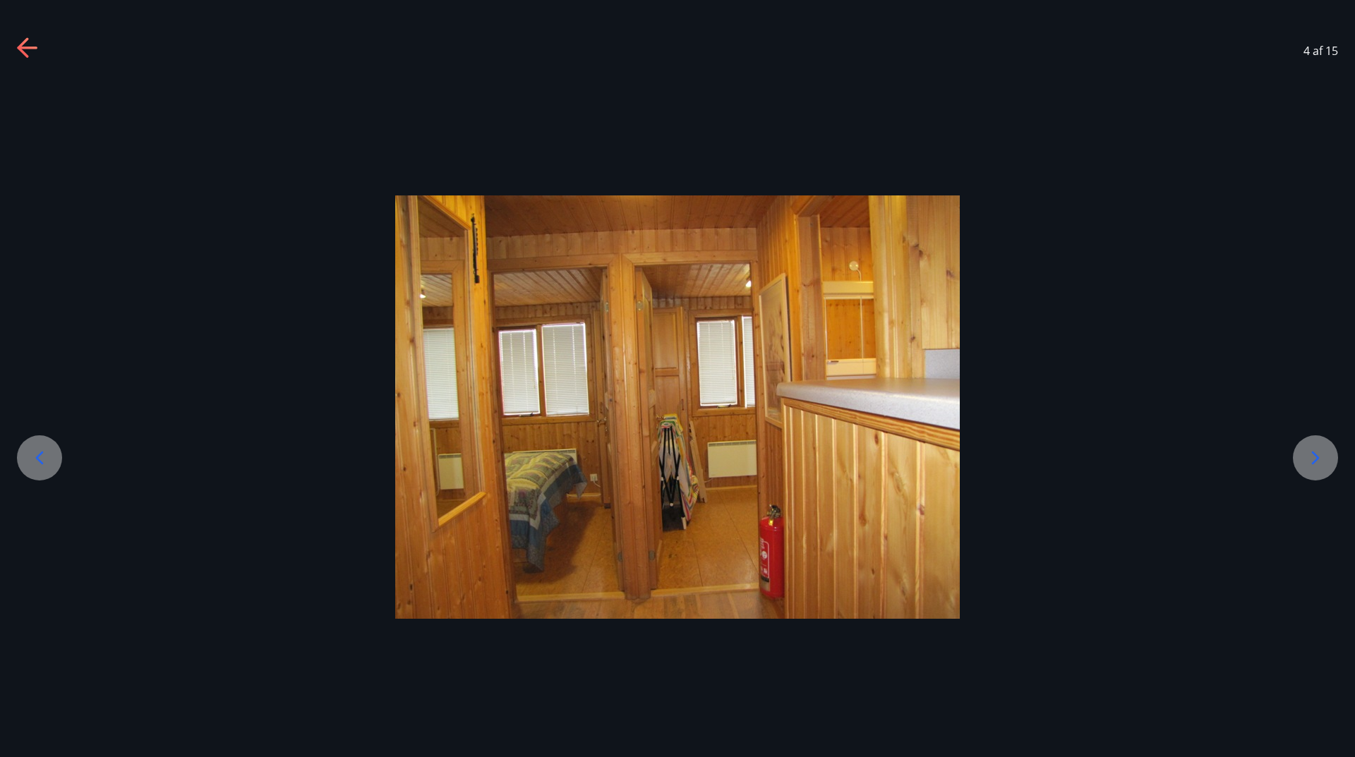
click at [1324, 452] on icon at bounding box center [1315, 458] width 23 height 23
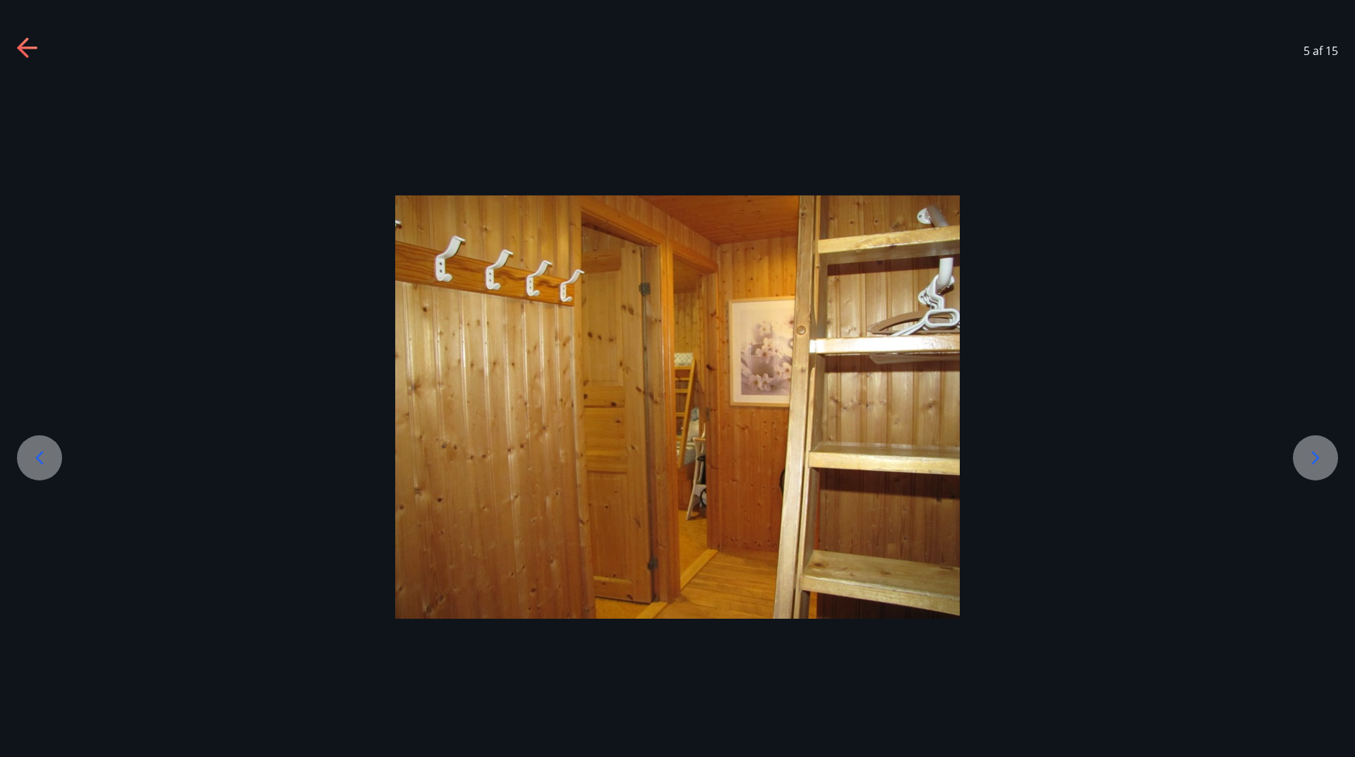
click at [1324, 452] on icon at bounding box center [1315, 458] width 23 height 23
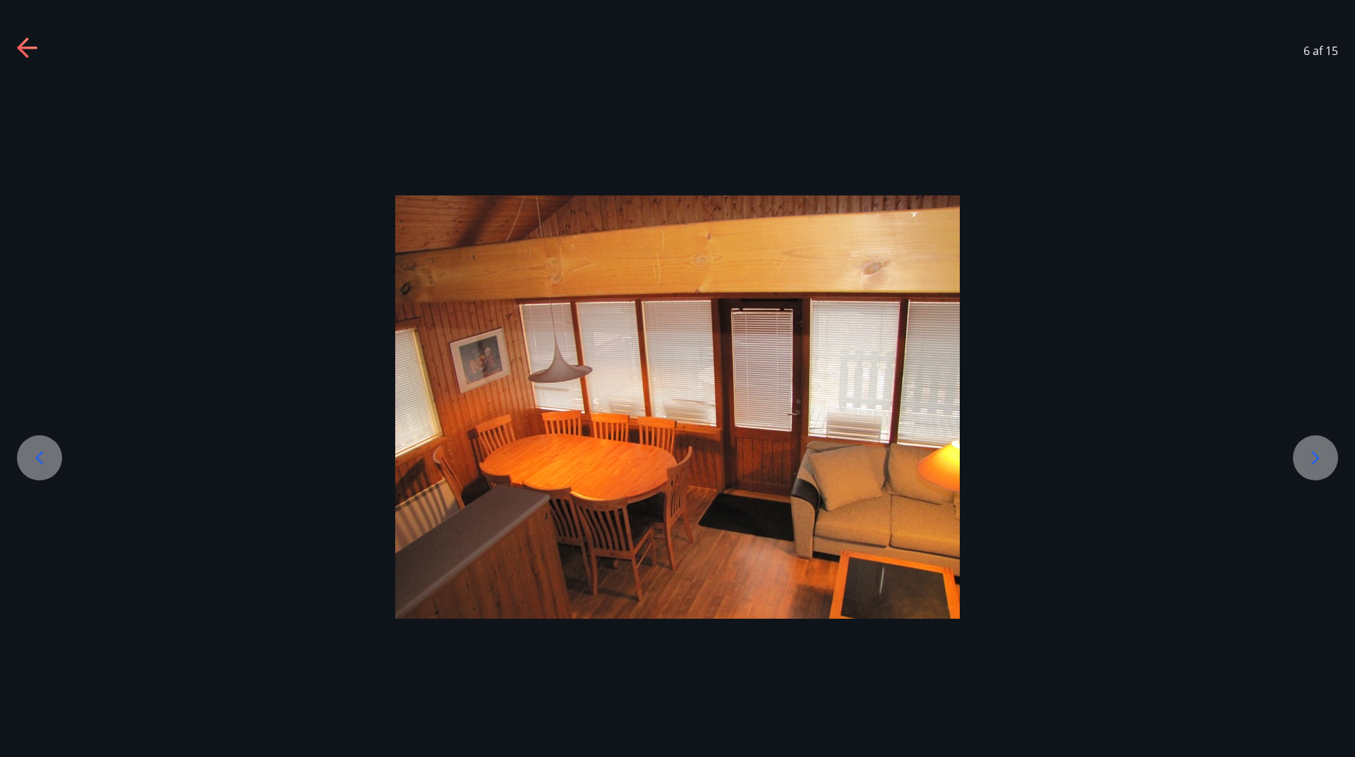
click at [1324, 452] on icon at bounding box center [1315, 458] width 23 height 23
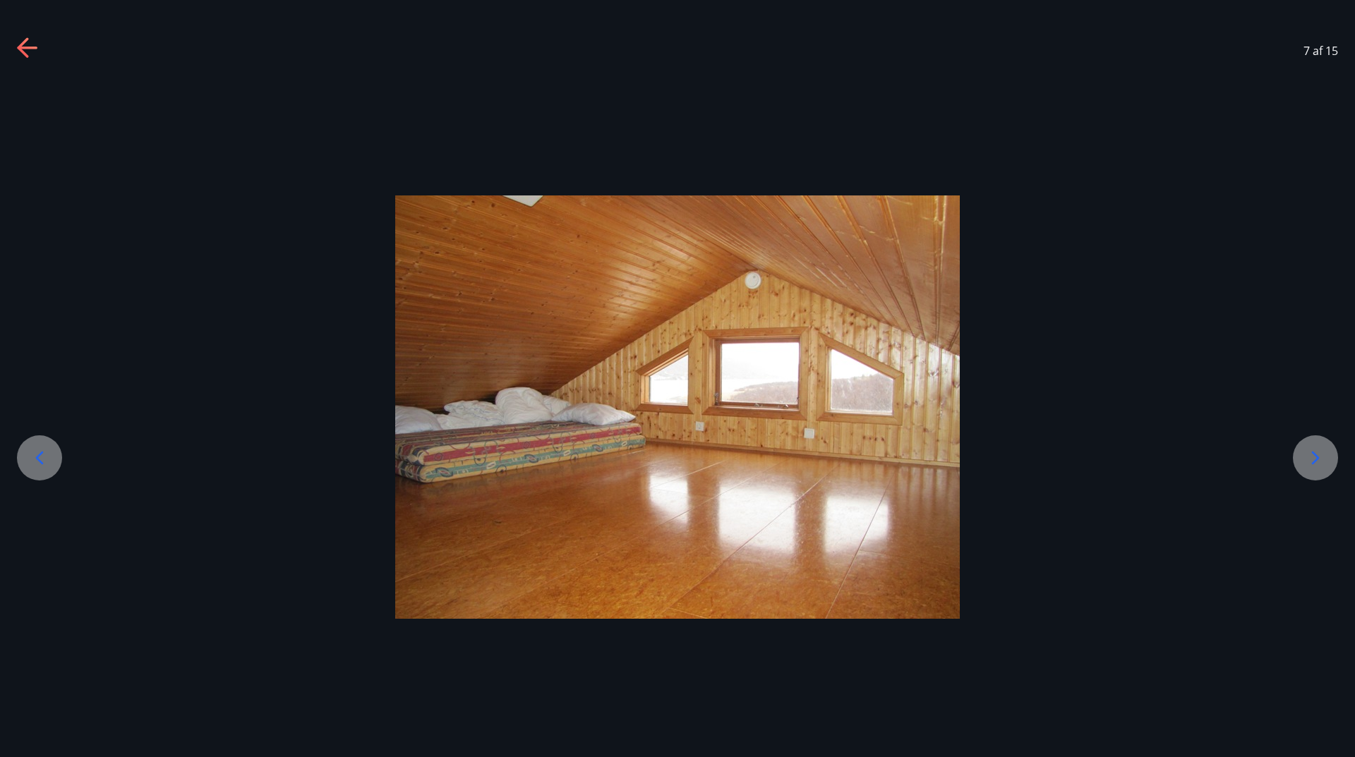
click at [1324, 452] on icon at bounding box center [1315, 458] width 23 height 23
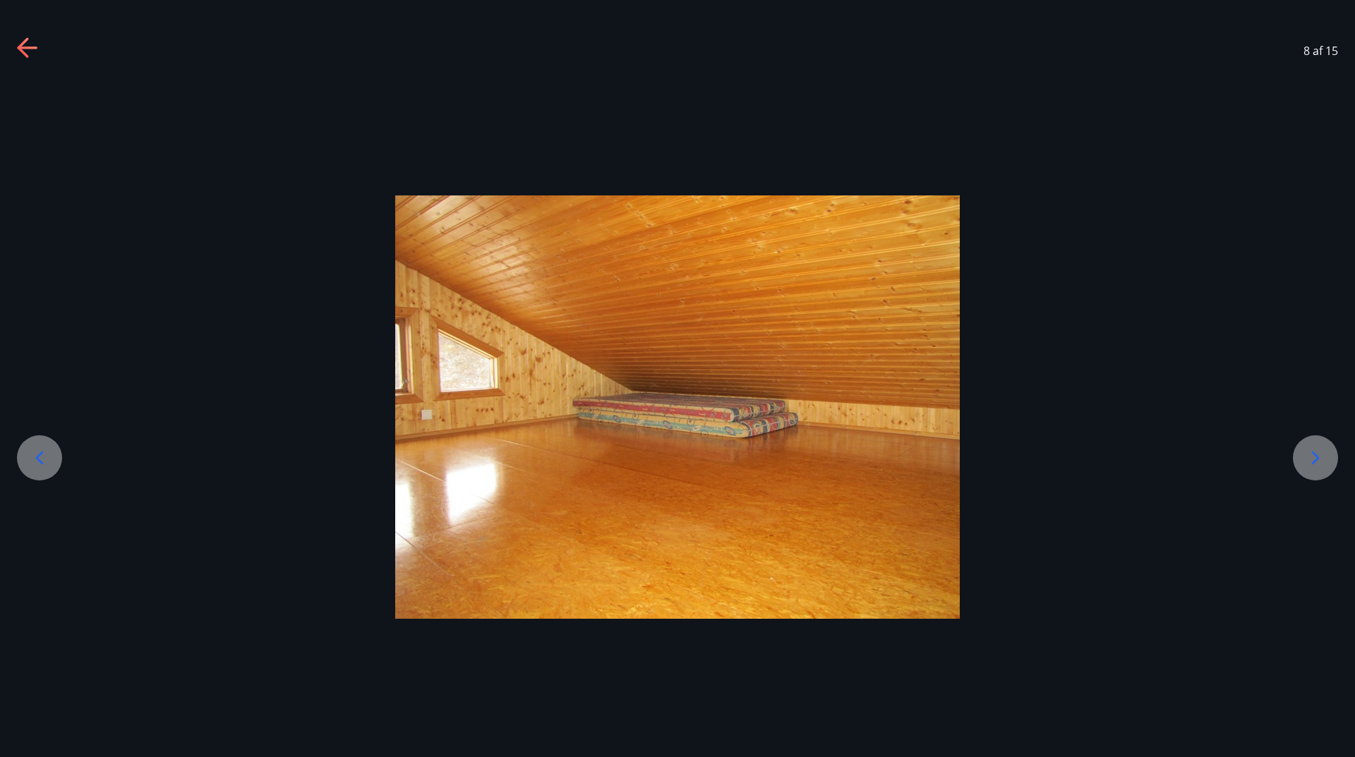
click at [1324, 452] on icon at bounding box center [1315, 458] width 23 height 23
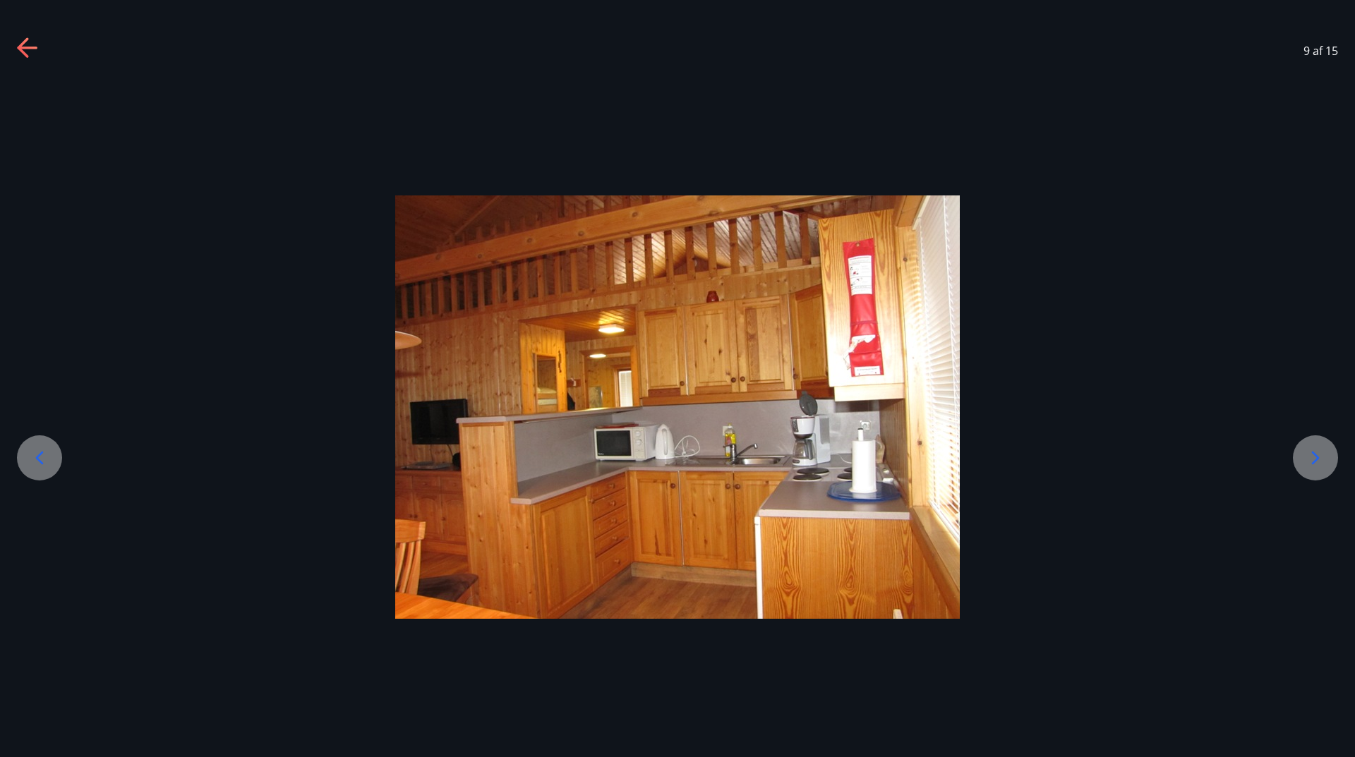
click at [1306, 460] on icon at bounding box center [1315, 458] width 23 height 23
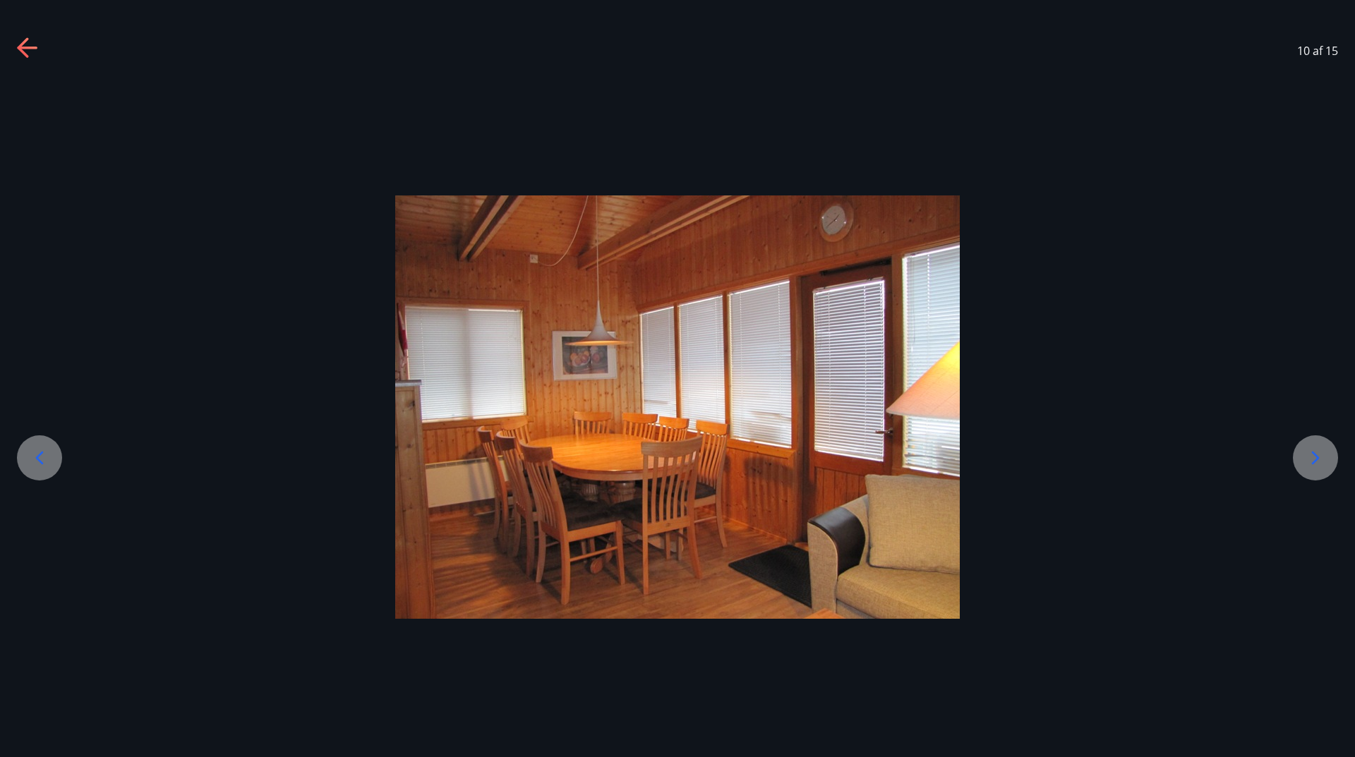
click at [1306, 460] on icon at bounding box center [1315, 458] width 23 height 23
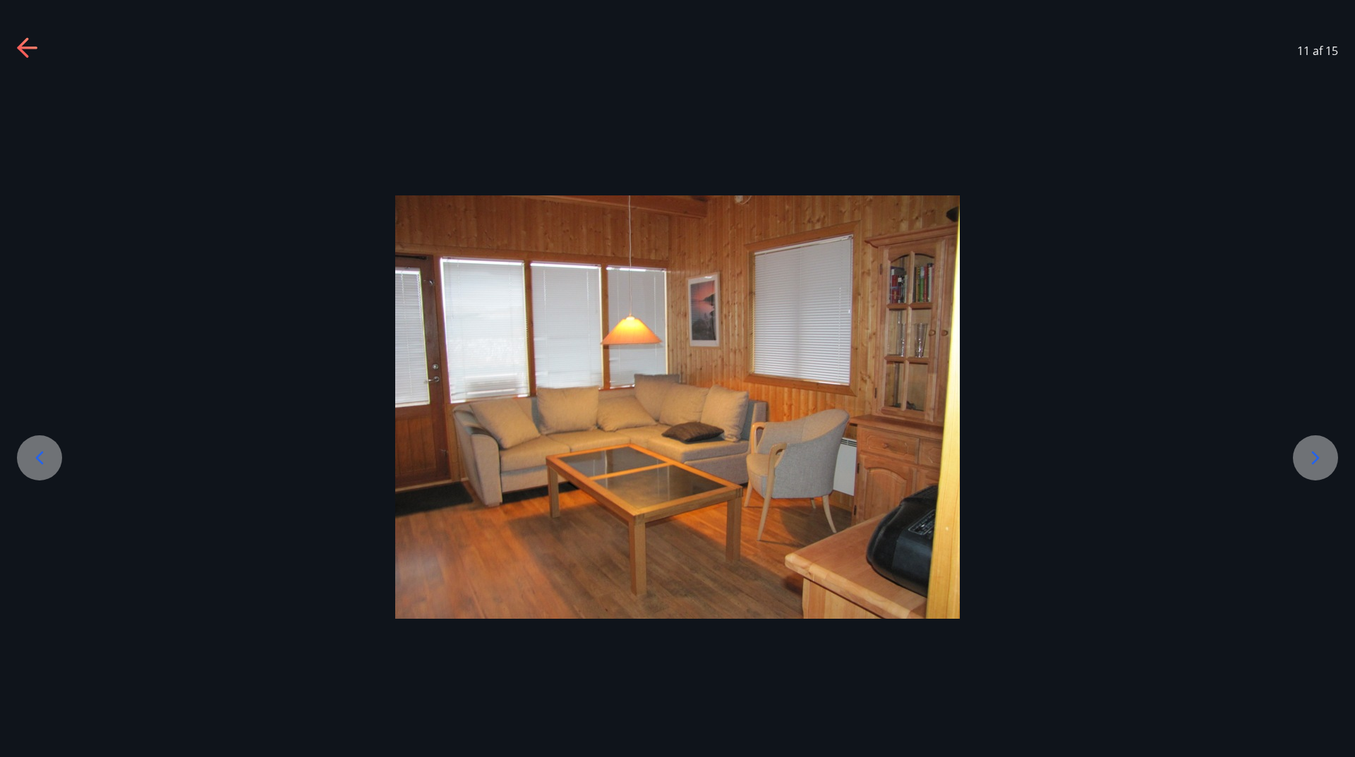
click at [1306, 460] on icon at bounding box center [1315, 458] width 23 height 23
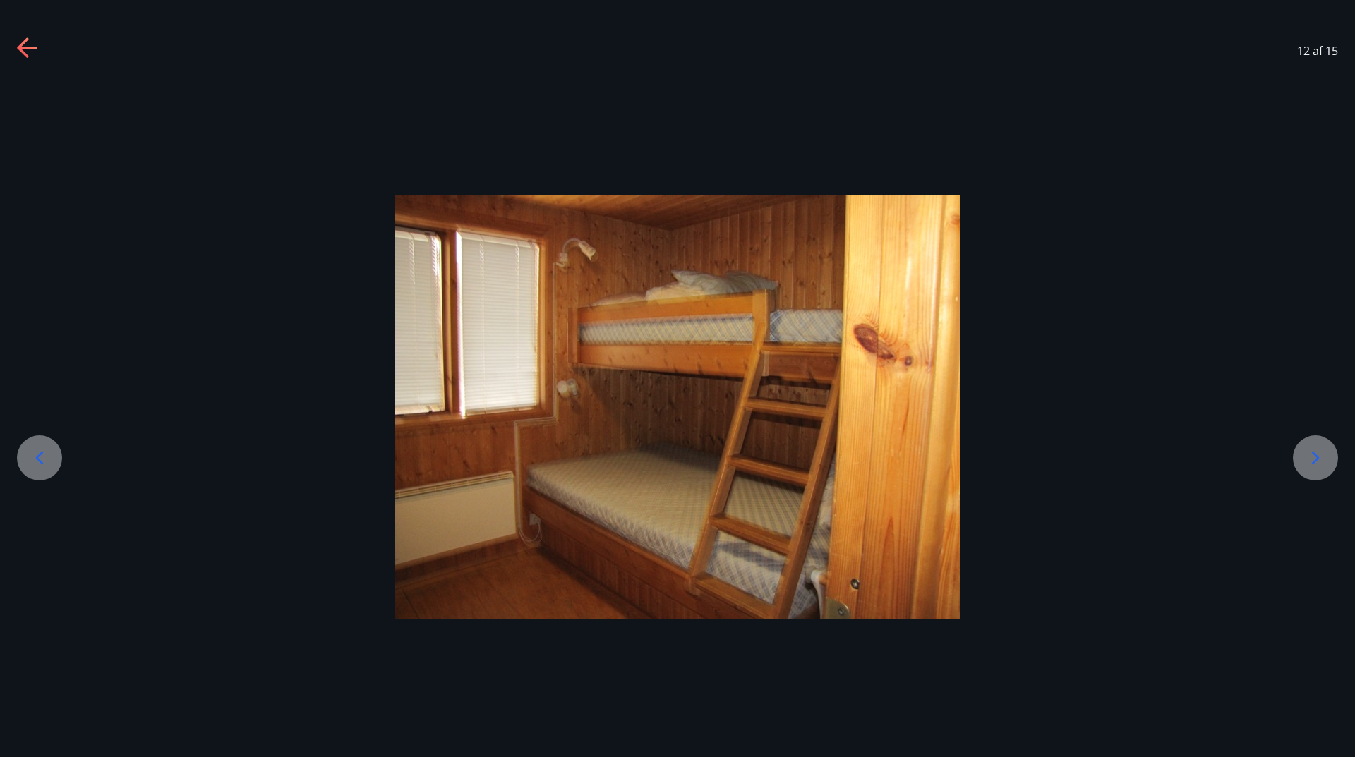
click at [1306, 460] on icon at bounding box center [1315, 458] width 23 height 23
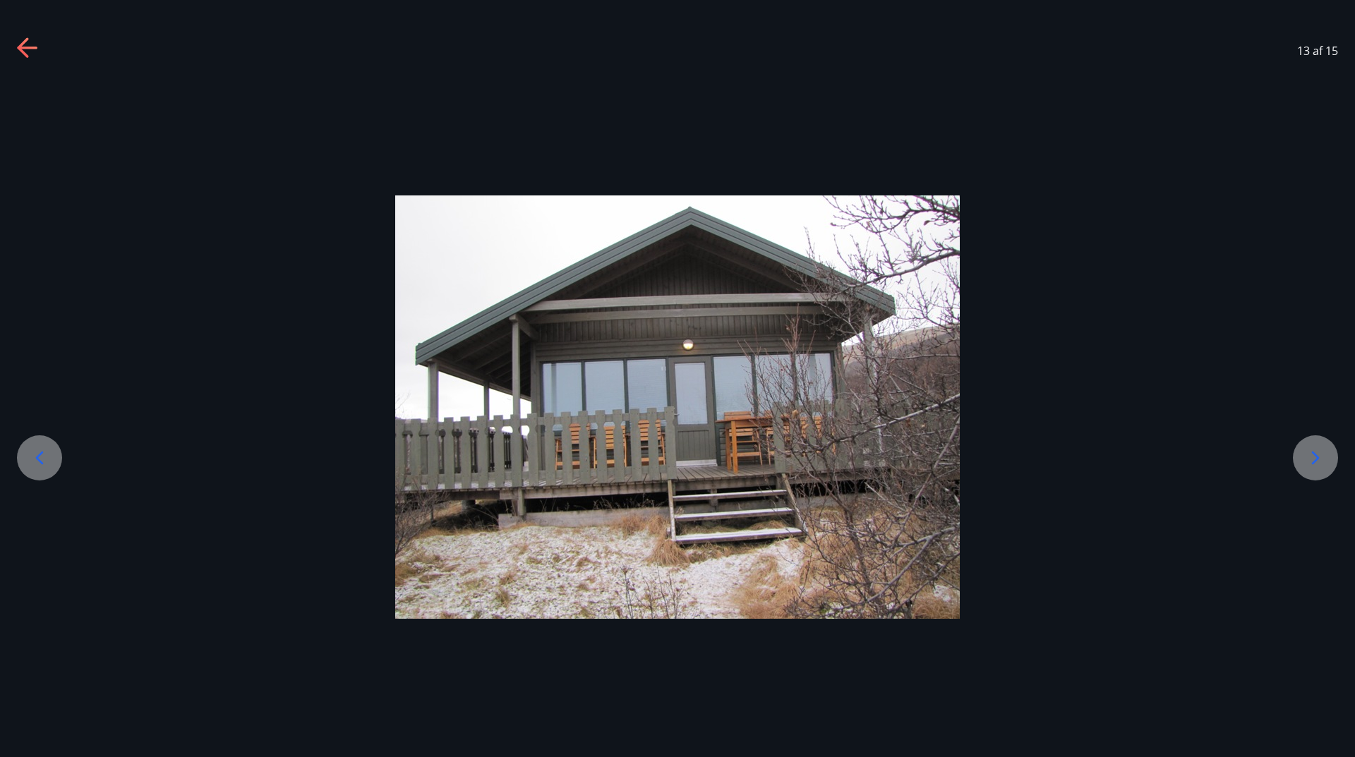
click at [1306, 460] on icon at bounding box center [1315, 458] width 23 height 23
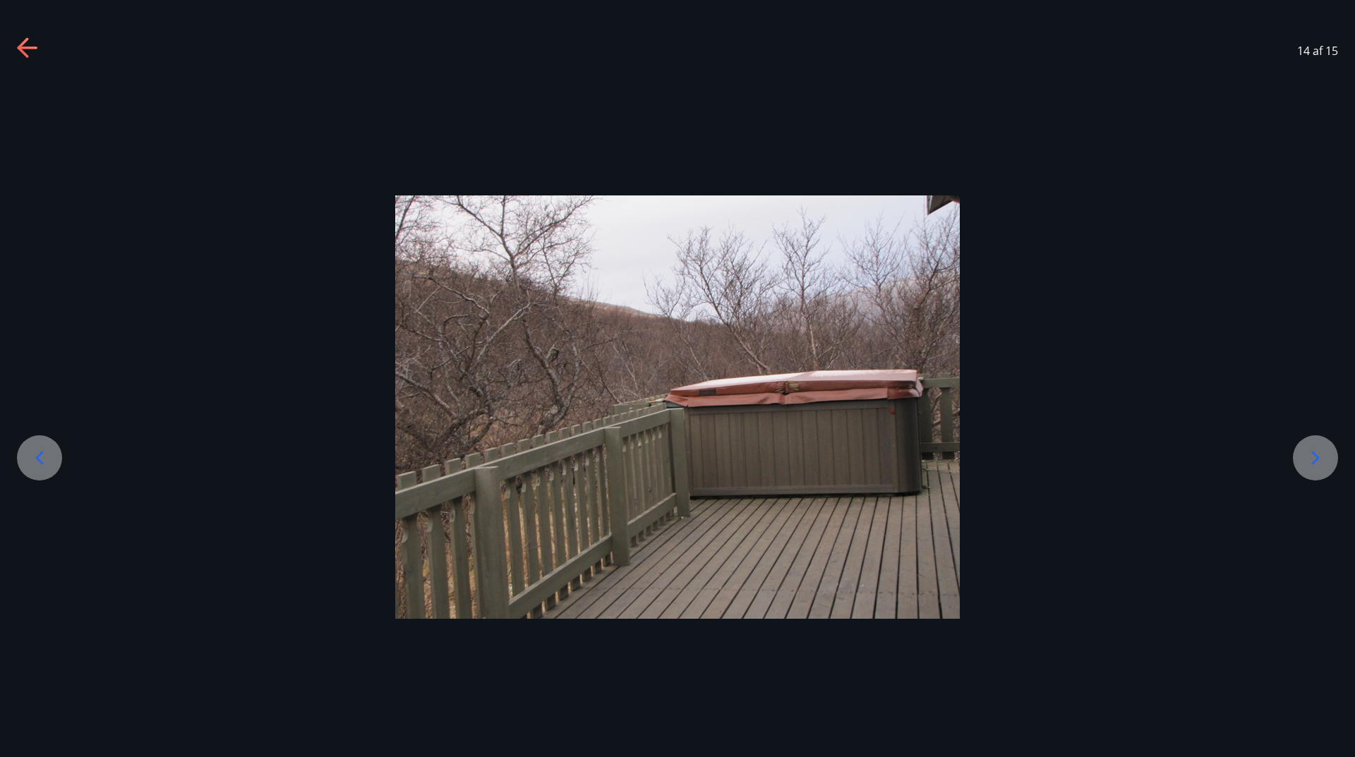
click at [1306, 460] on icon at bounding box center [1315, 458] width 23 height 23
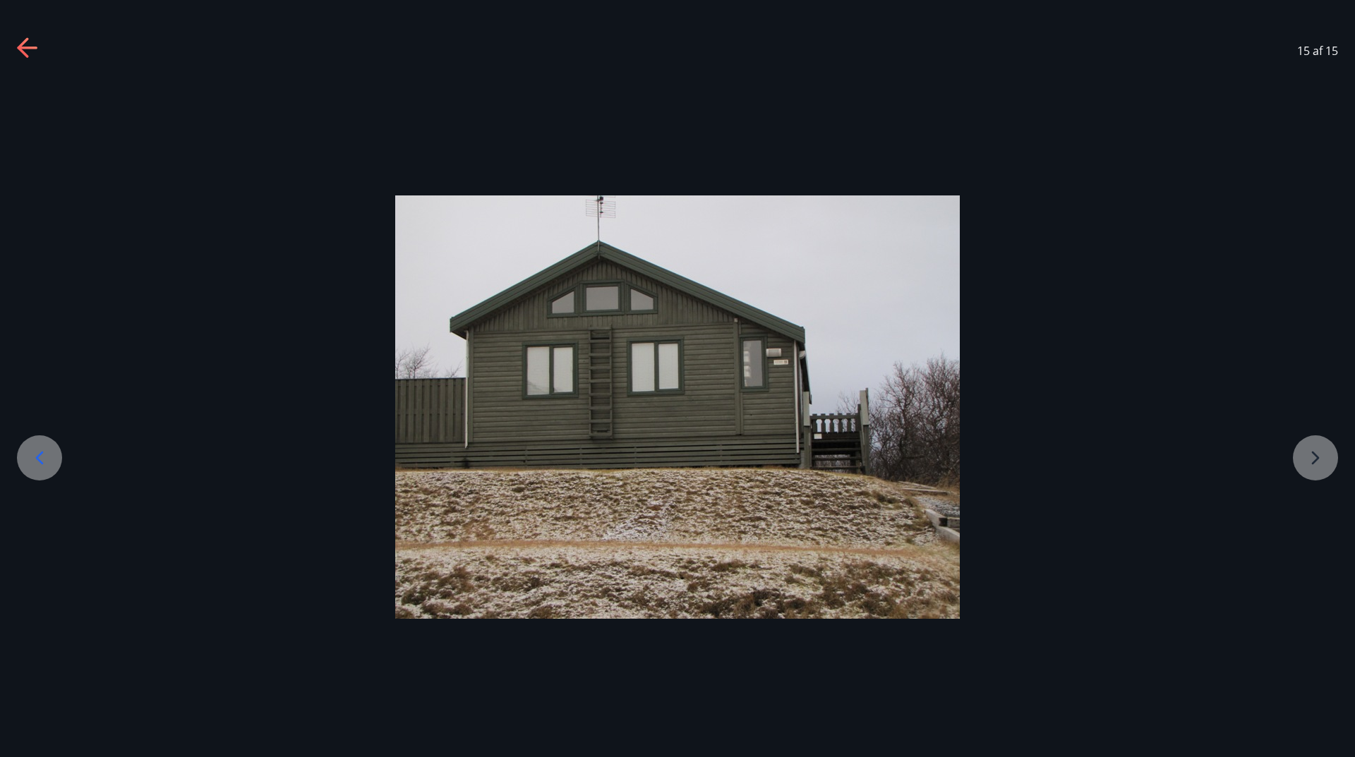
click at [1306, 460] on div at bounding box center [677, 406] width 1355 height 423
click at [1317, 449] on div at bounding box center [677, 406] width 1355 height 423
click at [20, 54] on icon at bounding box center [28, 48] width 23 height 23
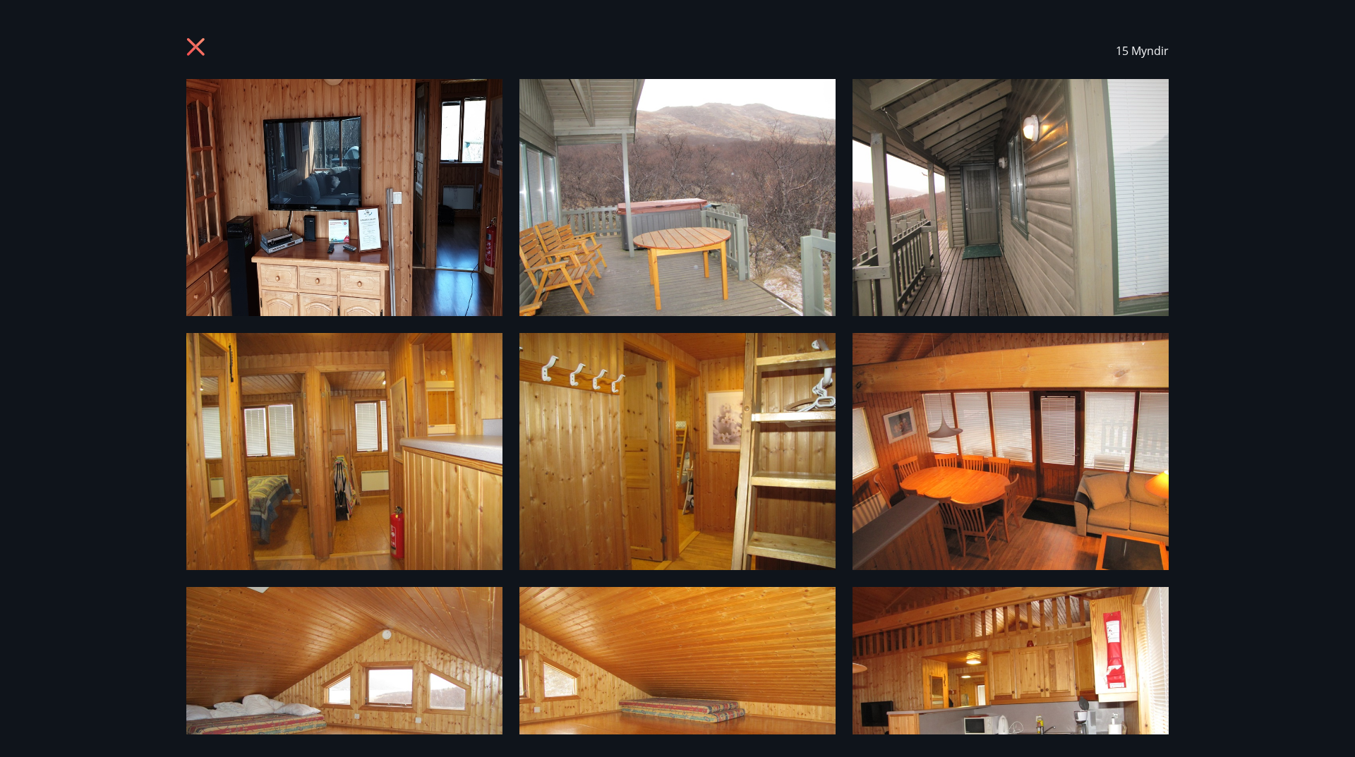
scroll to position [494, 0]
